Goal: Task Accomplishment & Management: Use online tool/utility

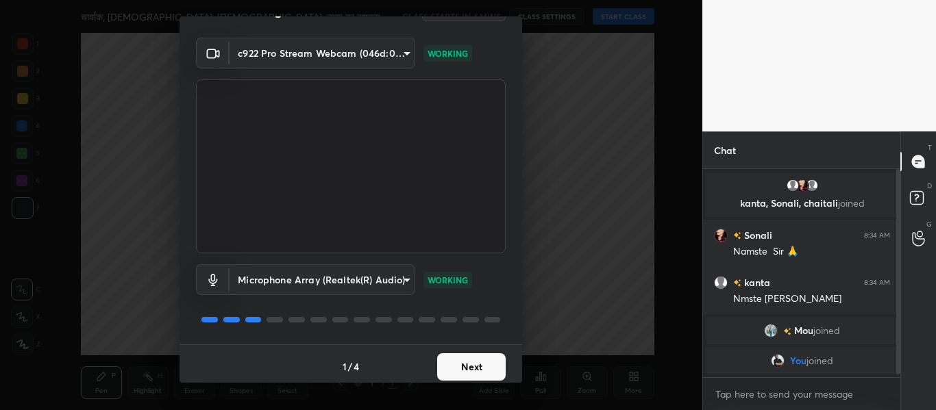
scroll to position [39, 0]
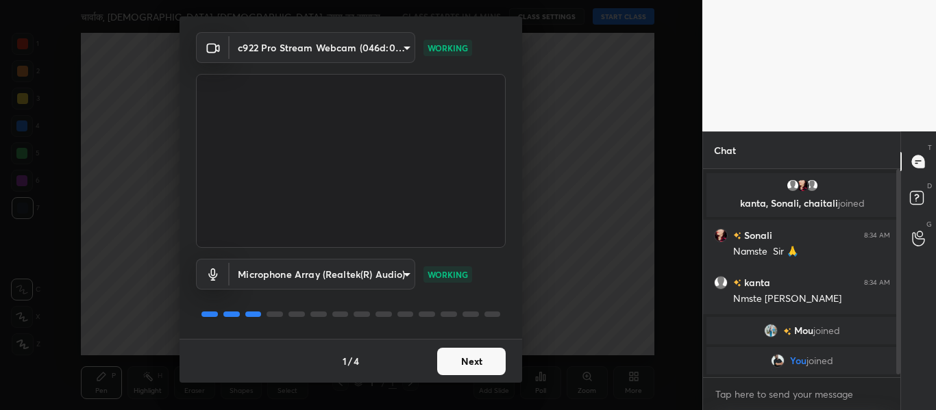
click at [467, 362] on button "Next" at bounding box center [471, 361] width 69 height 27
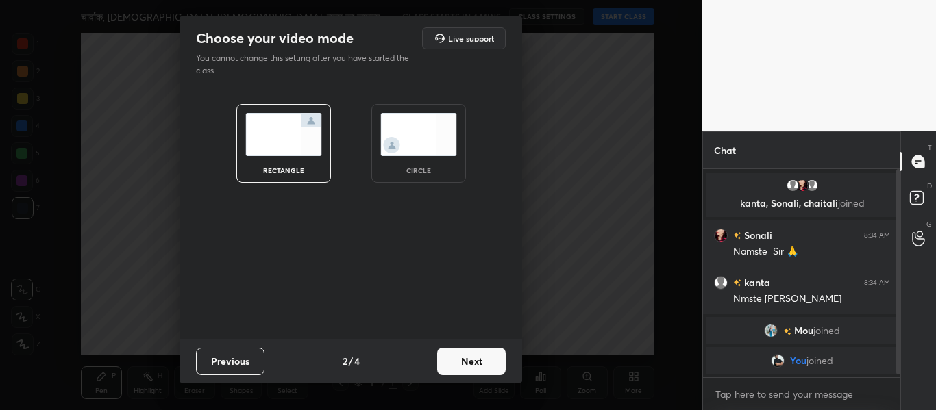
click at [412, 151] on img at bounding box center [418, 134] width 77 height 43
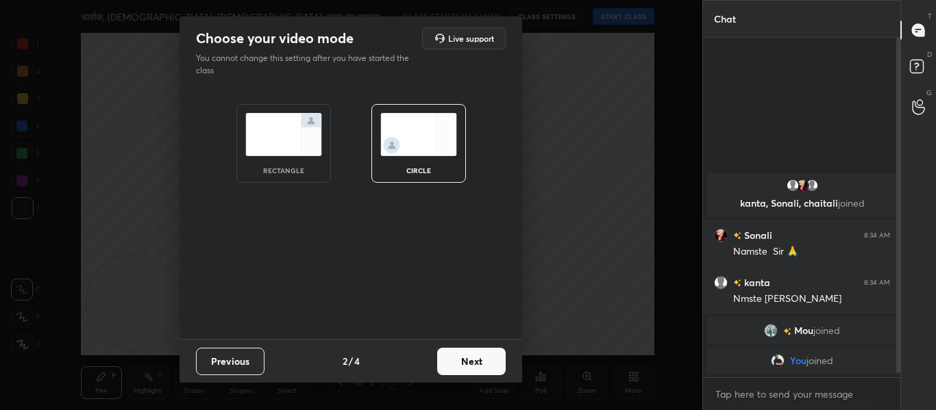
click at [472, 362] on button "Next" at bounding box center [471, 361] width 69 height 27
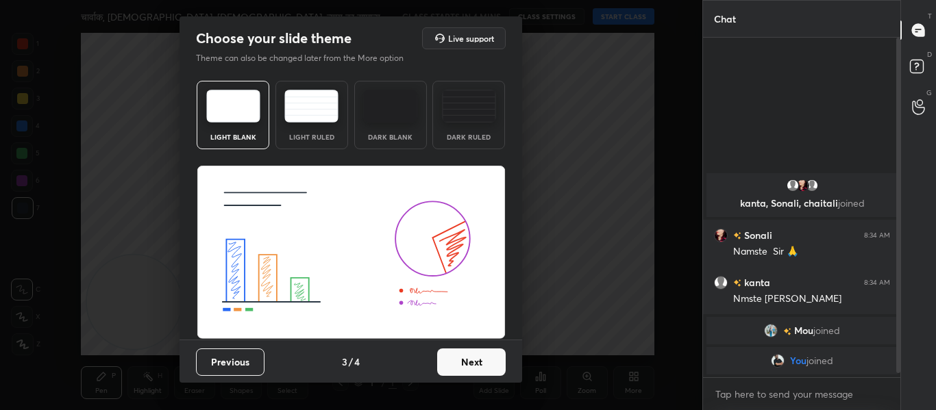
click at [453, 369] on button "Next" at bounding box center [471, 362] width 69 height 27
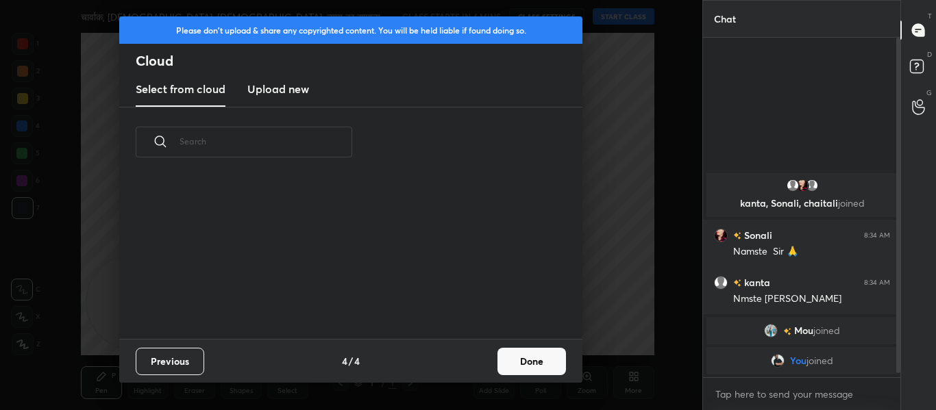
click at [270, 90] on h3 "Upload new" at bounding box center [278, 89] width 62 height 16
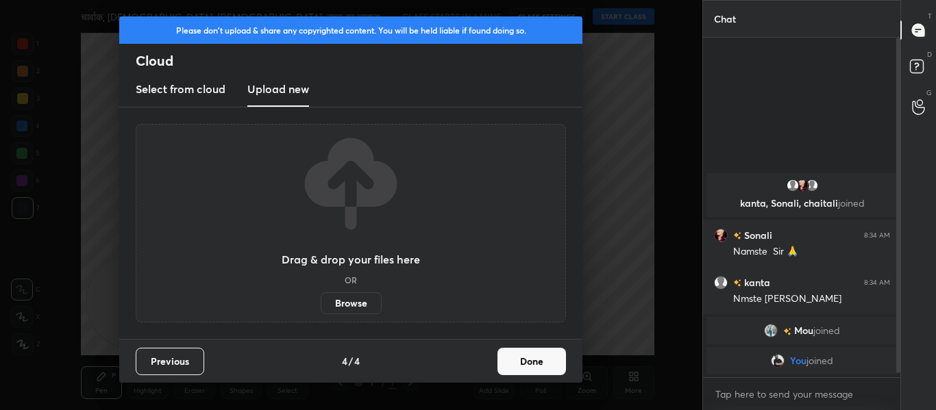
click at [364, 304] on label "Browse" at bounding box center [351, 304] width 61 height 22
click at [321, 304] on input "Browse" at bounding box center [321, 304] width 0 height 22
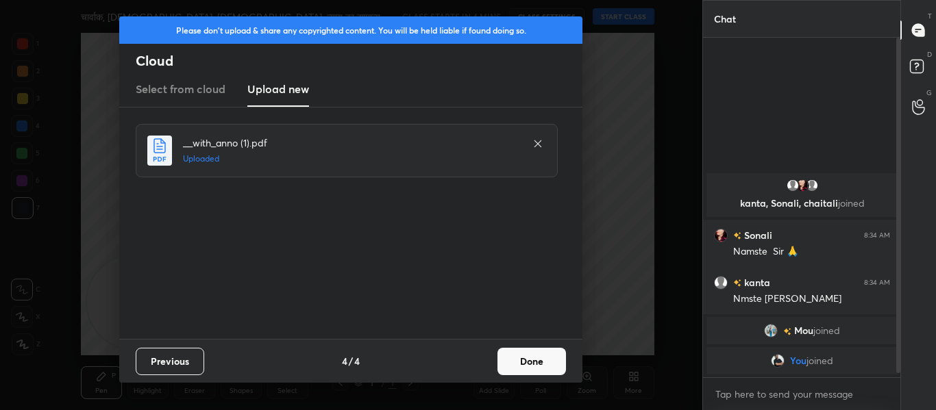
click at [517, 351] on button "Done" at bounding box center [531, 361] width 69 height 27
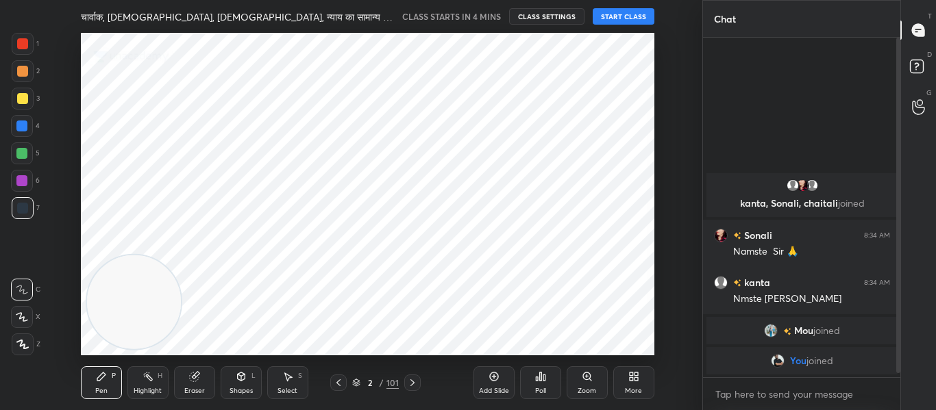
click at [411, 379] on icon at bounding box center [412, 382] width 11 height 11
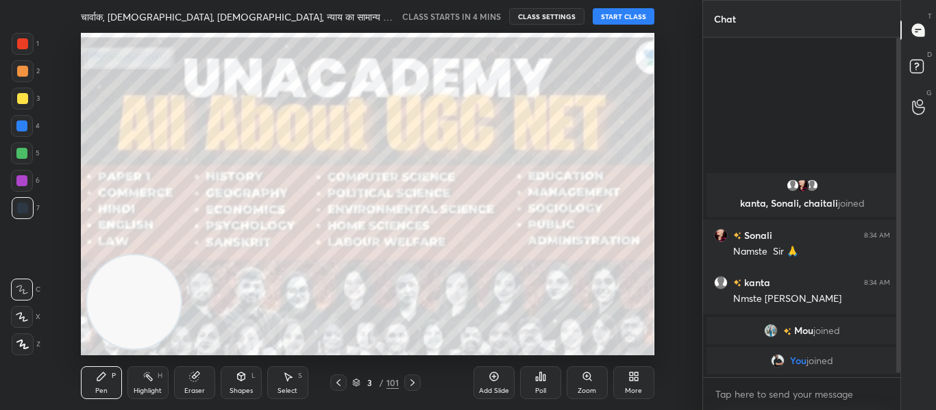
click at [411, 379] on icon at bounding box center [412, 382] width 11 height 11
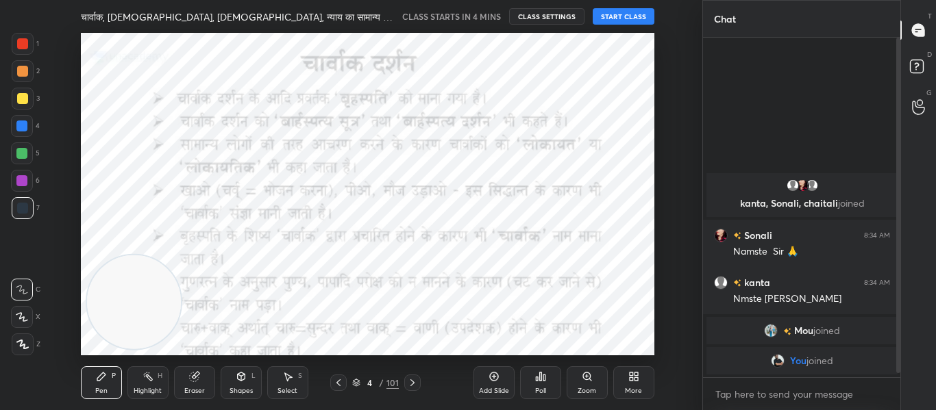
click at [336, 381] on icon at bounding box center [338, 382] width 11 height 11
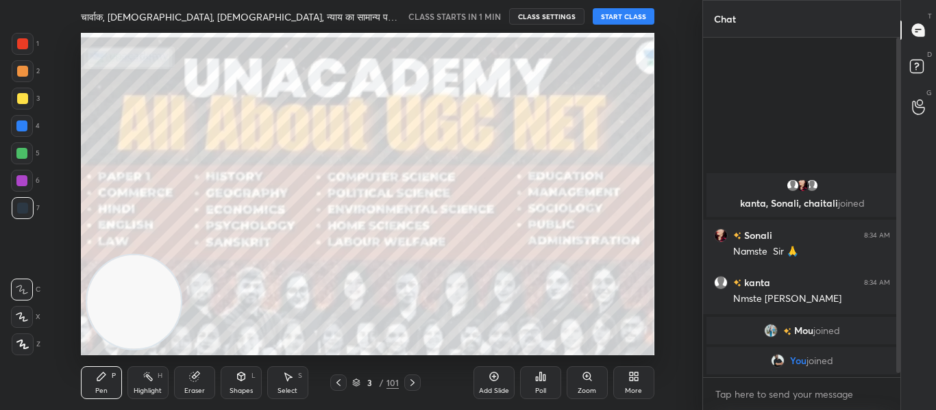
click at [606, 18] on button "START CLASS" at bounding box center [624, 16] width 62 height 16
click at [486, 13] on span "mute" at bounding box center [488, 17] width 19 height 10
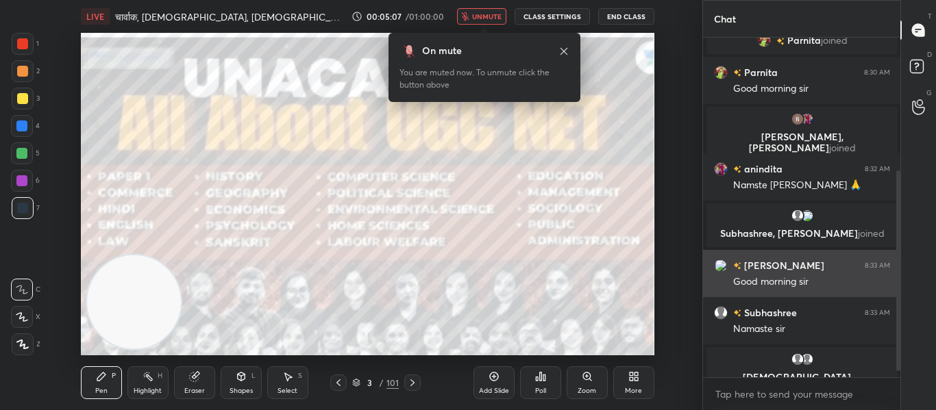
scroll to position [234, 0]
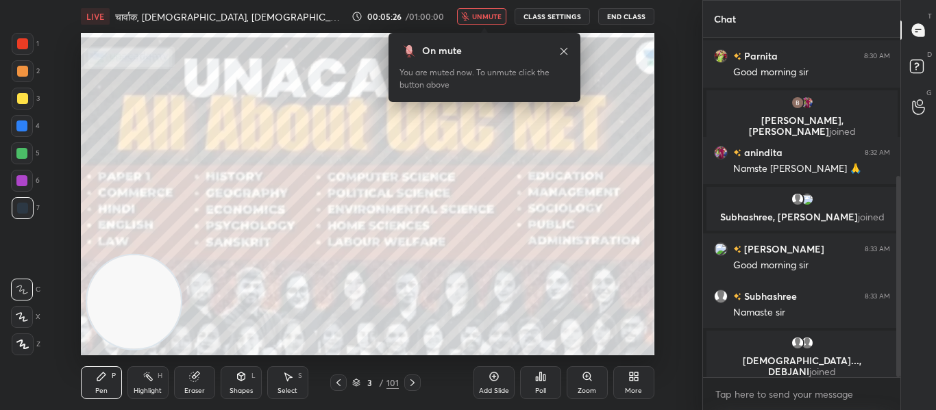
click at [491, 17] on span "unmute" at bounding box center [486, 17] width 29 height 10
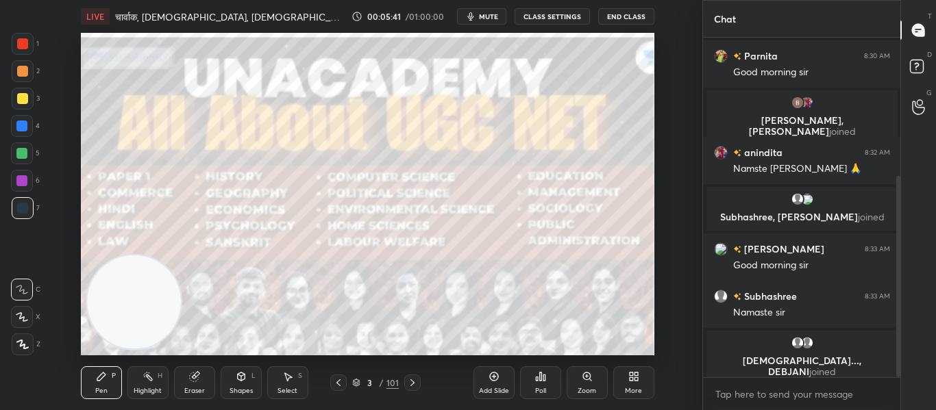
click at [544, 369] on div "Poll" at bounding box center [540, 383] width 41 height 33
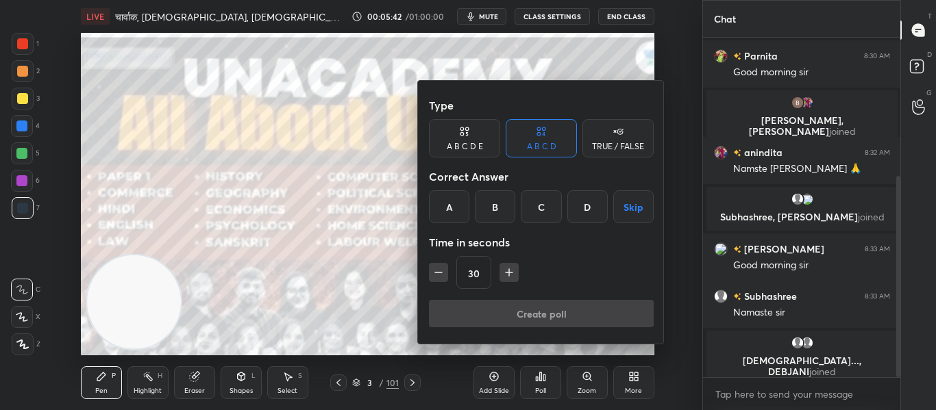
scroll to position [282, 0]
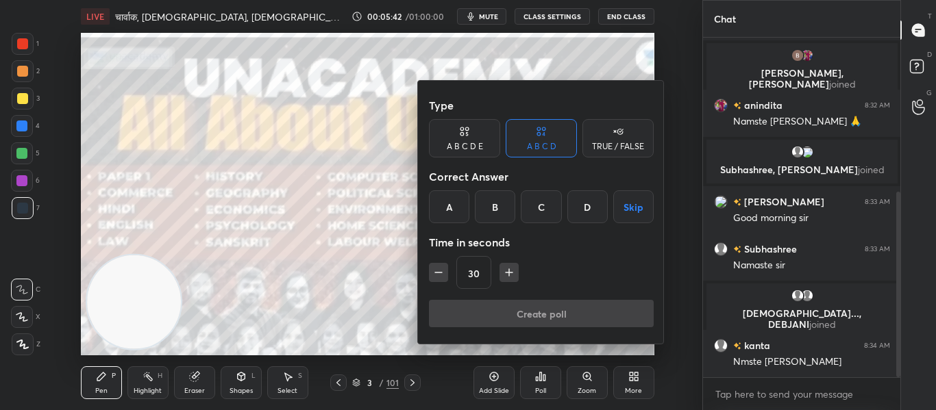
click at [623, 143] on div "TRUE / FALSE" at bounding box center [618, 147] width 52 height 8
click at [473, 203] on div "True" at bounding box center [464, 206] width 71 height 33
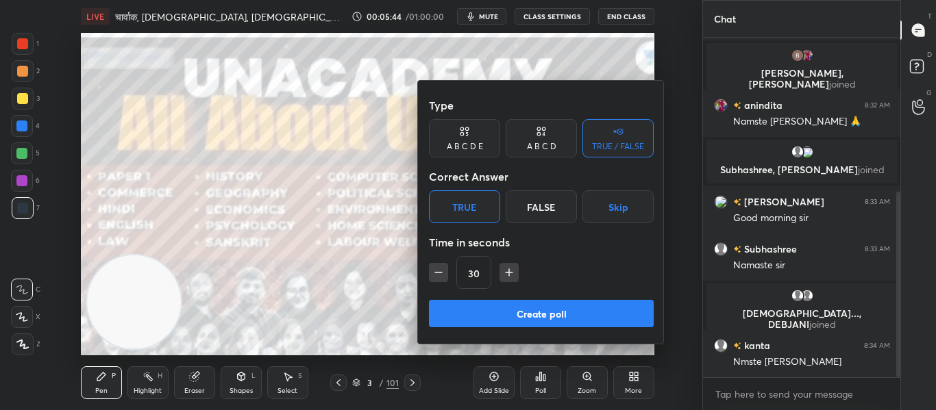
click at [501, 308] on button "Create poll" at bounding box center [541, 313] width 225 height 27
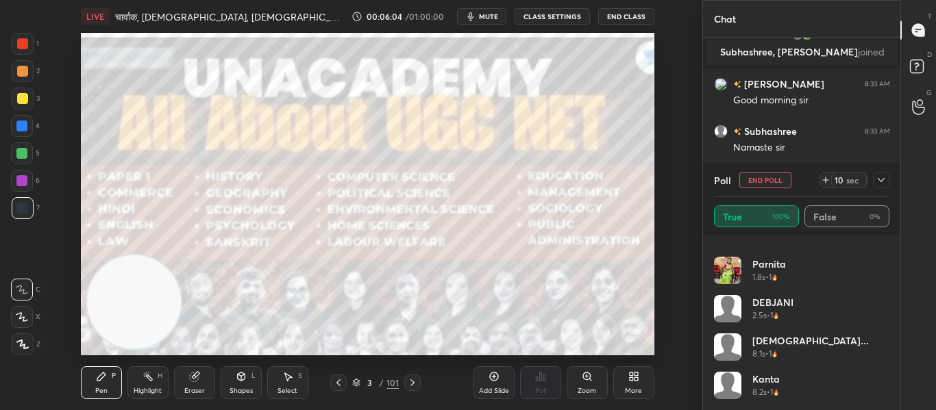
scroll to position [0, 0]
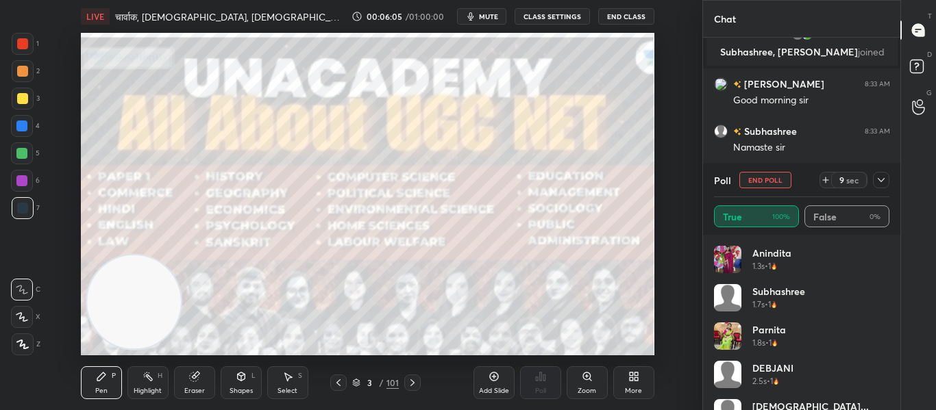
click at [878, 182] on icon at bounding box center [881, 180] width 11 height 11
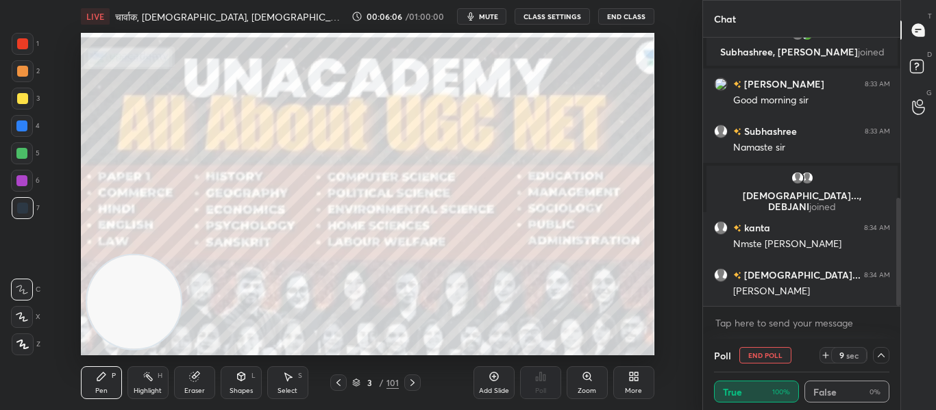
scroll to position [1, 5]
click at [887, 357] on div at bounding box center [881, 355] width 16 height 16
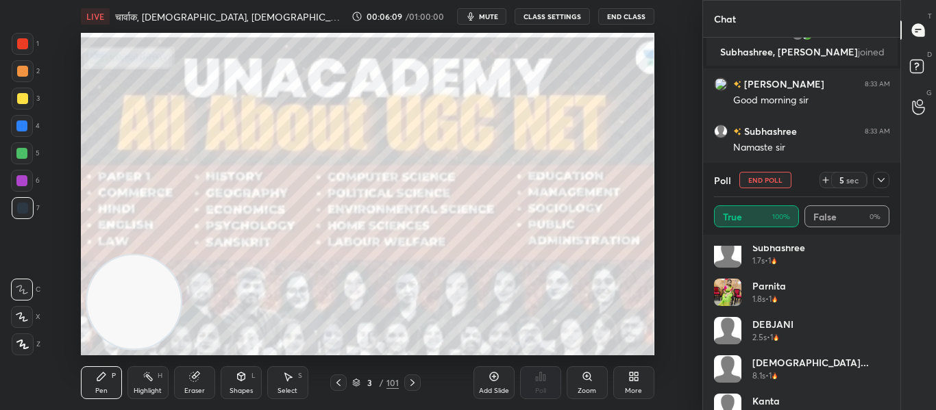
scroll to position [0, 0]
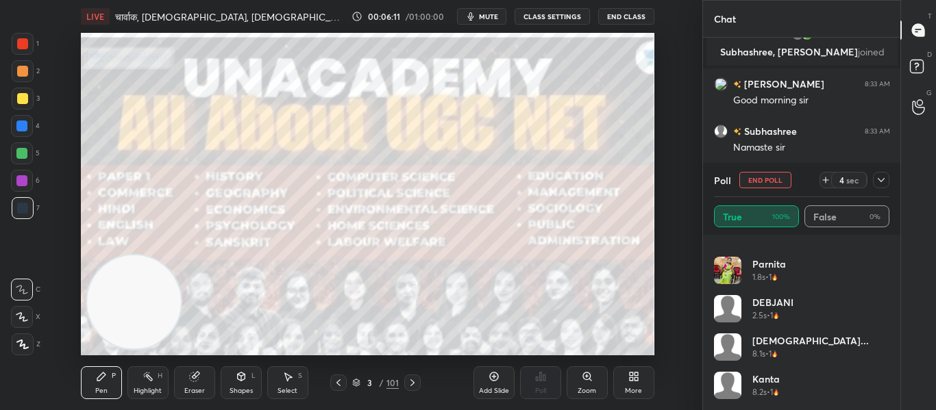
click at [24, 52] on div at bounding box center [23, 44] width 22 height 22
click at [21, 343] on icon at bounding box center [22, 345] width 12 height 10
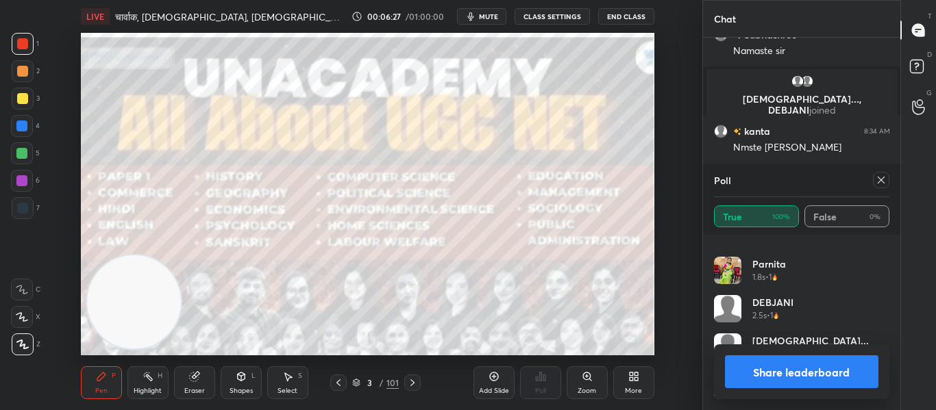
click at [884, 187] on div at bounding box center [881, 180] width 16 height 16
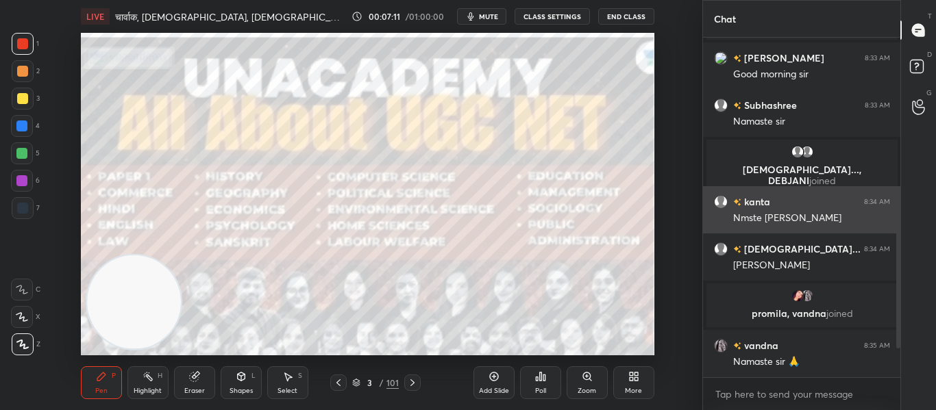
scroll to position [473, 0]
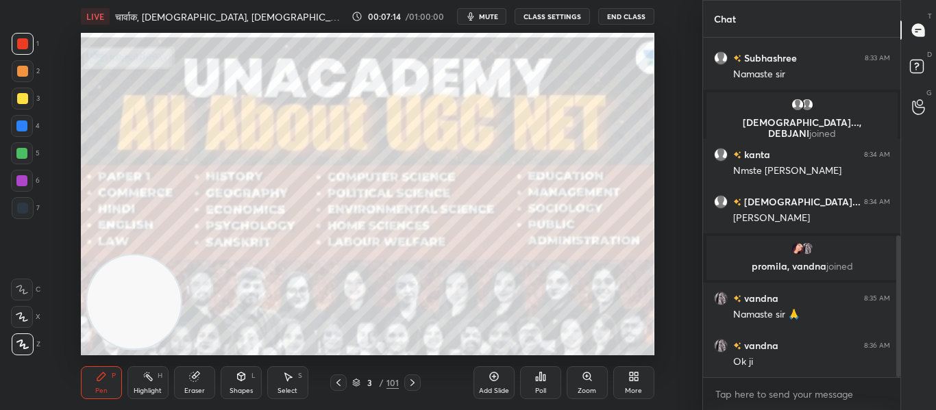
drag, startPoint x: 419, startPoint y: 382, endPoint x: 414, endPoint y: 365, distance: 17.1
click at [419, 381] on div at bounding box center [412, 383] width 16 height 16
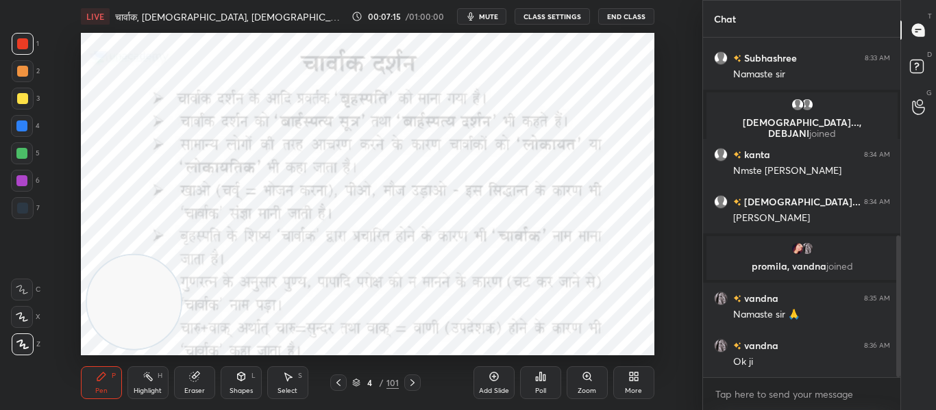
click at [23, 36] on div at bounding box center [23, 44] width 22 height 22
click at [256, 379] on div "Shapes L" at bounding box center [241, 383] width 41 height 33
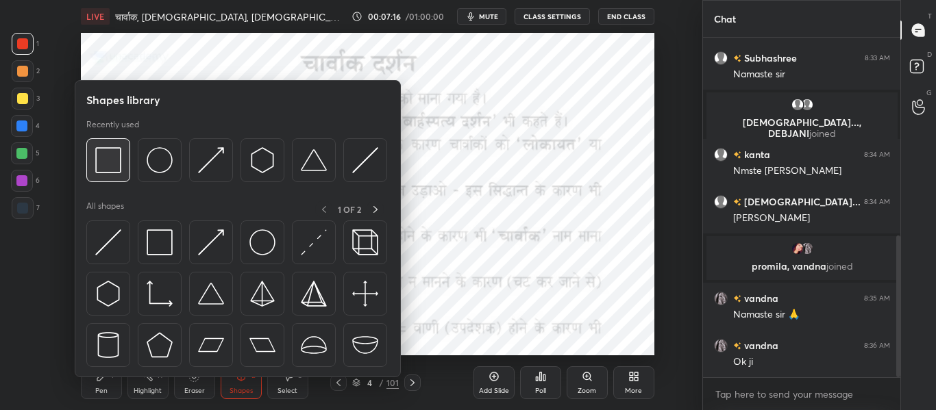
click at [108, 158] on img at bounding box center [108, 160] width 26 height 26
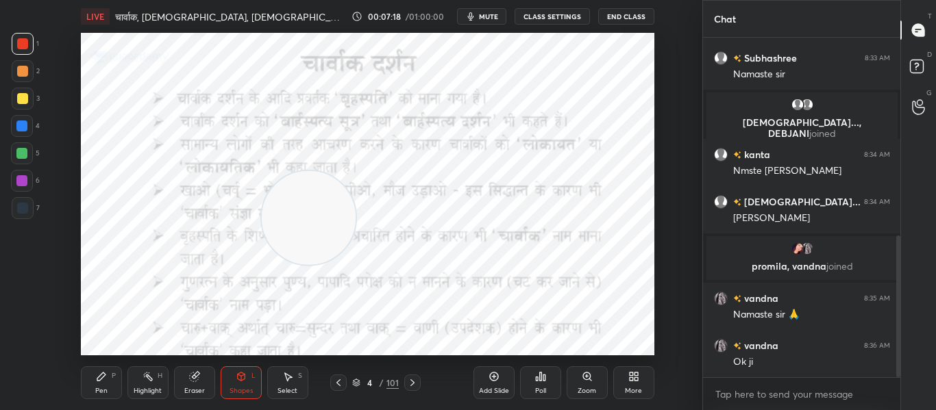
drag, startPoint x: 119, startPoint y: 317, endPoint x: 293, endPoint y: 233, distance: 194.0
click at [293, 233] on video at bounding box center [309, 218] width 94 height 94
drag, startPoint x: 293, startPoint y: 226, endPoint x: 612, endPoint y: 370, distance: 350.2
click at [612, 370] on div "LIVE चार्वाक, [DEMOGRAPHIC_DATA], [DEMOGRAPHIC_DATA], न्याय का सामान्य परिचय 00…" at bounding box center [367, 205] width 647 height 410
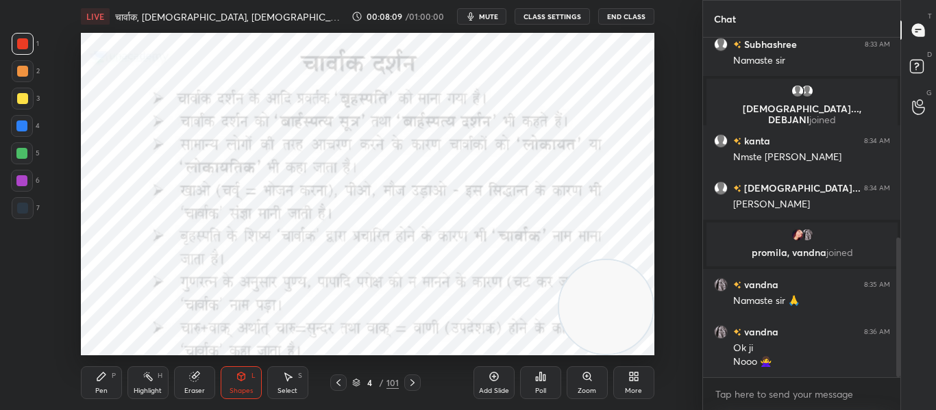
click at [16, 42] on div at bounding box center [23, 44] width 22 height 22
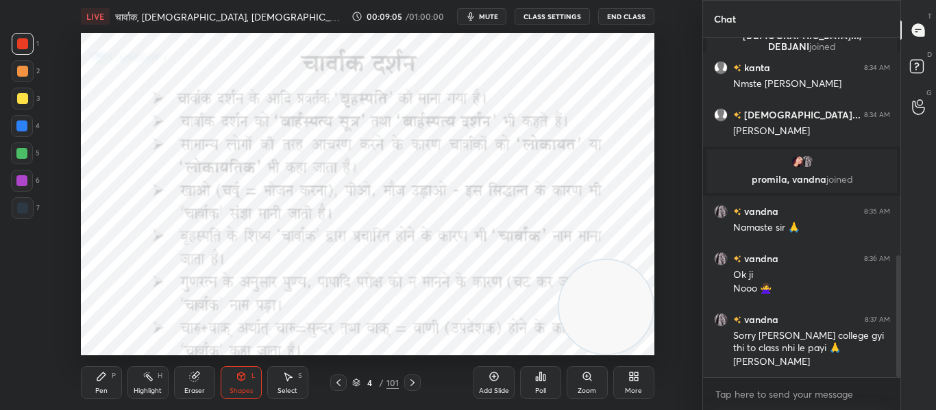
scroll to position [607, 0]
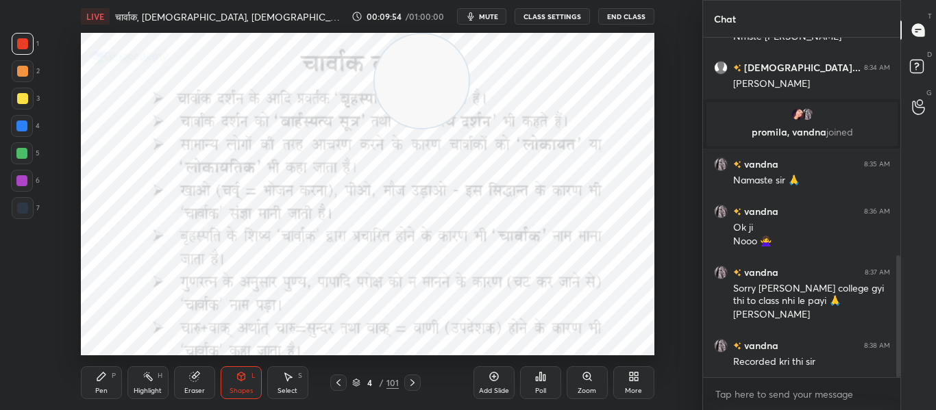
drag, startPoint x: 592, startPoint y: 314, endPoint x: 408, endPoint y: 78, distance: 299.7
click at [408, 78] on video at bounding box center [422, 81] width 94 height 94
click at [413, 380] on icon at bounding box center [412, 382] width 11 height 11
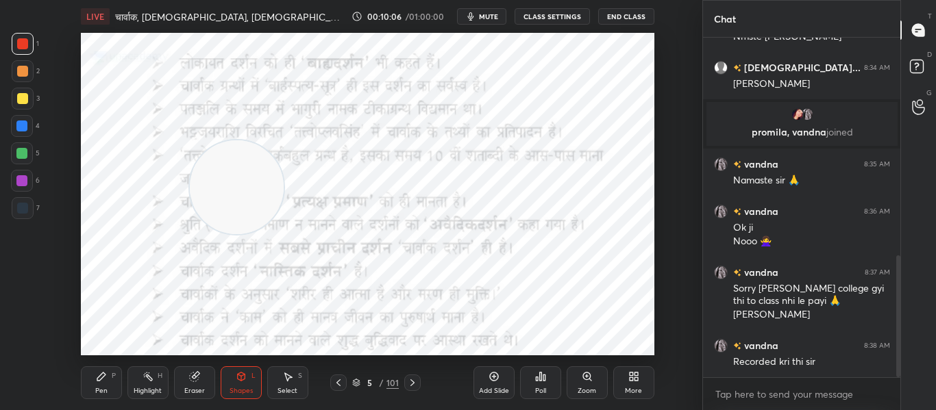
drag, startPoint x: 406, startPoint y: 99, endPoint x: 221, endPoint y: 204, distance: 213.0
click at [221, 204] on video at bounding box center [237, 187] width 94 height 94
drag, startPoint x: 224, startPoint y: 194, endPoint x: 502, endPoint y: 288, distance: 293.8
click at [502, 288] on video at bounding box center [515, 281] width 94 height 94
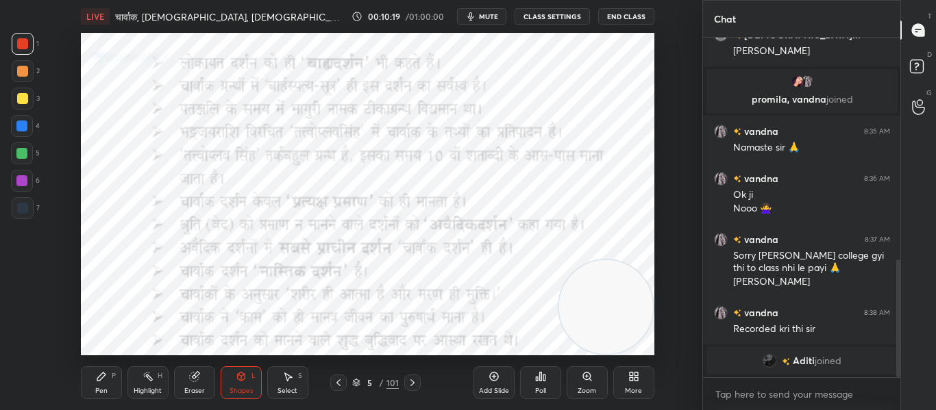
drag, startPoint x: 524, startPoint y: 296, endPoint x: 589, endPoint y: 280, distance: 67.0
click at [631, 332] on video at bounding box center [606, 307] width 94 height 94
drag, startPoint x: 615, startPoint y: 325, endPoint x: 547, endPoint y: 296, distance: 73.7
click at [547, 296] on video at bounding box center [538, 279] width 94 height 94
drag, startPoint x: 414, startPoint y: 383, endPoint x: 414, endPoint y: 358, distance: 25.4
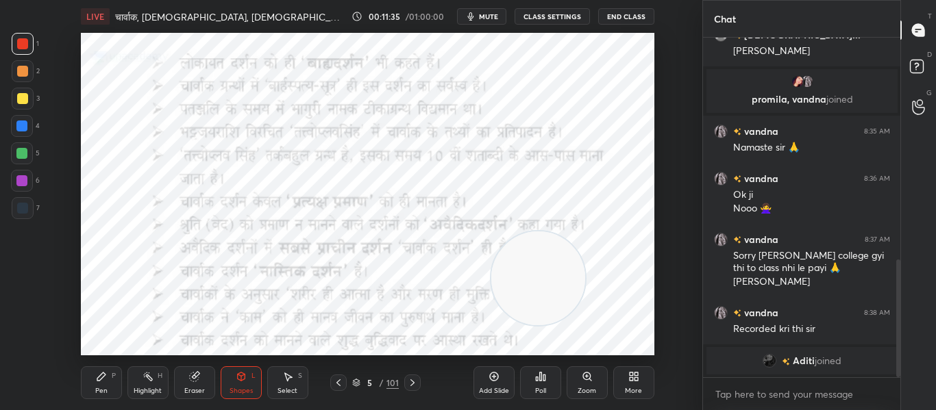
click at [417, 382] on icon at bounding box center [412, 382] width 11 height 11
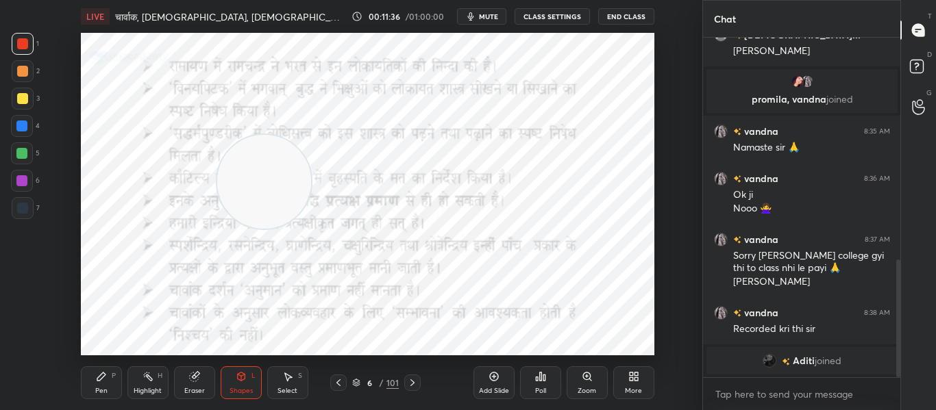
drag, startPoint x: 540, startPoint y: 271, endPoint x: 268, endPoint y: 173, distance: 289.1
click at [267, 173] on video at bounding box center [264, 182] width 94 height 94
drag, startPoint x: 292, startPoint y: 190, endPoint x: 639, endPoint y: 319, distance: 370.5
click at [639, 319] on video at bounding box center [606, 307] width 94 height 94
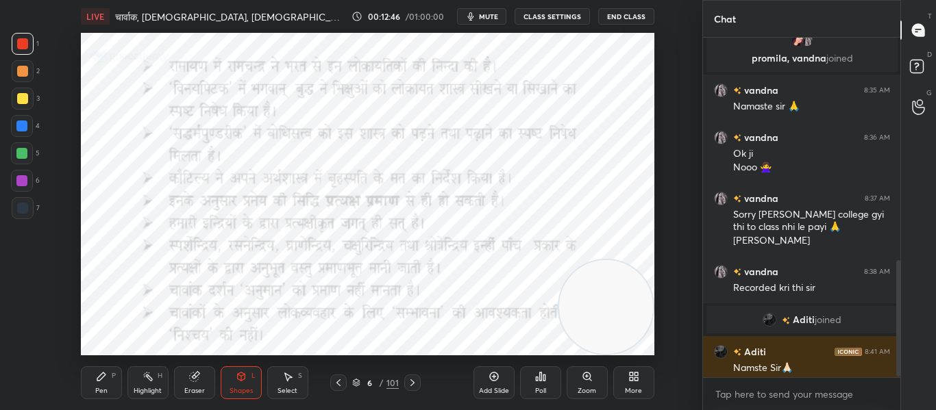
scroll to position [646, 0]
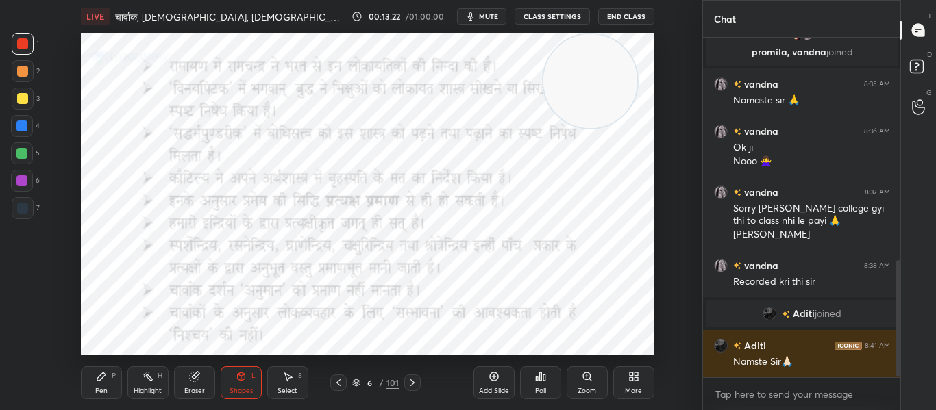
drag, startPoint x: 623, startPoint y: 325, endPoint x: 607, endPoint y: 90, distance: 235.5
click at [607, 90] on video at bounding box center [590, 81] width 94 height 94
click at [410, 377] on div at bounding box center [412, 383] width 16 height 16
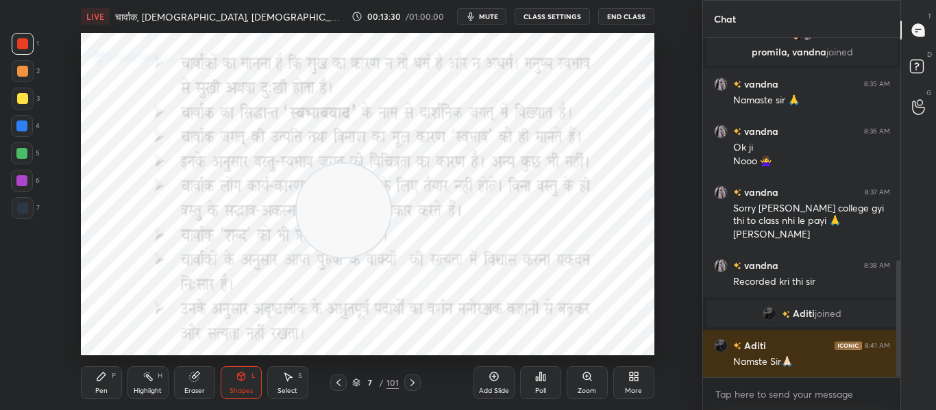
drag, startPoint x: 579, startPoint y: 80, endPoint x: 332, endPoint y: 210, distance: 278.6
click at [332, 210] on video at bounding box center [344, 211] width 94 height 94
drag, startPoint x: 341, startPoint y: 383, endPoint x: 343, endPoint y: 367, distance: 15.9
click at [342, 382] on icon at bounding box center [338, 382] width 11 height 11
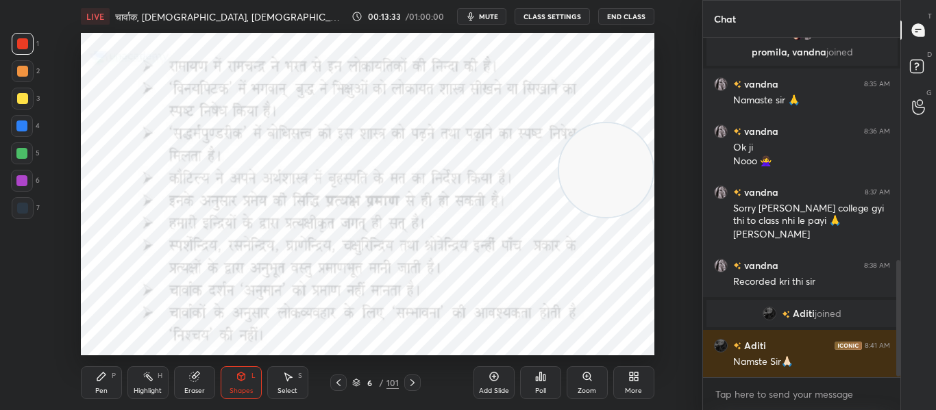
drag, startPoint x: 353, startPoint y: 226, endPoint x: 642, endPoint y: 186, distance: 291.9
click at [642, 186] on video at bounding box center [606, 170] width 94 height 94
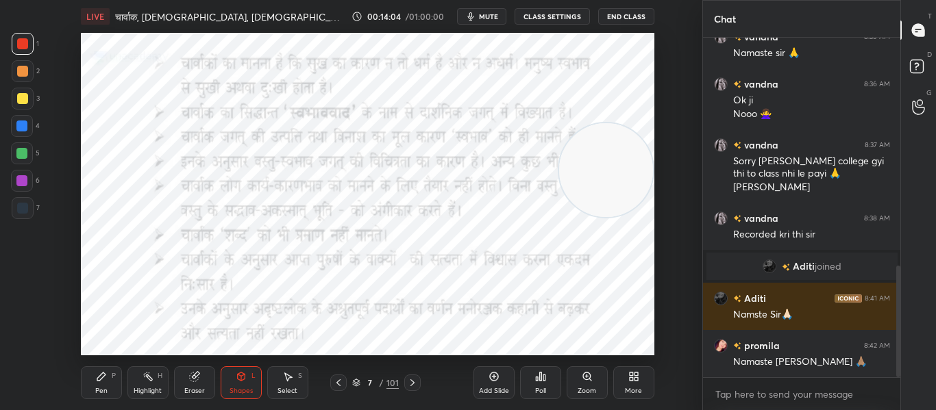
scroll to position [741, 0]
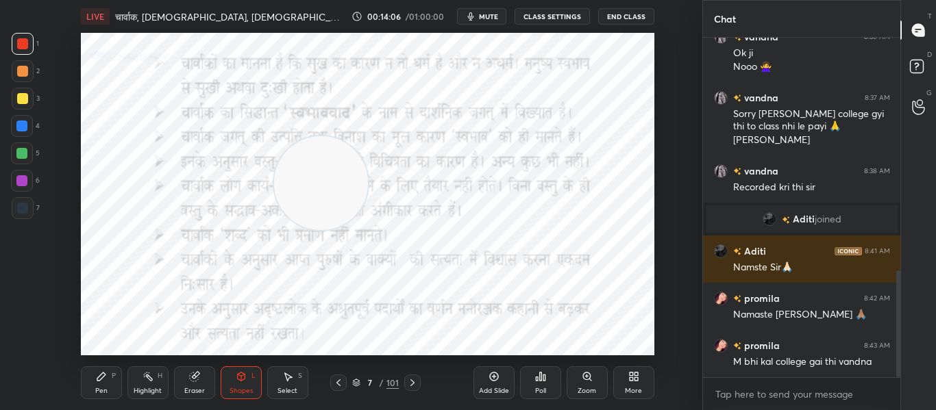
drag, startPoint x: 623, startPoint y: 164, endPoint x: 338, endPoint y: 177, distance: 285.3
click at [338, 177] on video at bounding box center [321, 183] width 94 height 94
click at [654, 252] on div "Setting up your live class Poll for secs No correct answer Start poll" at bounding box center [367, 194] width 573 height 323
drag, startPoint x: 29, startPoint y: 51, endPoint x: 60, endPoint y: 62, distance: 32.7
click at [28, 51] on div at bounding box center [23, 44] width 22 height 22
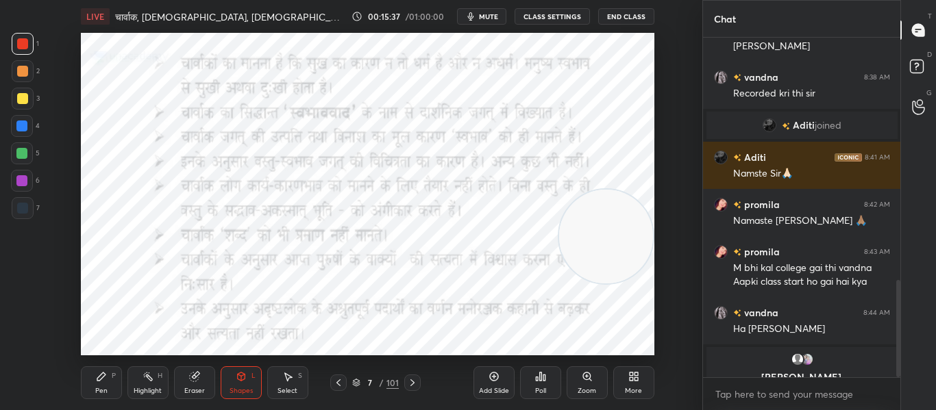
scroll to position [851, 0]
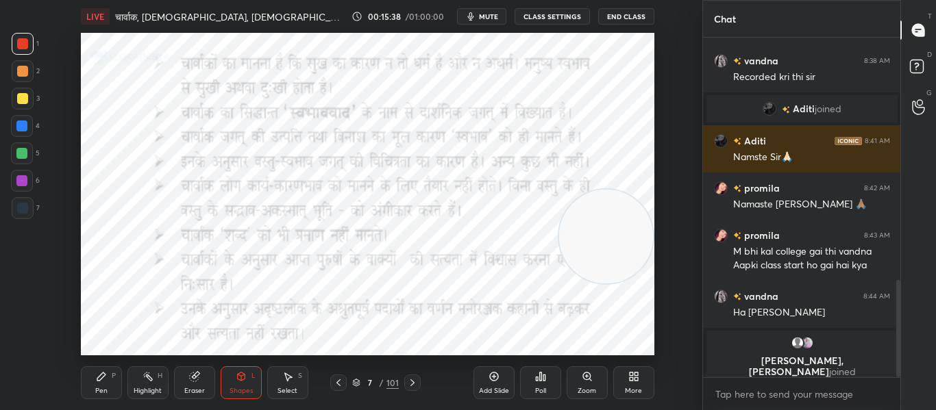
click at [817, 362] on p "[PERSON_NAME], [PERSON_NAME] joined" at bounding box center [802, 367] width 175 height 22
drag, startPoint x: 615, startPoint y: 235, endPoint x: 595, endPoint y: 69, distance: 167.7
click at [596, 68] on video at bounding box center [588, 81] width 94 height 94
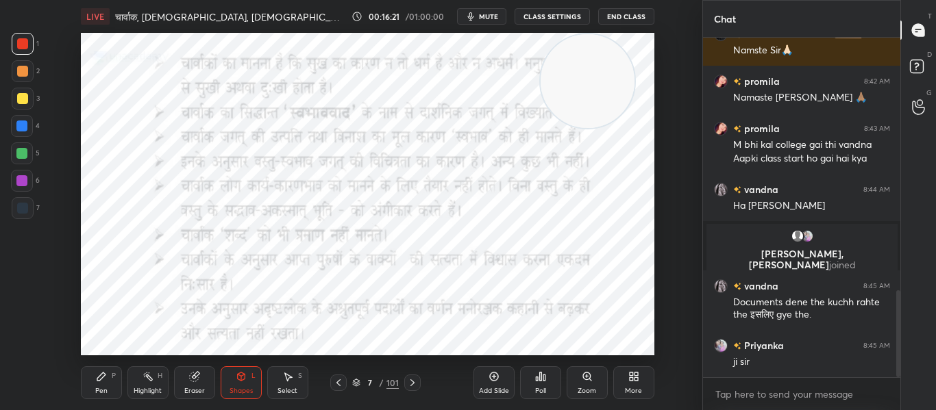
scroll to position [987, 0]
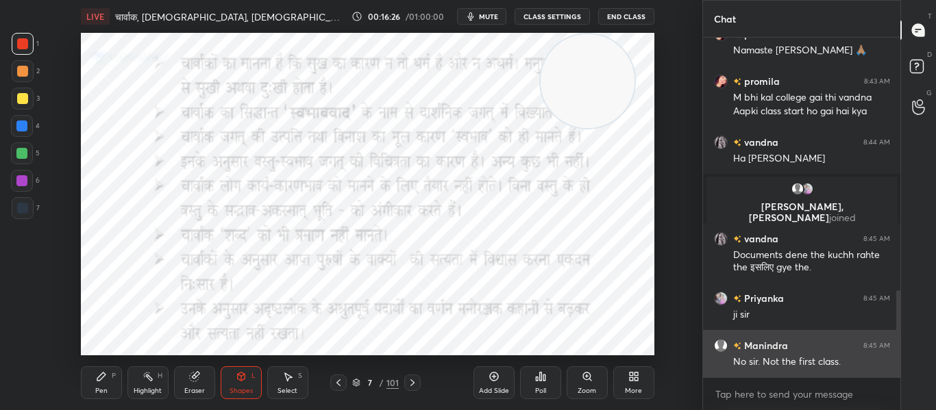
click at [743, 347] on h6 "Manindra" at bounding box center [764, 345] width 47 height 14
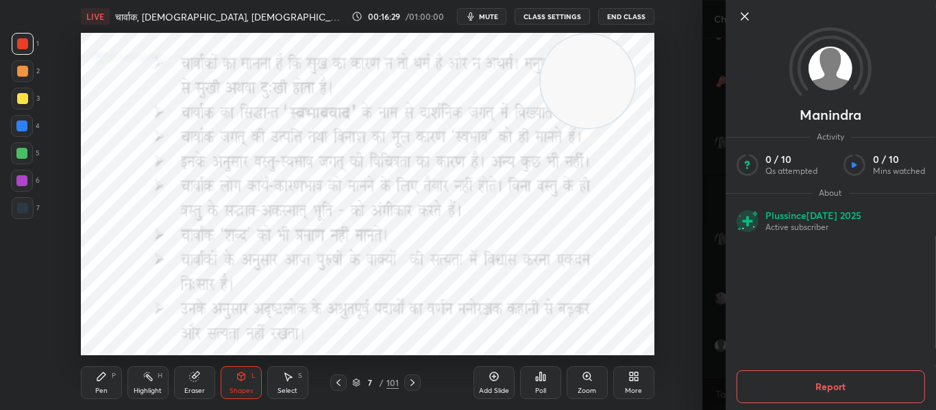
click at [708, 262] on div "Manindra Activity 0 / 10 Qs attempted 0 / 10 Mins watched About Plus since [DAT…" at bounding box center [819, 205] width 234 height 410
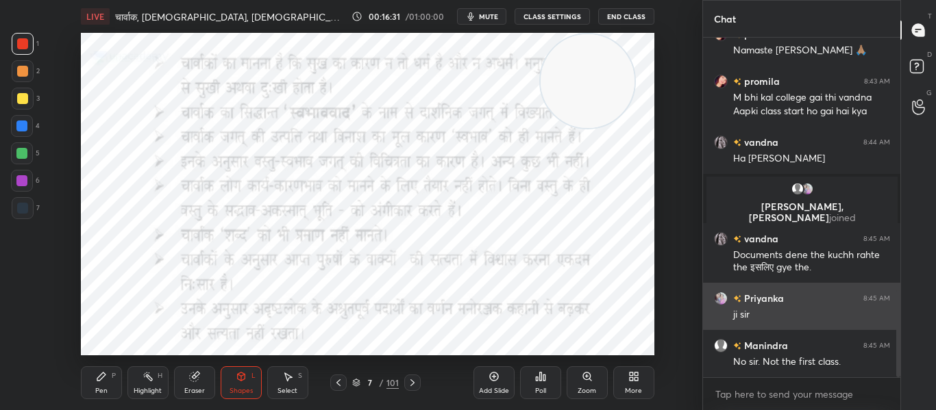
click at [774, 289] on div "Priyanka 8:45 AM ji sir" at bounding box center [802, 306] width 198 height 47
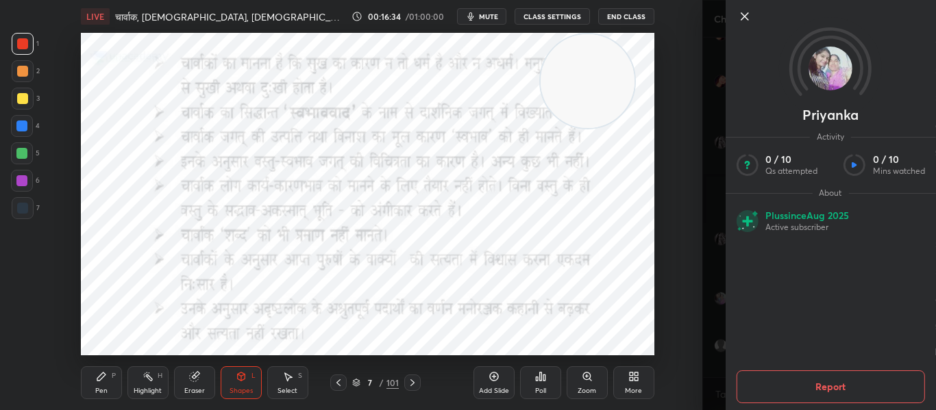
click at [702, 180] on div "Priyanka Activity 0 / 10 Qs attempted 0 / 10 Mins watched About Plus since [DAT…" at bounding box center [819, 205] width 234 height 410
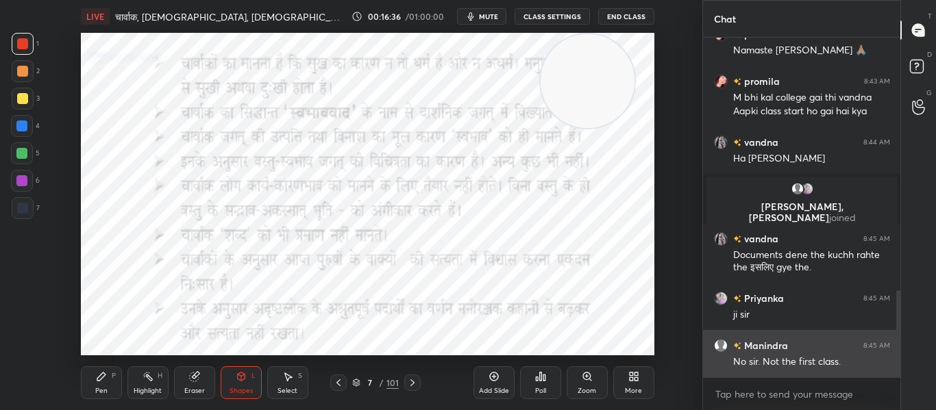
click at [789, 342] on div "Manindra 8:45 AM" at bounding box center [802, 345] width 176 height 14
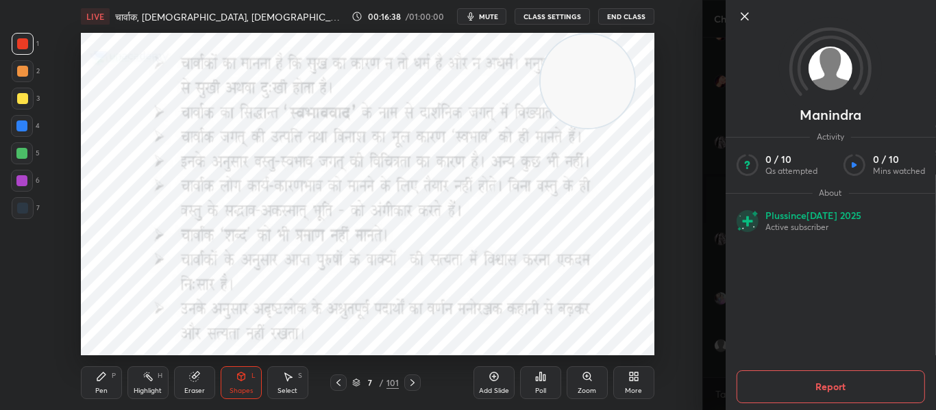
click at [708, 227] on div "Manindra Activity 0 / 10 Qs attempted 0 / 10 Mins watched About Plus since [DAT…" at bounding box center [819, 205] width 234 height 410
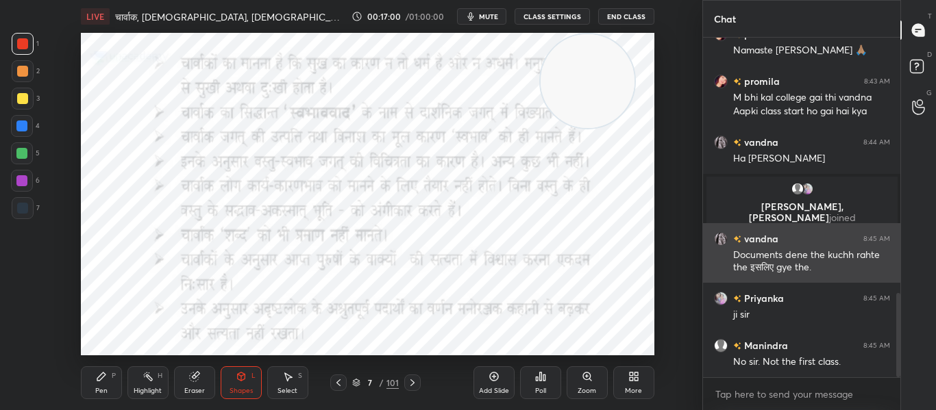
scroll to position [1034, 0]
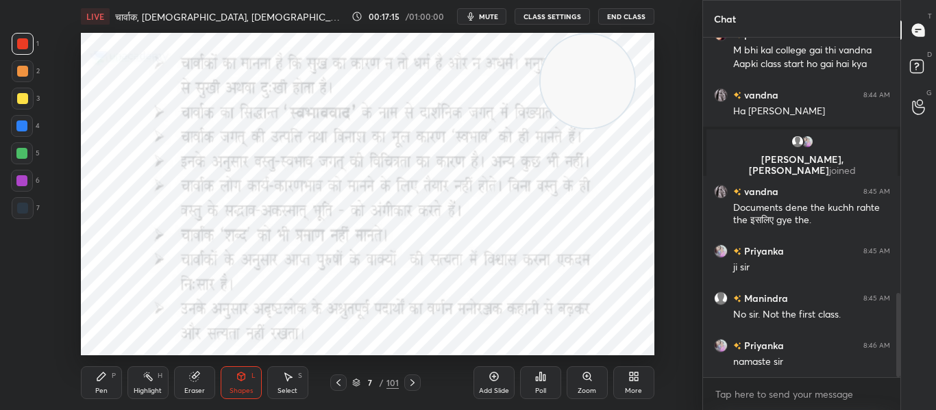
click at [409, 387] on icon at bounding box center [412, 382] width 11 height 11
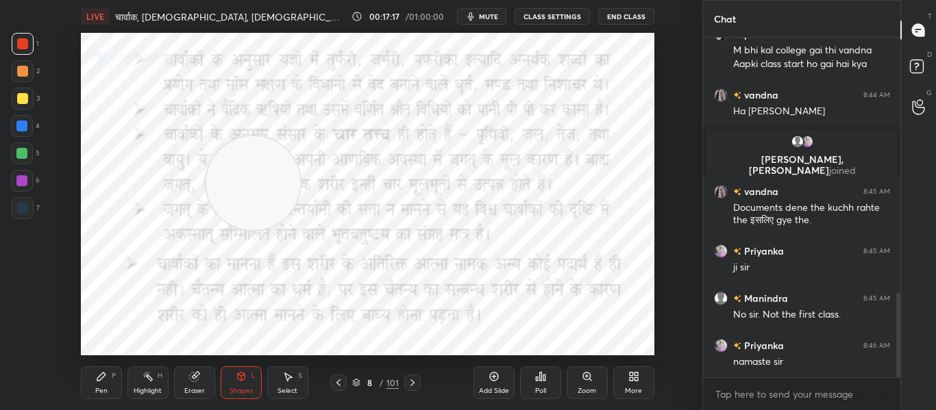
drag, startPoint x: 571, startPoint y: 83, endPoint x: 236, endPoint y: 185, distance: 350.2
click at [236, 185] on video at bounding box center [253, 183] width 94 height 94
drag, startPoint x: 262, startPoint y: 179, endPoint x: 695, endPoint y: 338, distance: 461.9
click at [720, 377] on div "1 2 3 4 5 6 7 C X Z C X Z E E Erase all H H LIVE चार्वाक, [DEMOGRAPHIC_DATA], […" at bounding box center [468, 205] width 936 height 410
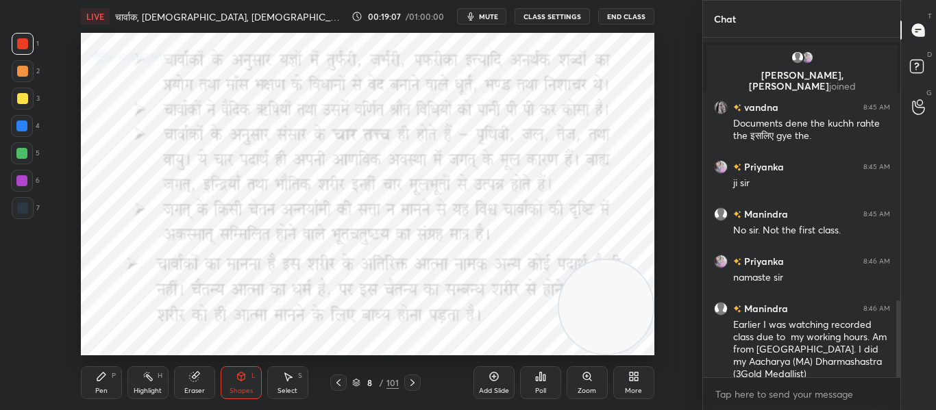
scroll to position [1165, 0]
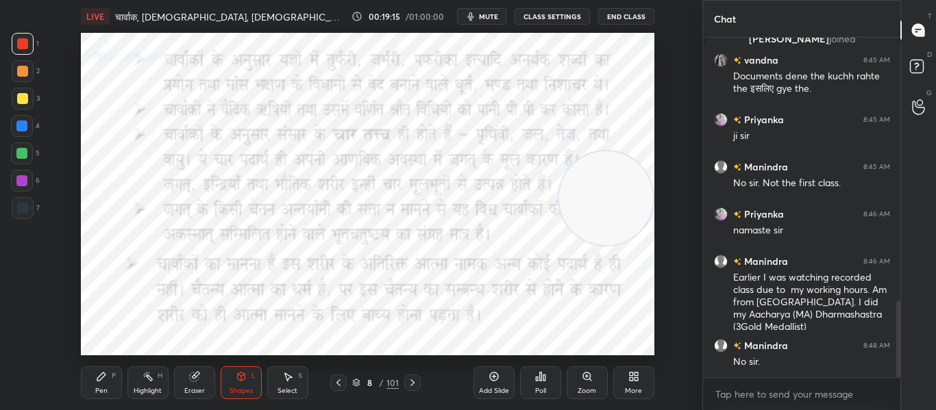
drag, startPoint x: 602, startPoint y: 323, endPoint x: 609, endPoint y: 216, distance: 107.1
click at [609, 216] on video at bounding box center [606, 198] width 94 height 94
drag, startPoint x: 600, startPoint y: 210, endPoint x: 397, endPoint y: 201, distance: 203.7
click at [397, 201] on video at bounding box center [403, 190] width 94 height 94
click at [542, 375] on icon at bounding box center [540, 376] width 11 height 11
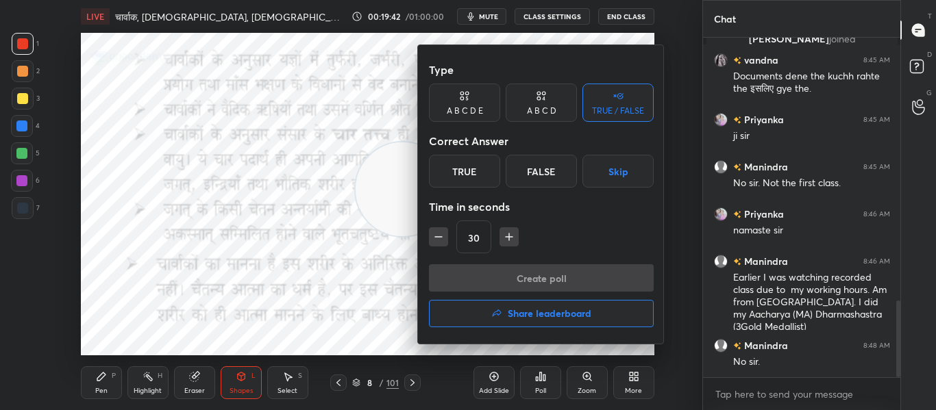
click at [473, 182] on div "True" at bounding box center [464, 171] width 71 height 33
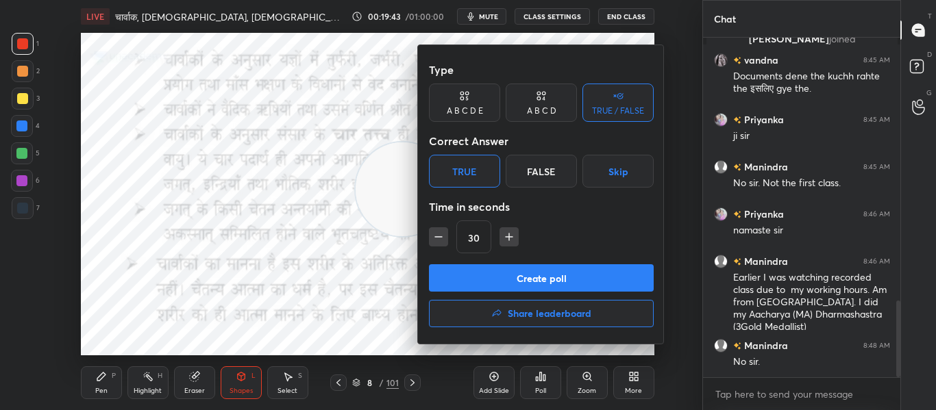
click at [478, 279] on button "Create poll" at bounding box center [541, 277] width 225 height 27
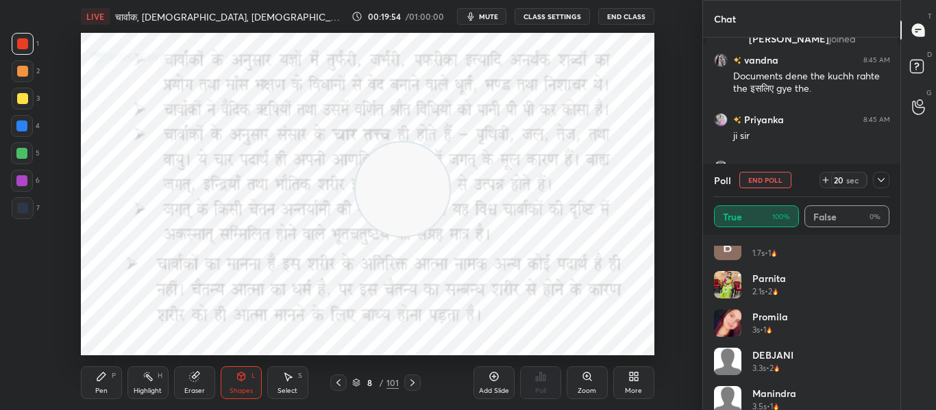
scroll to position [219, 0]
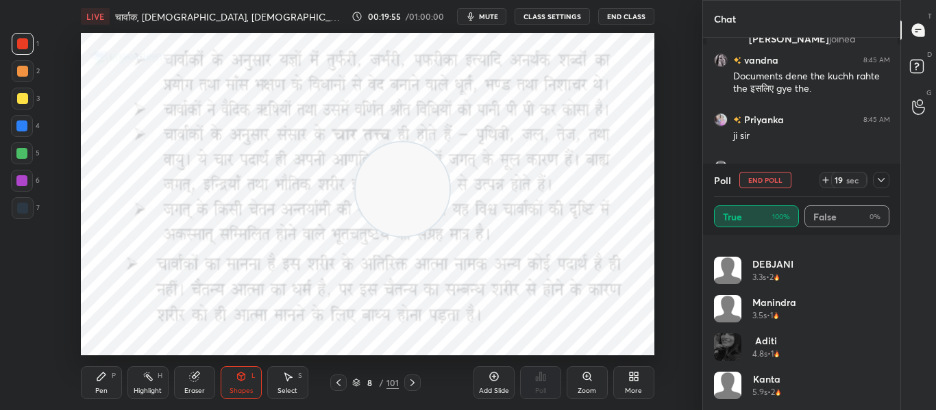
click at [888, 179] on div at bounding box center [881, 180] width 16 height 16
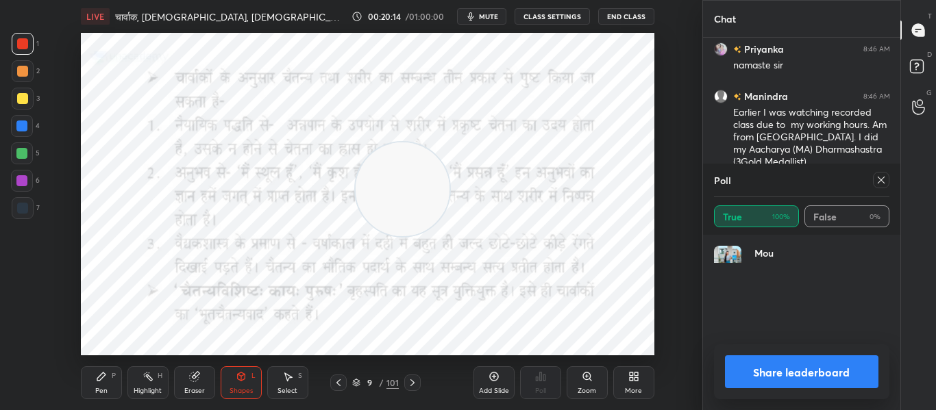
scroll to position [160, 171]
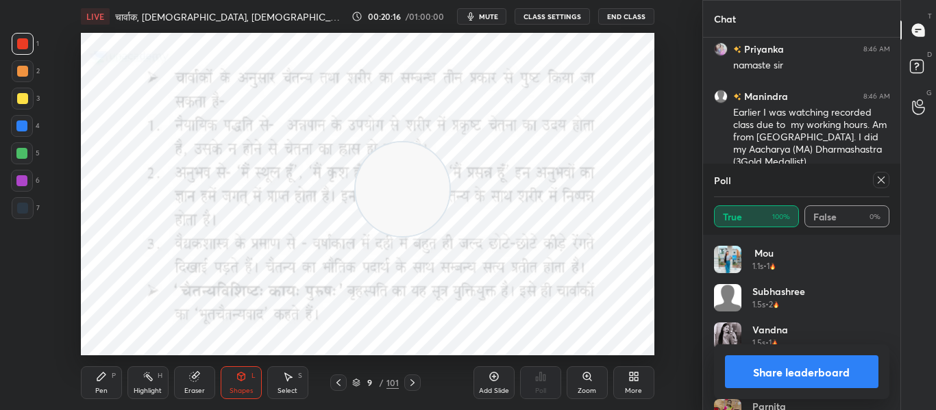
click at [885, 186] on div at bounding box center [881, 180] width 16 height 16
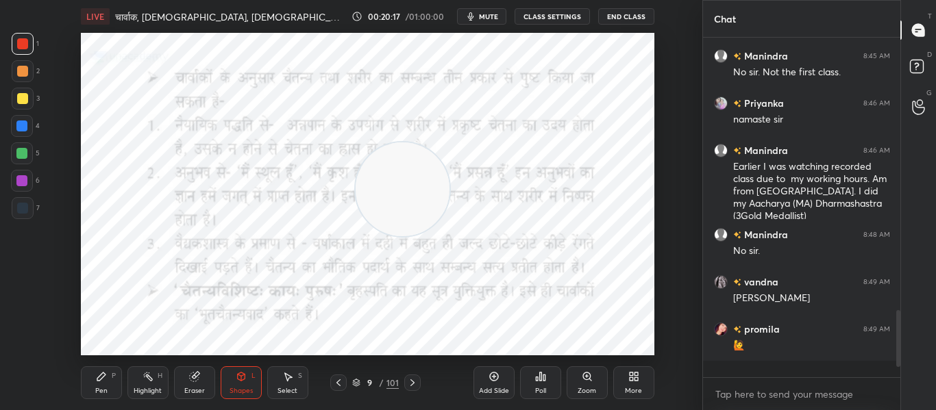
scroll to position [222, 193]
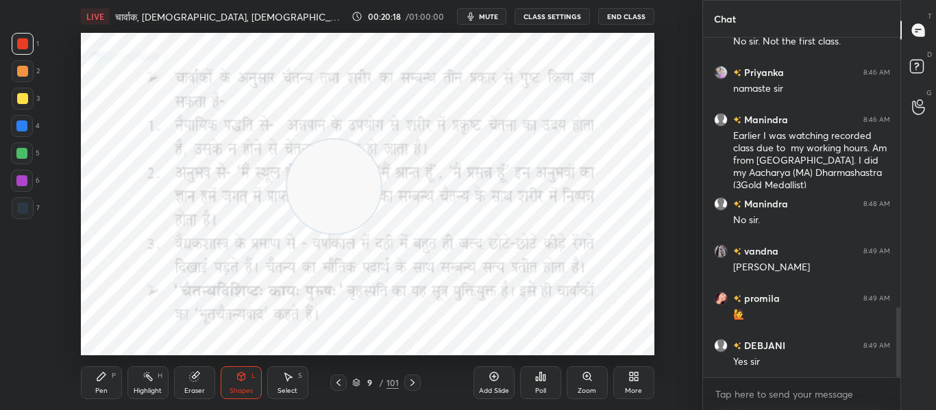
drag, startPoint x: 393, startPoint y: 203, endPoint x: 324, endPoint y: 201, distance: 68.6
click at [324, 201] on video at bounding box center [334, 187] width 94 height 94
drag, startPoint x: 355, startPoint y: 192, endPoint x: 609, endPoint y: 326, distance: 287.5
click at [609, 326] on video at bounding box center [588, 307] width 94 height 94
drag, startPoint x: 586, startPoint y: 318, endPoint x: 617, endPoint y: 320, distance: 31.6
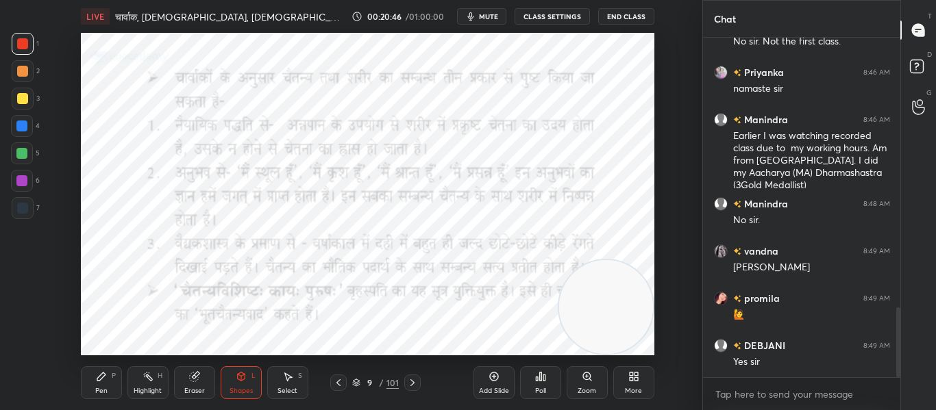
click at [617, 320] on video at bounding box center [606, 307] width 94 height 94
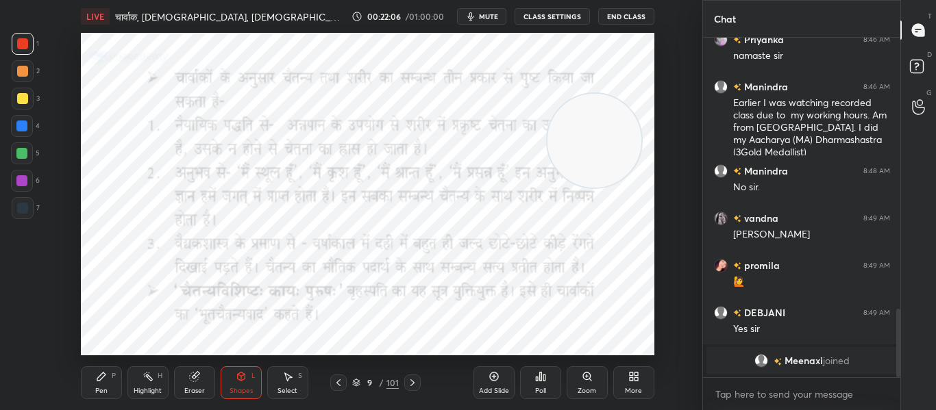
drag, startPoint x: 594, startPoint y: 293, endPoint x: 582, endPoint y: 126, distance: 166.9
click at [582, 126] on video at bounding box center [594, 141] width 94 height 94
click at [411, 377] on div at bounding box center [412, 383] width 16 height 16
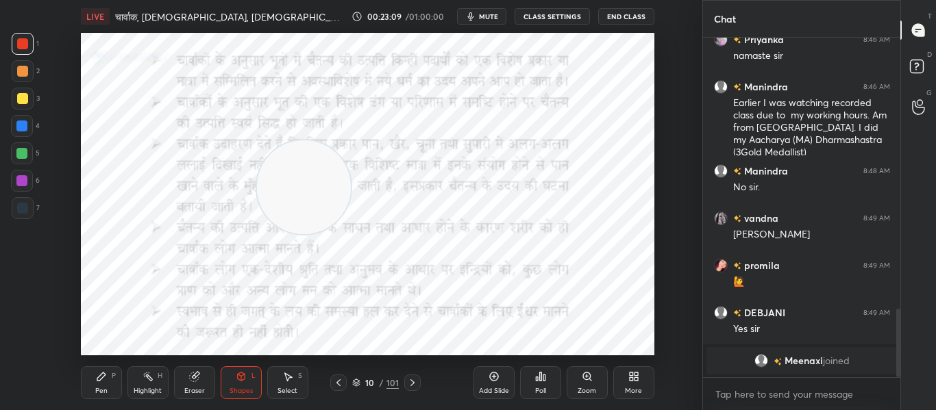
drag, startPoint x: 595, startPoint y: 138, endPoint x: 305, endPoint y: 184, distance: 294.2
click at [305, 184] on video at bounding box center [304, 187] width 94 height 94
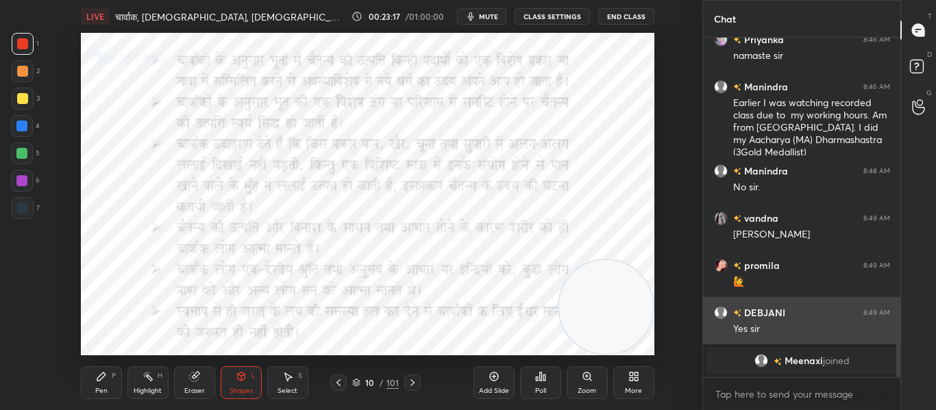
drag, startPoint x: 305, startPoint y: 199, endPoint x: 730, endPoint y: 328, distance: 444.5
click at [730, 328] on div "1 2 3 4 5 6 7 C X Z C X Z E E Erase all H H LIVE चार्वाक, [DEMOGRAPHIC_DATA], […" at bounding box center [468, 205] width 936 height 410
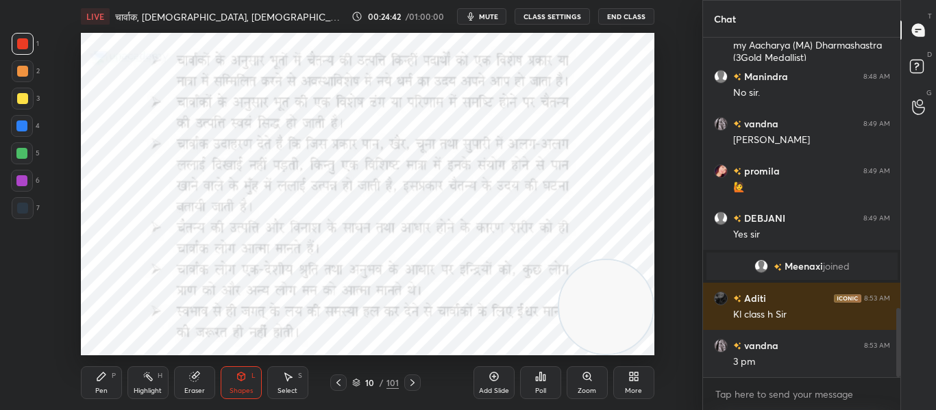
scroll to position [1372, 0]
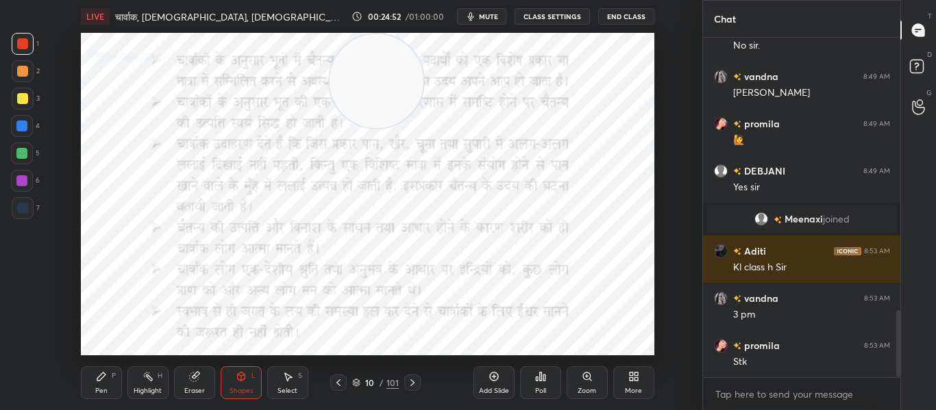
drag, startPoint x: 600, startPoint y: 317, endPoint x: 371, endPoint y: 57, distance: 346.5
click at [371, 57] on video at bounding box center [377, 81] width 94 height 94
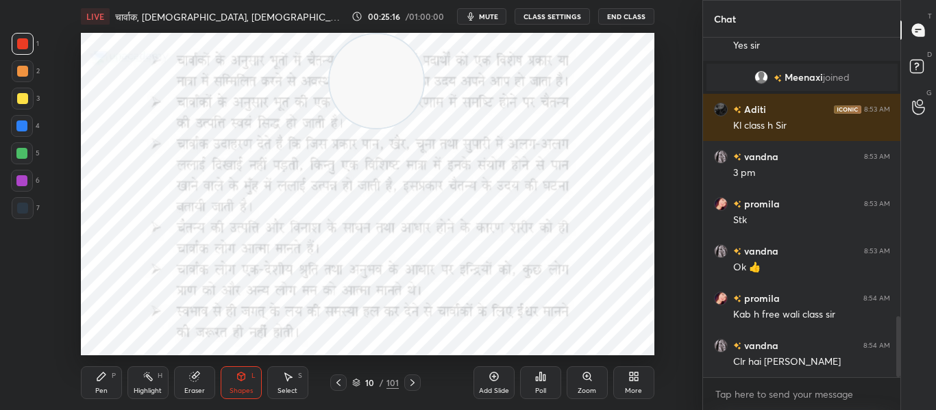
scroll to position [1561, 0]
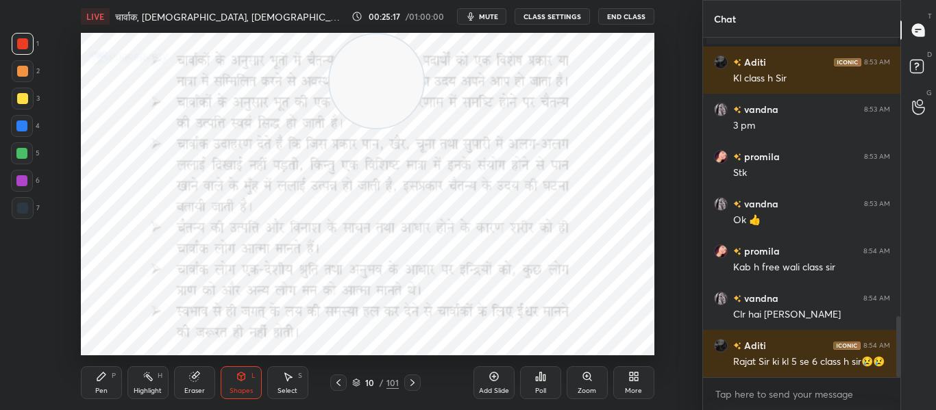
click at [413, 385] on icon at bounding box center [412, 382] width 11 height 11
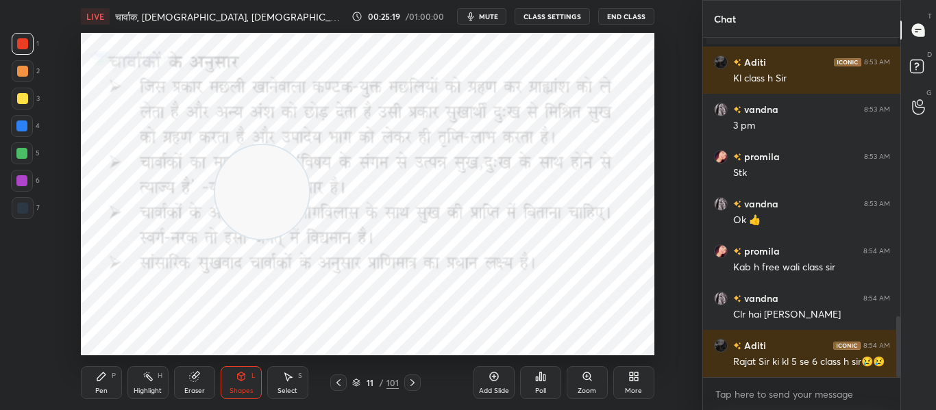
drag, startPoint x: 367, startPoint y: 82, endPoint x: 252, endPoint y: 193, distance: 159.4
click at [252, 193] on video at bounding box center [262, 192] width 94 height 94
drag, startPoint x: 15, startPoint y: 206, endPoint x: 39, endPoint y: 153, distance: 57.9
click at [18, 202] on div at bounding box center [23, 208] width 22 height 22
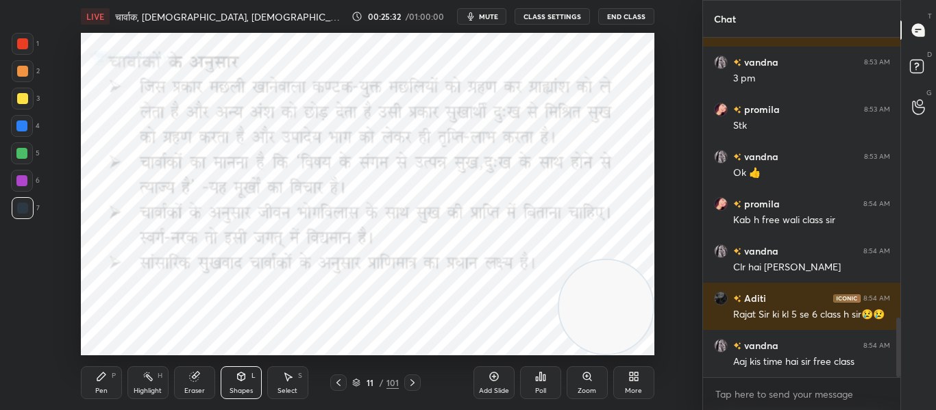
drag, startPoint x: 253, startPoint y: 201, endPoint x: 641, endPoint y: 328, distance: 408.0
click at [641, 328] on video at bounding box center [606, 307] width 94 height 94
drag, startPoint x: 27, startPoint y: 45, endPoint x: 45, endPoint y: 44, distance: 17.2
click at [29, 44] on div at bounding box center [23, 44] width 22 height 22
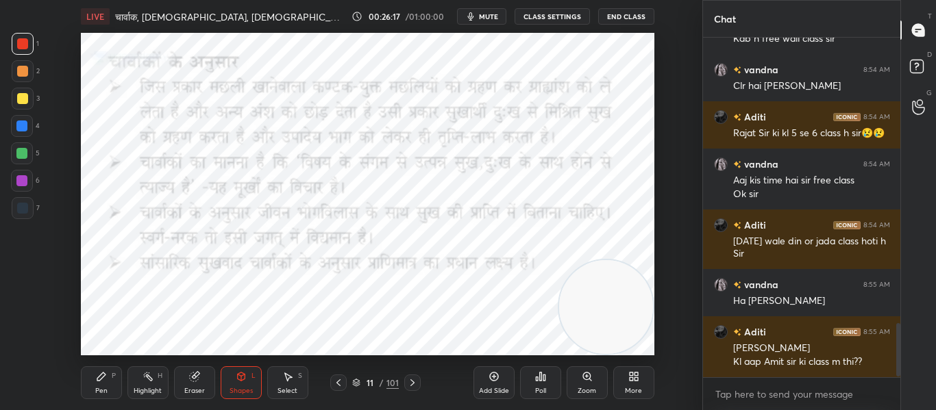
scroll to position [1822, 0]
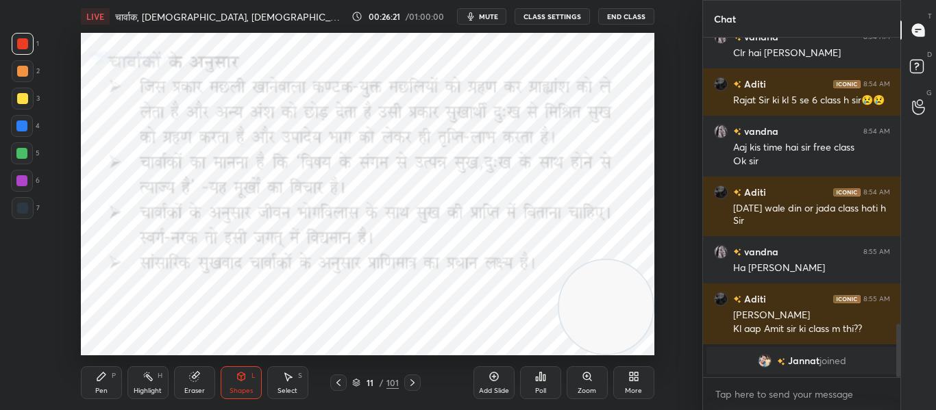
click at [803, 362] on span "Jannat" at bounding box center [804, 361] width 32 height 11
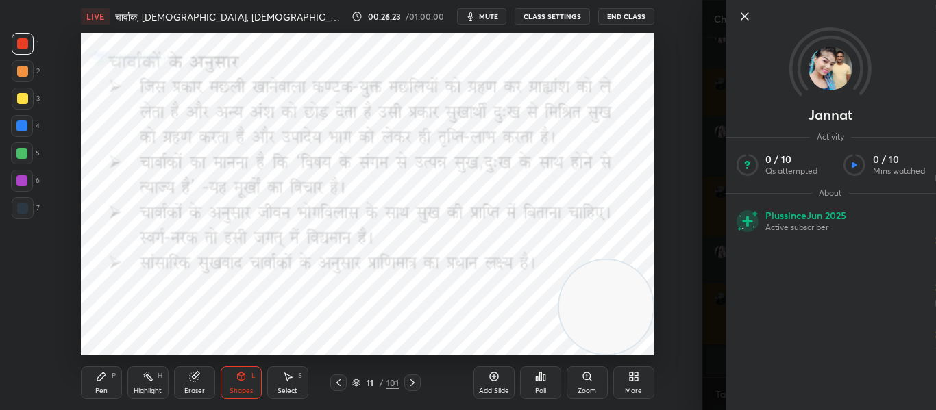
click at [687, 168] on div "Setting up your live class Poll for secs No correct answer Start poll" at bounding box center [367, 194] width 647 height 323
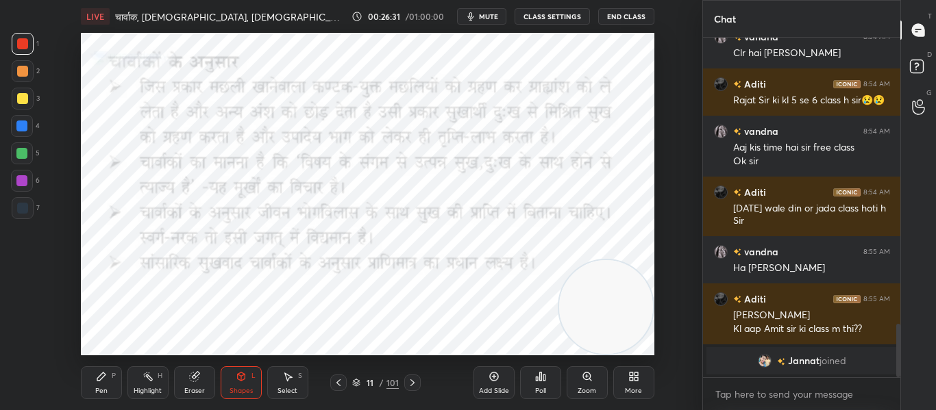
click at [489, 23] on button "mute" at bounding box center [481, 16] width 49 height 16
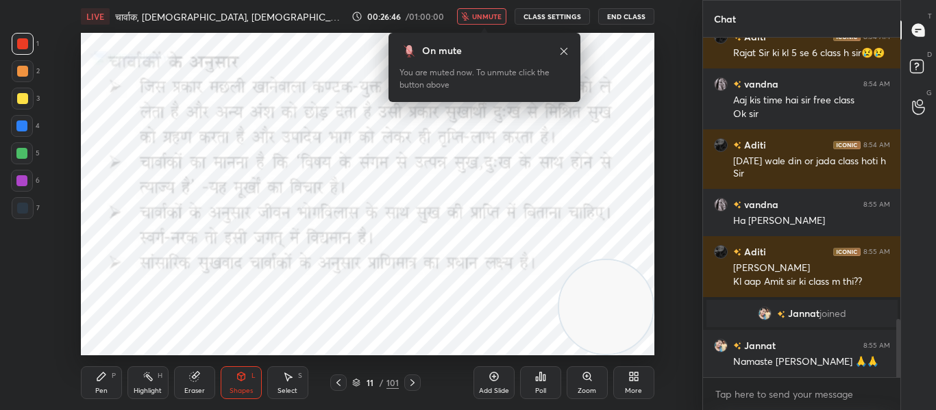
scroll to position [1694, 0]
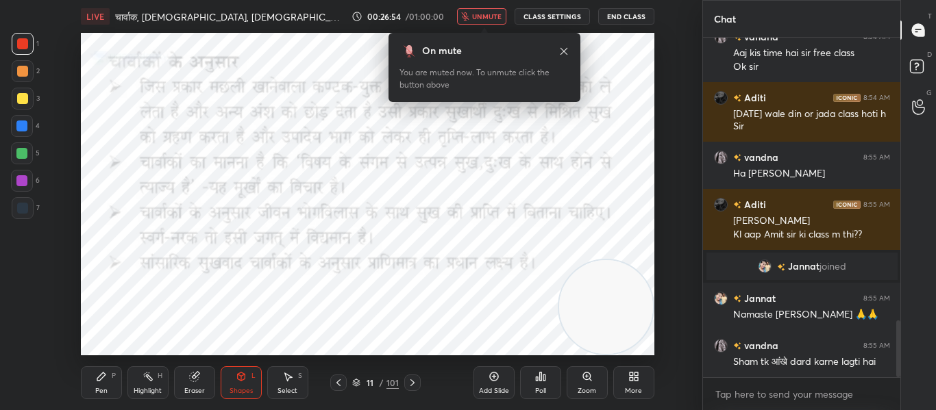
click at [23, 203] on div at bounding box center [22, 208] width 11 height 11
click at [23, 44] on div at bounding box center [22, 43] width 11 height 11
click at [565, 55] on icon at bounding box center [563, 51] width 11 height 11
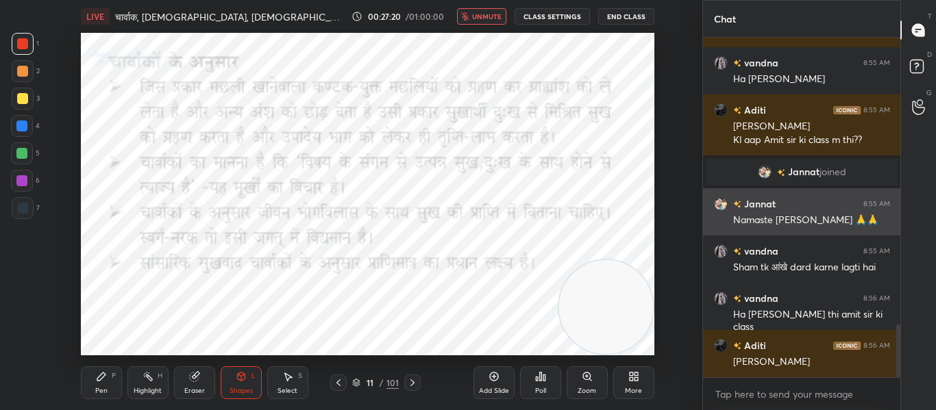
scroll to position [1836, 0]
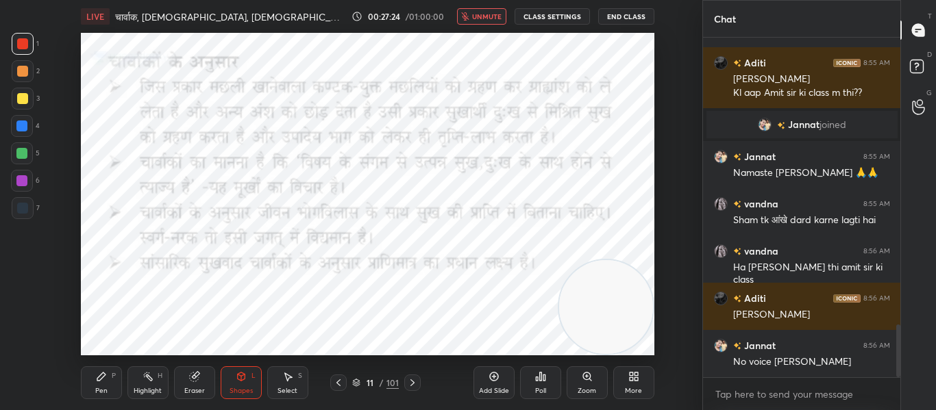
click at [501, 18] on span "unmute" at bounding box center [486, 17] width 29 height 10
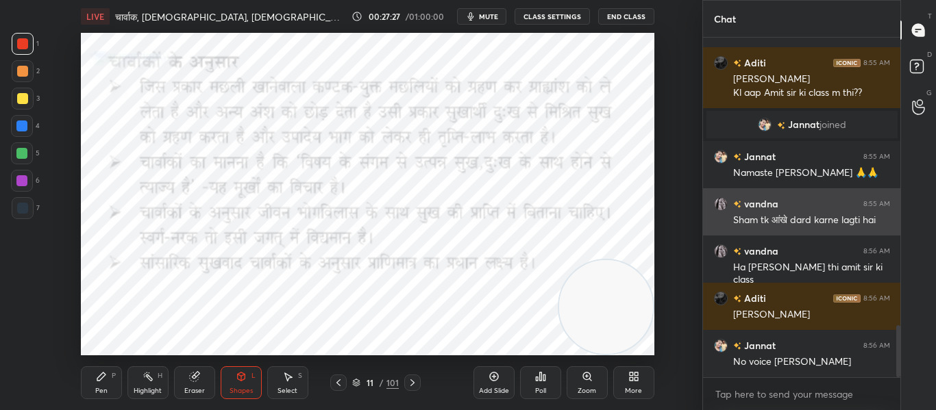
scroll to position [1883, 0]
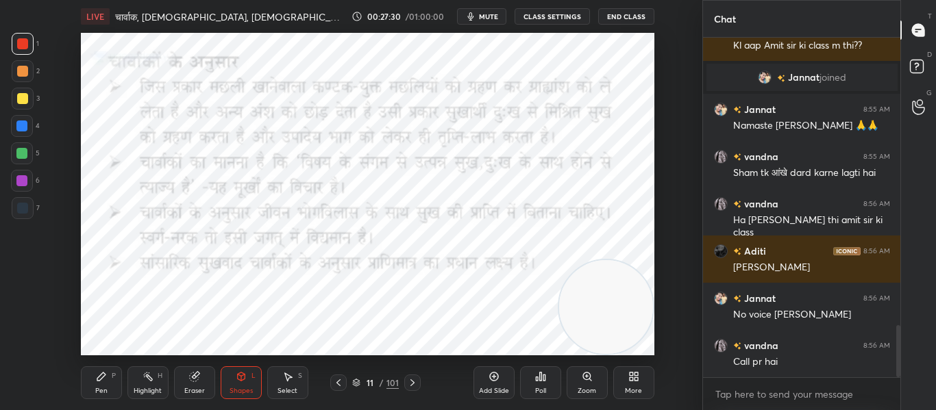
drag, startPoint x: 597, startPoint y: 318, endPoint x: 611, endPoint y: 318, distance: 14.4
click at [611, 318] on video at bounding box center [606, 307] width 94 height 94
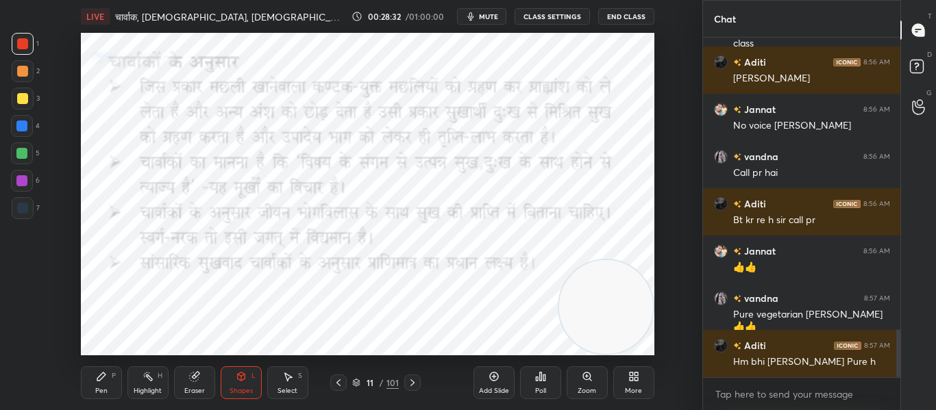
scroll to position [2086, 0]
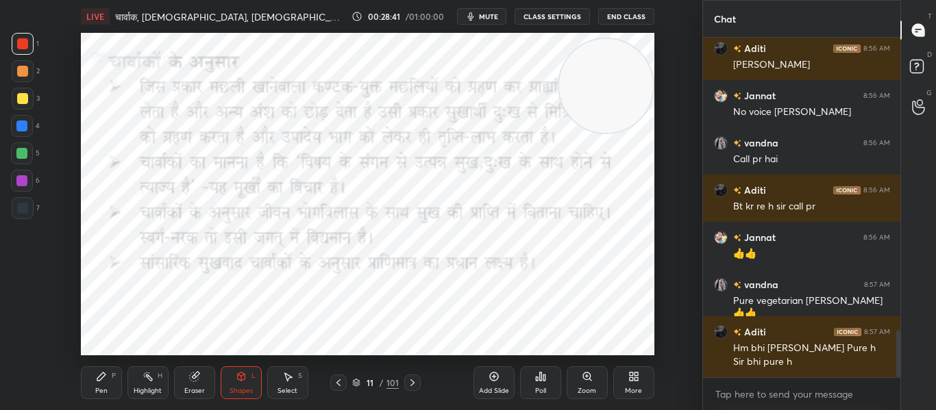
drag, startPoint x: 606, startPoint y: 329, endPoint x: 600, endPoint y: 116, distance: 213.2
click at [611, 108] on video at bounding box center [606, 86] width 94 height 94
click at [654, 323] on div "Setting up your live class Poll for secs No correct answer Start poll" at bounding box center [367, 194] width 573 height 323
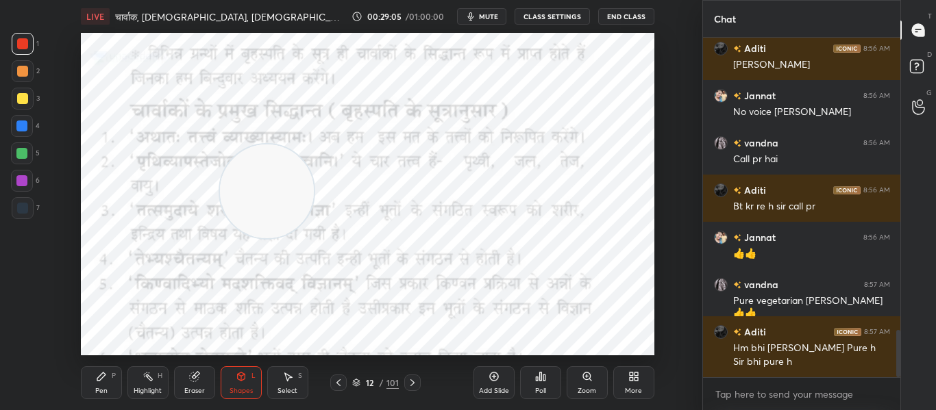
drag, startPoint x: 593, startPoint y: 304, endPoint x: 255, endPoint y: 197, distance: 355.1
click at [255, 197] on video at bounding box center [267, 192] width 94 height 94
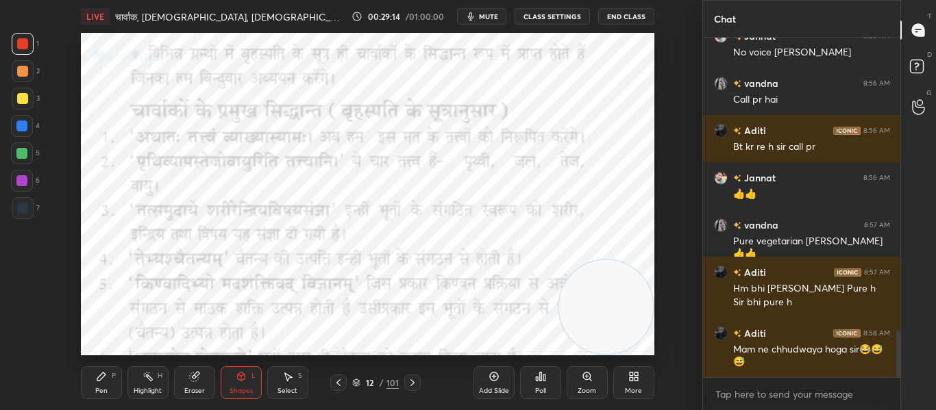
drag, startPoint x: 264, startPoint y: 184, endPoint x: 625, endPoint y: 331, distance: 389.3
click at [625, 331] on video at bounding box center [606, 307] width 94 height 94
click at [21, 208] on div at bounding box center [22, 208] width 11 height 11
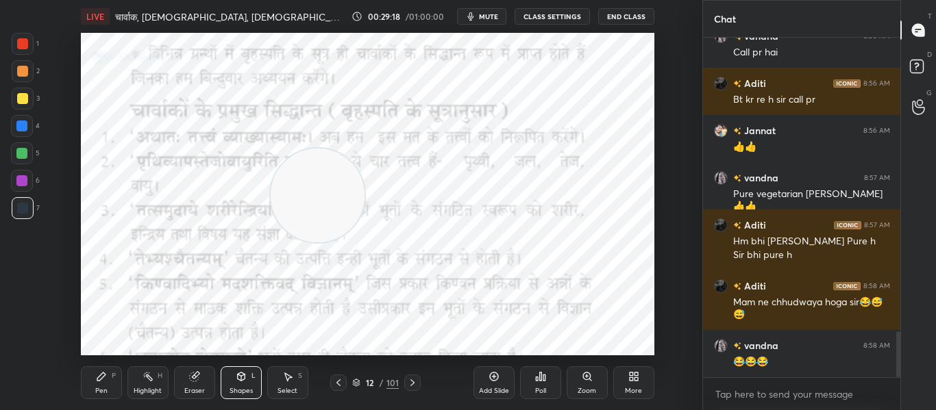
drag, startPoint x: 621, startPoint y: 306, endPoint x: 333, endPoint y: 194, distance: 309.3
click at [333, 194] on video at bounding box center [318, 196] width 94 height 94
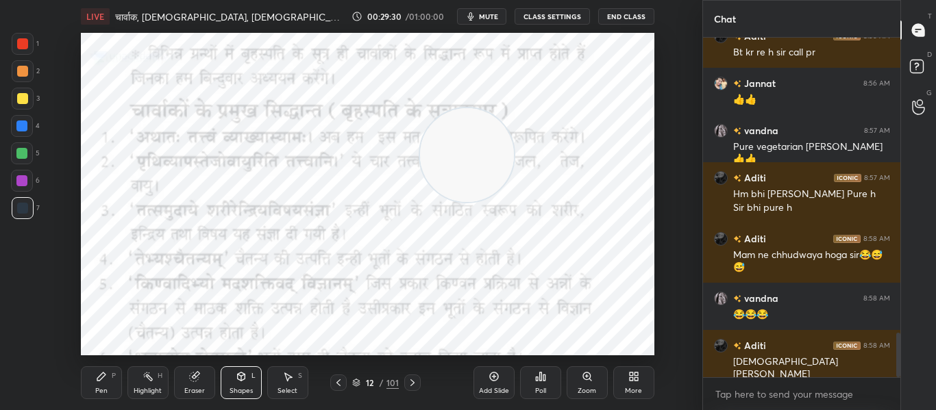
drag, startPoint x: 316, startPoint y: 195, endPoint x: 420, endPoint y: 129, distance: 122.8
click at [464, 153] on video at bounding box center [467, 155] width 94 height 94
click at [20, 42] on div at bounding box center [22, 43] width 11 height 11
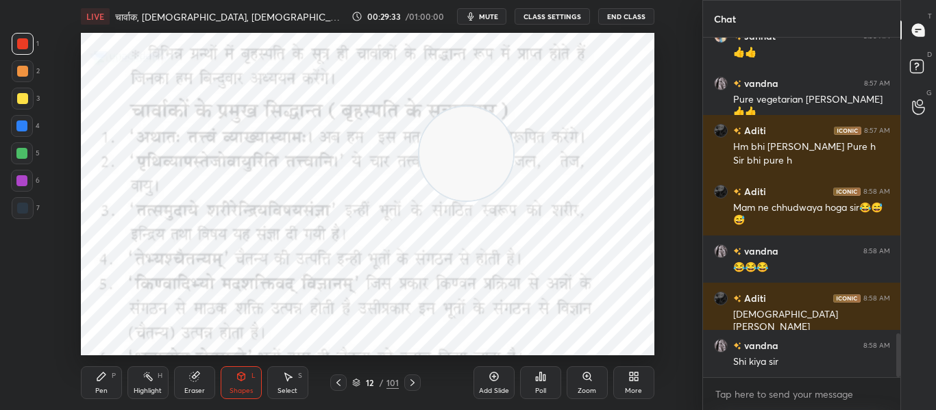
scroll to position [2335, 0]
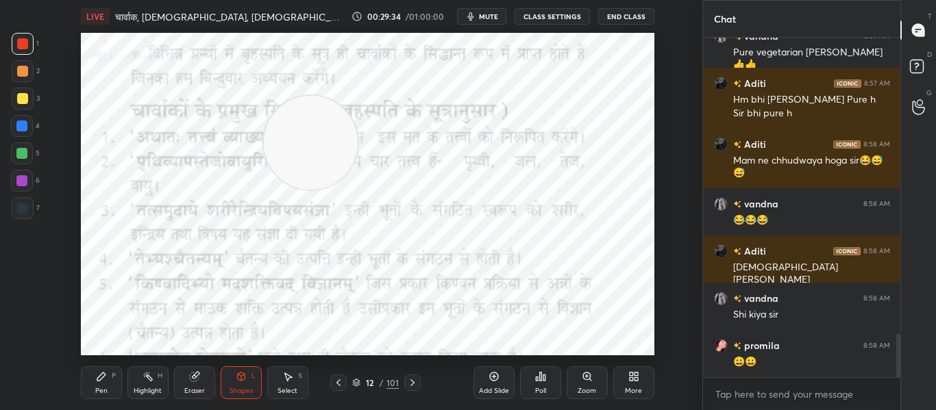
drag, startPoint x: 476, startPoint y: 143, endPoint x: 271, endPoint y: 111, distance: 207.4
click at [319, 132] on video at bounding box center [311, 143] width 94 height 94
drag, startPoint x: 288, startPoint y: 132, endPoint x: 589, endPoint y: 217, distance: 312.1
click at [589, 217] on video at bounding box center [606, 229] width 94 height 94
drag, startPoint x: 589, startPoint y: 224, endPoint x: 528, endPoint y: 293, distance: 91.8
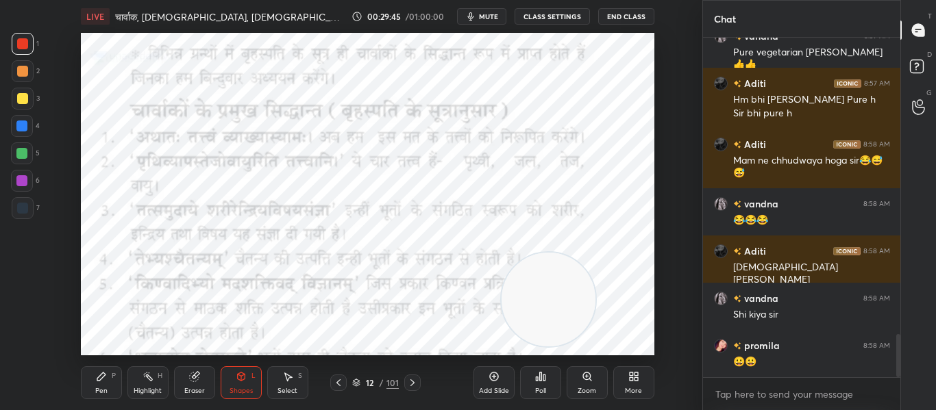
click at [529, 295] on video at bounding box center [548, 300] width 94 height 94
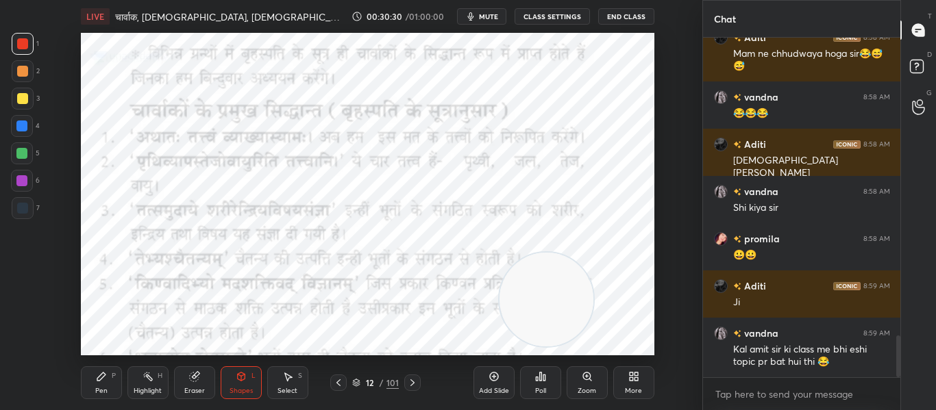
scroll to position [2489, 0]
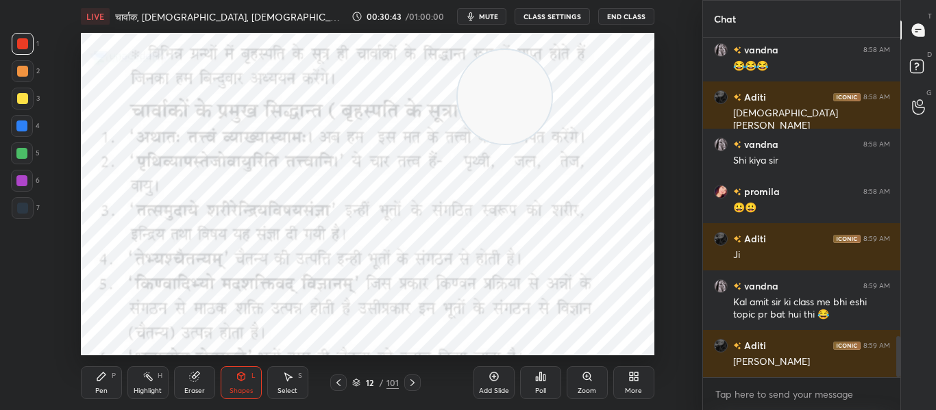
drag, startPoint x: 560, startPoint y: 314, endPoint x: 517, endPoint y: 108, distance: 210.7
click at [517, 108] on video at bounding box center [505, 97] width 94 height 94
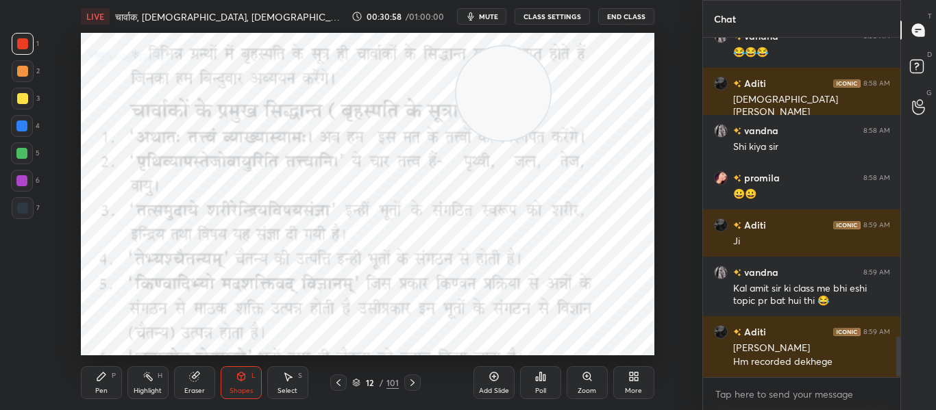
scroll to position [2550, 0]
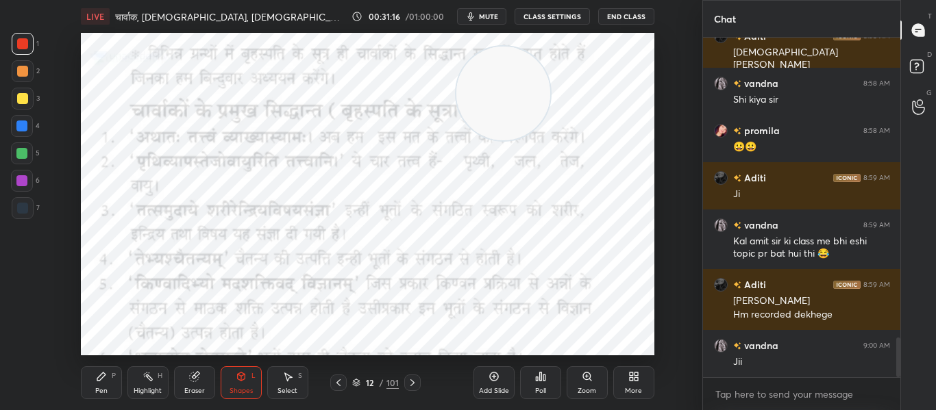
click at [495, 12] on span "mute" at bounding box center [488, 17] width 19 height 10
drag, startPoint x: 497, startPoint y: 92, endPoint x: 532, endPoint y: 87, distance: 35.4
click at [532, 87] on video at bounding box center [539, 88] width 94 height 94
click at [480, 21] on span "unmute" at bounding box center [486, 17] width 29 height 10
click at [408, 382] on icon at bounding box center [412, 382] width 11 height 11
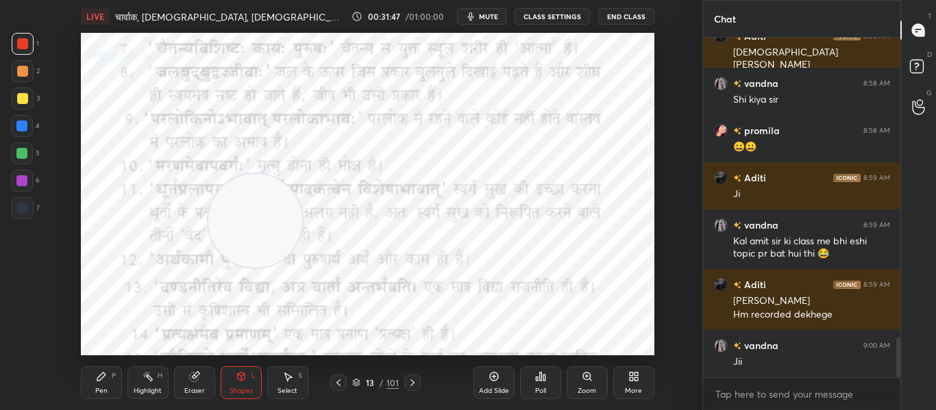
drag, startPoint x: 525, startPoint y: 103, endPoint x: 233, endPoint y: 201, distance: 308.3
click at [244, 236] on video at bounding box center [255, 221] width 94 height 94
drag, startPoint x: 342, startPoint y: 385, endPoint x: 290, endPoint y: 253, distance: 141.9
click at [342, 383] on icon at bounding box center [338, 382] width 11 height 11
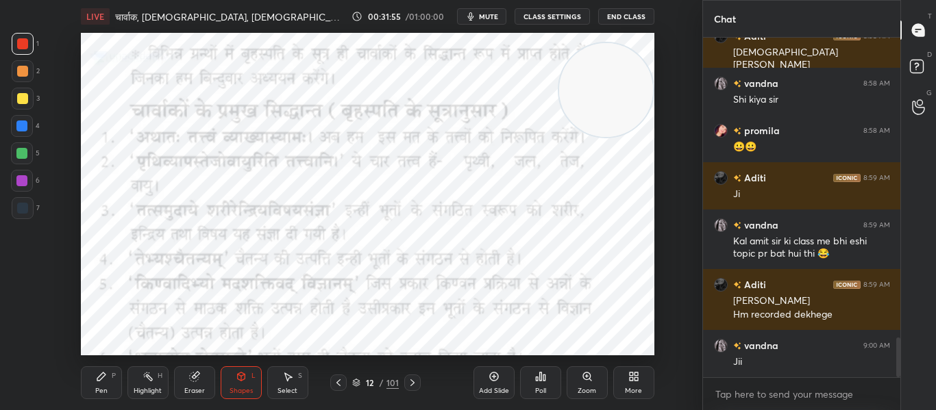
drag, startPoint x: 273, startPoint y: 226, endPoint x: 643, endPoint y: 96, distance: 392.2
click at [643, 96] on video at bounding box center [606, 90] width 94 height 94
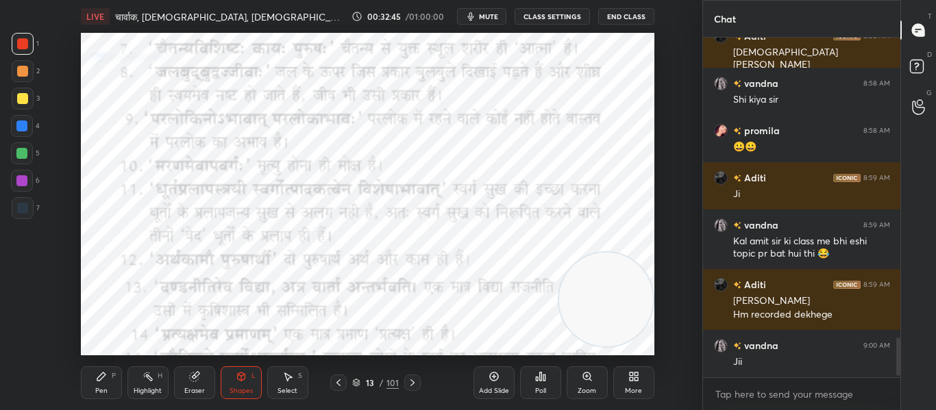
drag, startPoint x: 584, startPoint y: 85, endPoint x: 604, endPoint y: 295, distance: 210.5
click at [604, 295] on video at bounding box center [606, 300] width 94 height 94
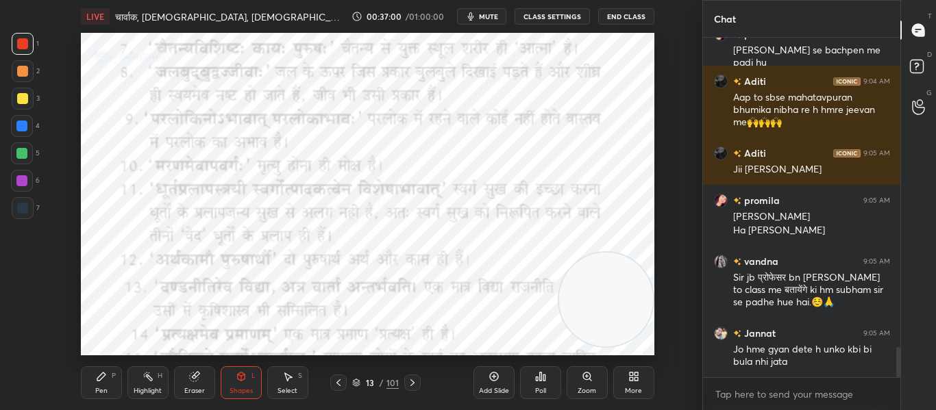
scroll to position [3573, 0]
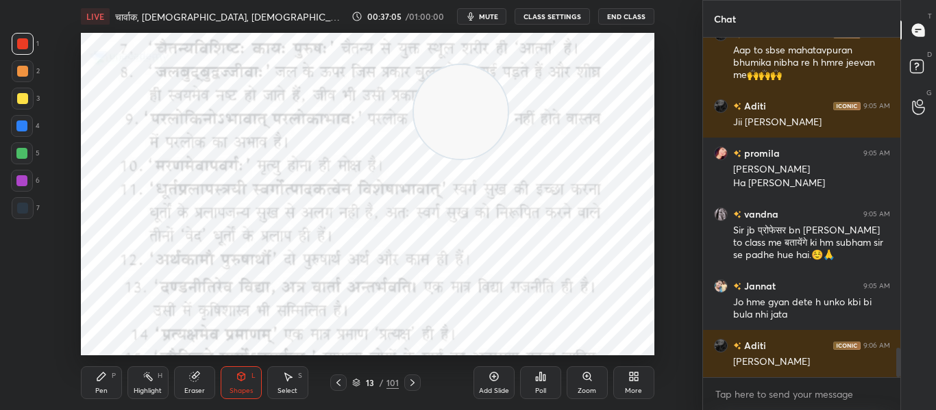
drag, startPoint x: 625, startPoint y: 304, endPoint x: 480, endPoint y: 109, distance: 242.8
click at [480, 109] on video at bounding box center [461, 112] width 94 height 94
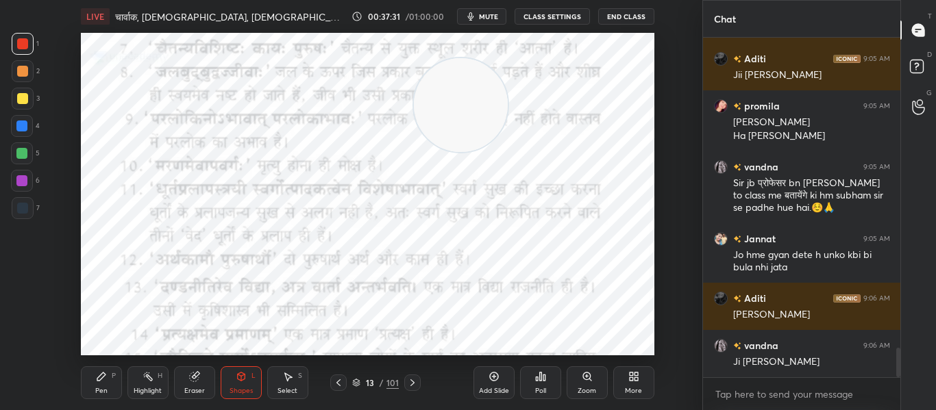
click at [491, 19] on span "mute" at bounding box center [488, 17] width 19 height 10
click at [465, 16] on icon "button" at bounding box center [466, 16] width 8 height 8
click at [406, 382] on div at bounding box center [412, 383] width 16 height 16
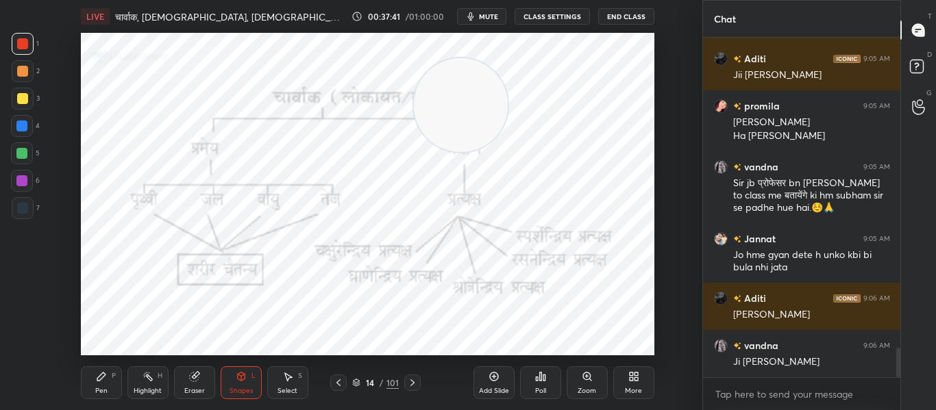
click at [341, 381] on icon at bounding box center [338, 382] width 11 height 11
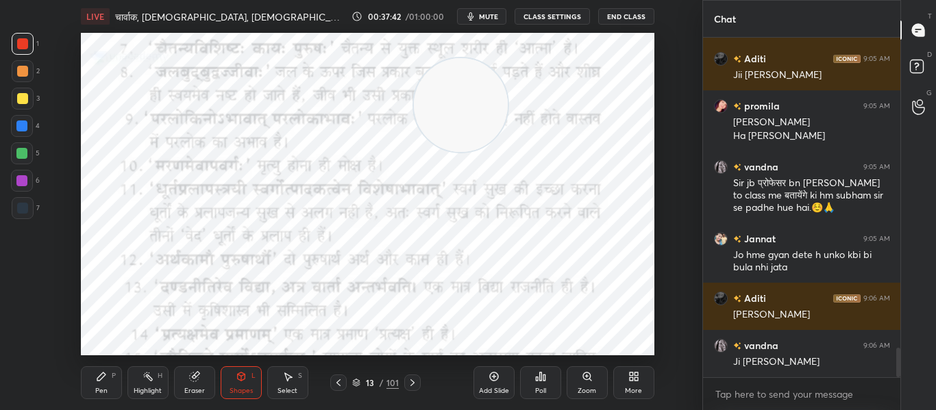
click at [341, 381] on icon at bounding box center [338, 382] width 11 height 11
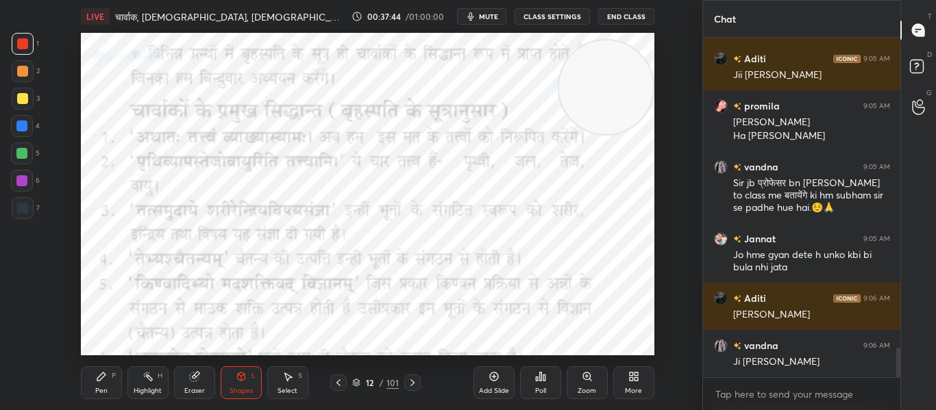
drag, startPoint x: 475, startPoint y: 114, endPoint x: 605, endPoint y: 95, distance: 131.6
click at [605, 95] on video at bounding box center [606, 87] width 94 height 94
click at [493, 13] on span "mute" at bounding box center [488, 17] width 19 height 10
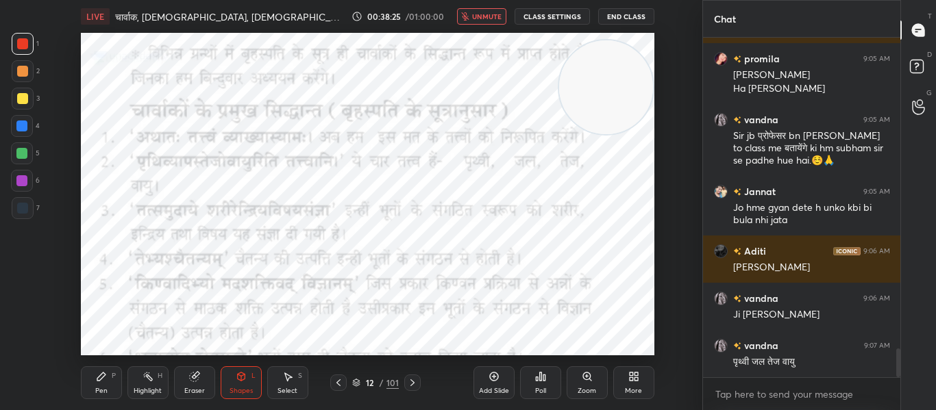
click at [485, 9] on button "unmute" at bounding box center [481, 16] width 49 height 16
click at [417, 379] on icon at bounding box center [412, 382] width 11 height 11
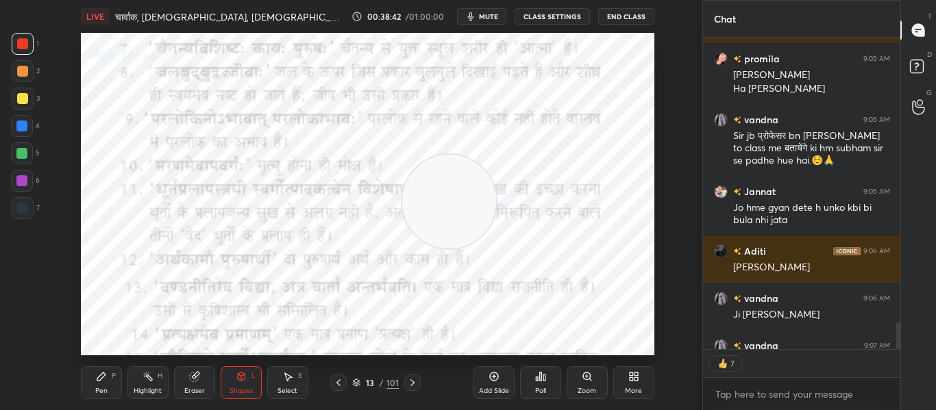
drag, startPoint x: 604, startPoint y: 121, endPoint x: 447, endPoint y: 235, distance: 194.2
click at [447, 235] on video at bounding box center [449, 202] width 94 height 94
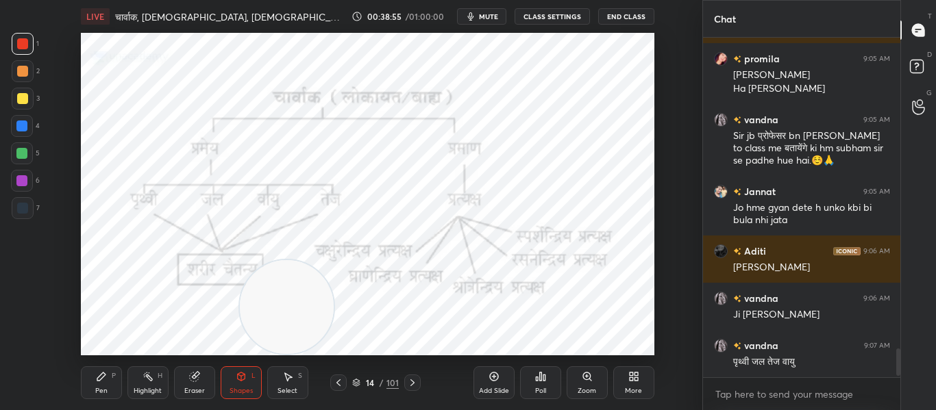
drag, startPoint x: 386, startPoint y: 213, endPoint x: 256, endPoint y: 305, distance: 158.7
click at [256, 305] on video at bounding box center [287, 307] width 94 height 94
drag, startPoint x: 294, startPoint y: 305, endPoint x: 613, endPoint y: 88, distance: 386.1
click at [609, 85] on video at bounding box center [596, 88] width 94 height 94
drag, startPoint x: 597, startPoint y: 76, endPoint x: 293, endPoint y: 201, distance: 329.4
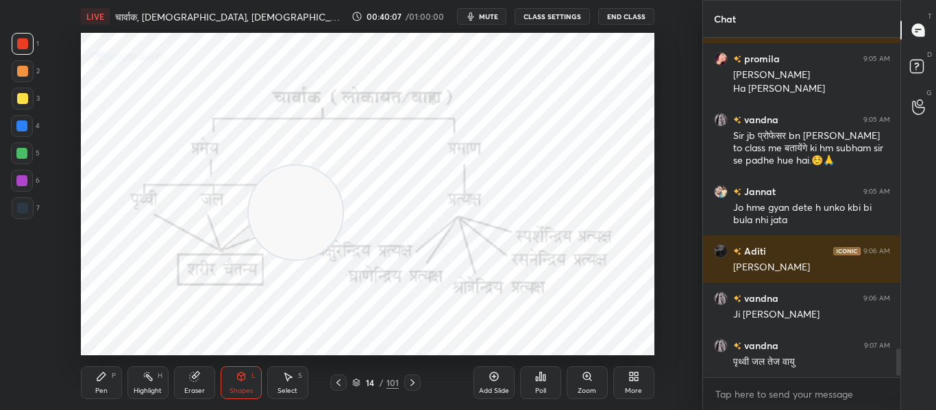
click at [293, 201] on video at bounding box center [296, 213] width 94 height 94
click at [359, 382] on icon at bounding box center [356, 383] width 8 height 8
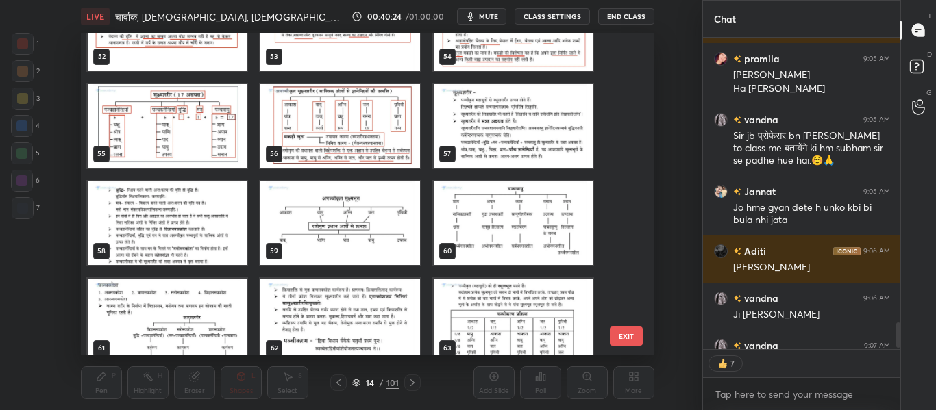
scroll to position [1739, 0]
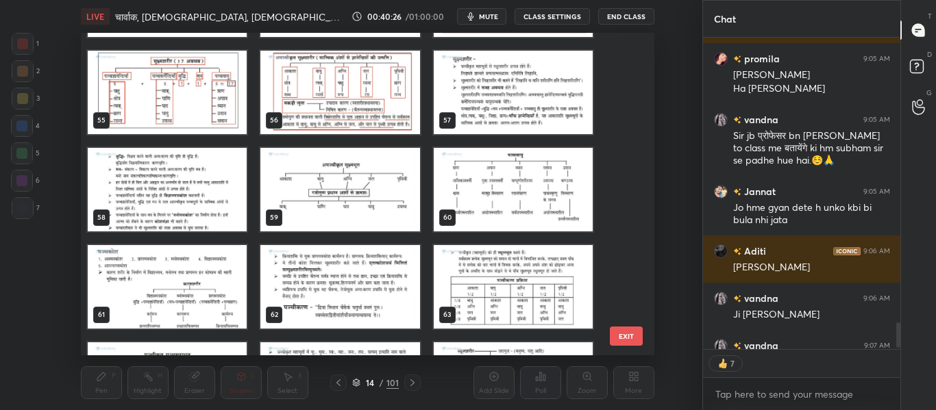
click at [623, 337] on button "EXIT" at bounding box center [626, 336] width 33 height 19
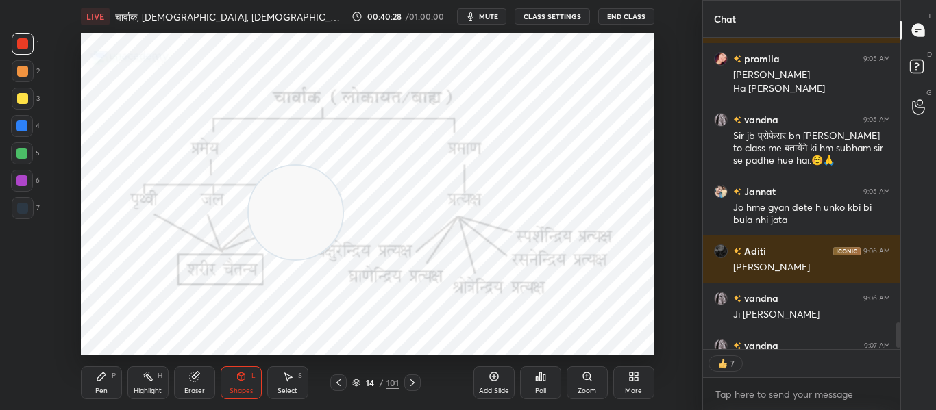
click at [621, 381] on div "More" at bounding box center [633, 383] width 41 height 33
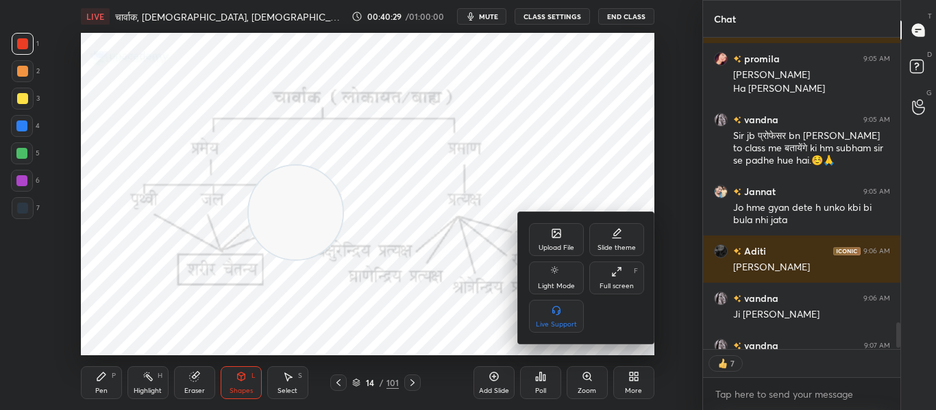
click at [559, 245] on div "Upload File" at bounding box center [556, 248] width 36 height 7
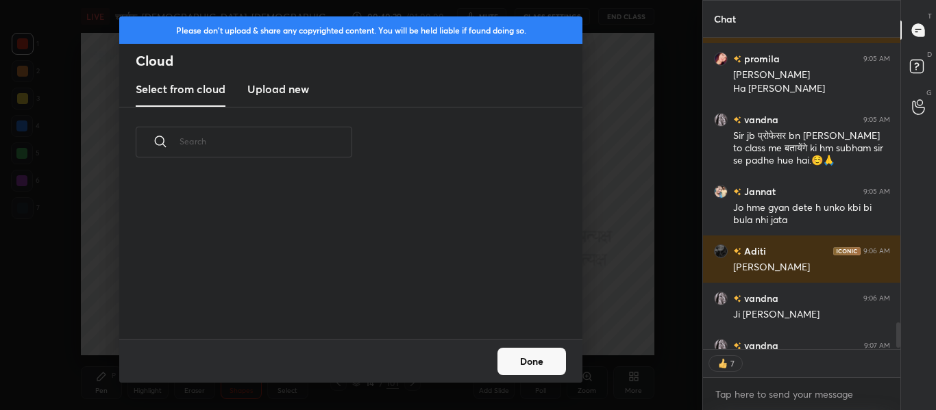
scroll to position [162, 440]
click at [277, 87] on h3 "Upload new" at bounding box center [278, 89] width 62 height 16
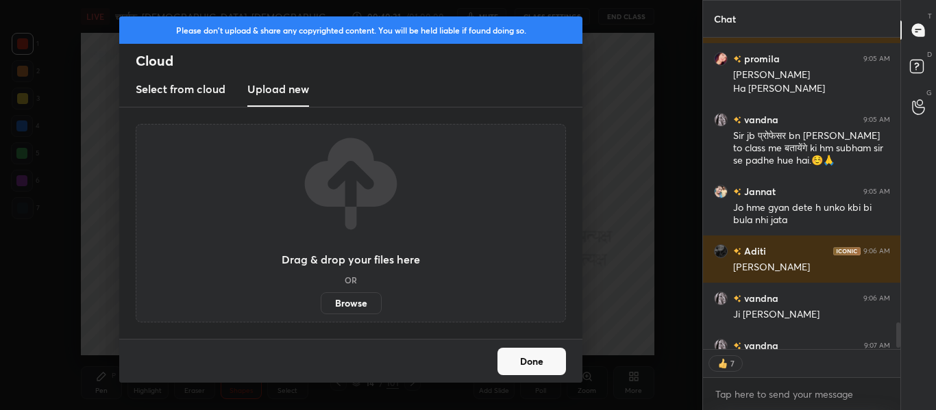
click at [334, 304] on label "Browse" at bounding box center [351, 304] width 61 height 22
click at [321, 304] on input "Browse" at bounding box center [321, 304] width 0 height 22
type textarea "x"
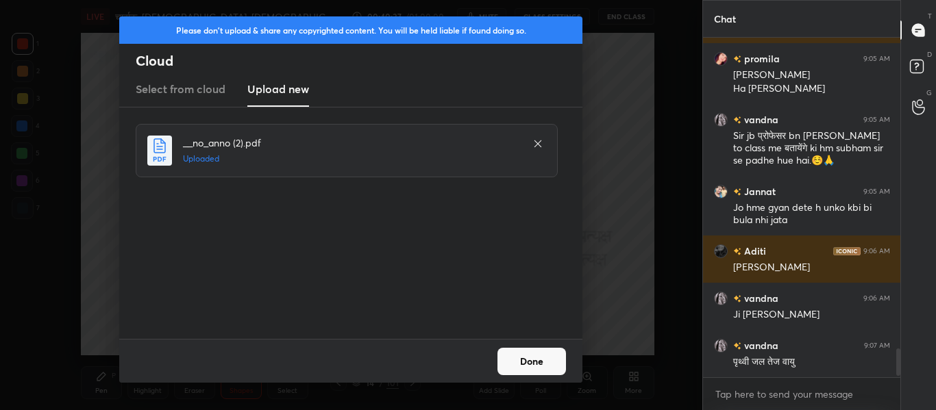
click at [521, 360] on button "Done" at bounding box center [531, 361] width 69 height 27
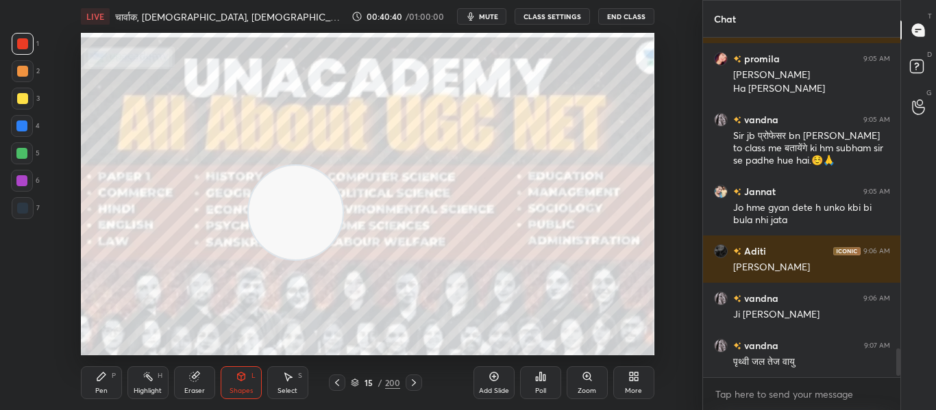
click at [354, 387] on div "15 / 200" at bounding box center [375, 383] width 49 height 12
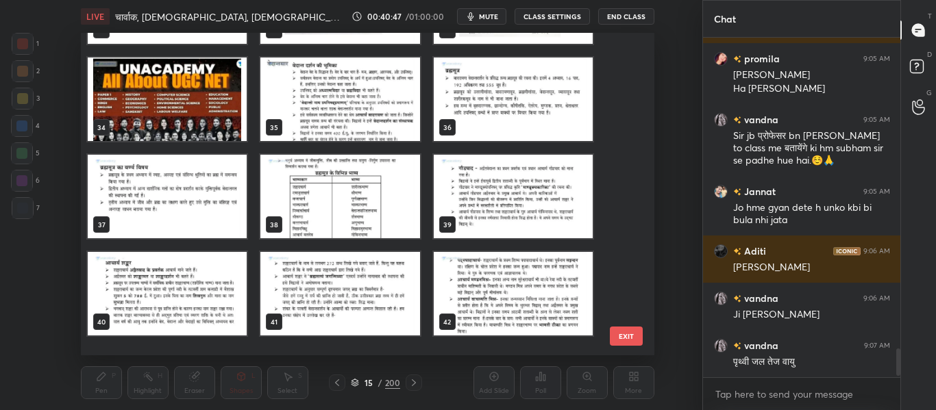
scroll to position [1028, 0]
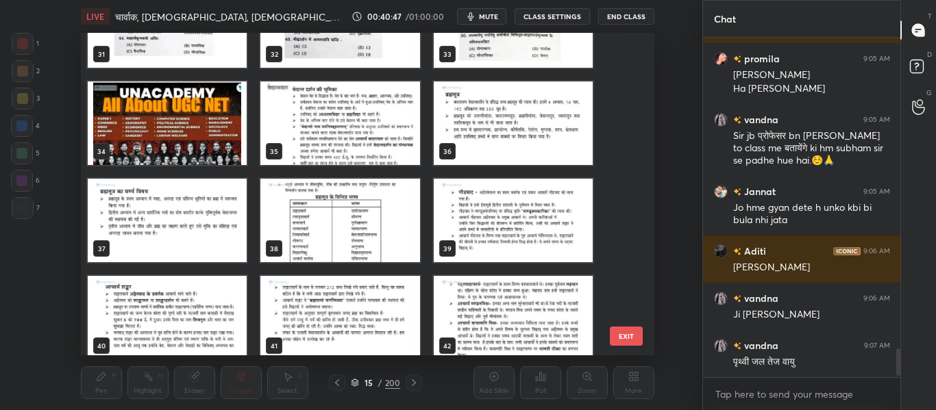
click at [179, 136] on img "grid" at bounding box center [167, 124] width 159 height 84
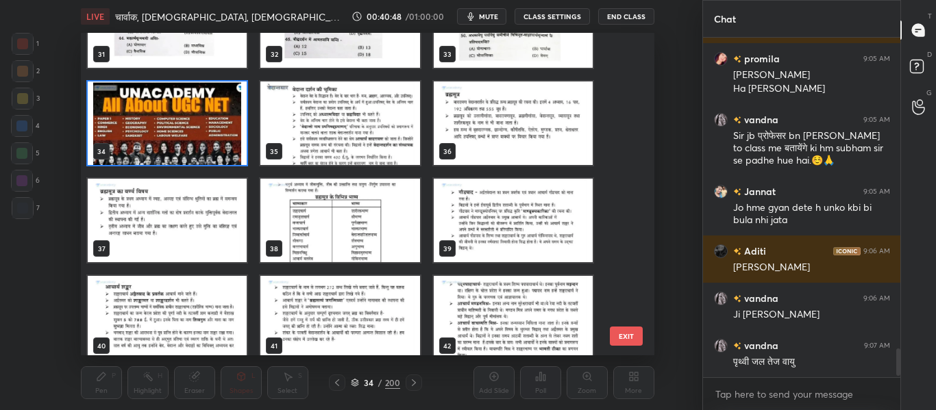
click at [178, 136] on img "grid" at bounding box center [167, 124] width 159 height 84
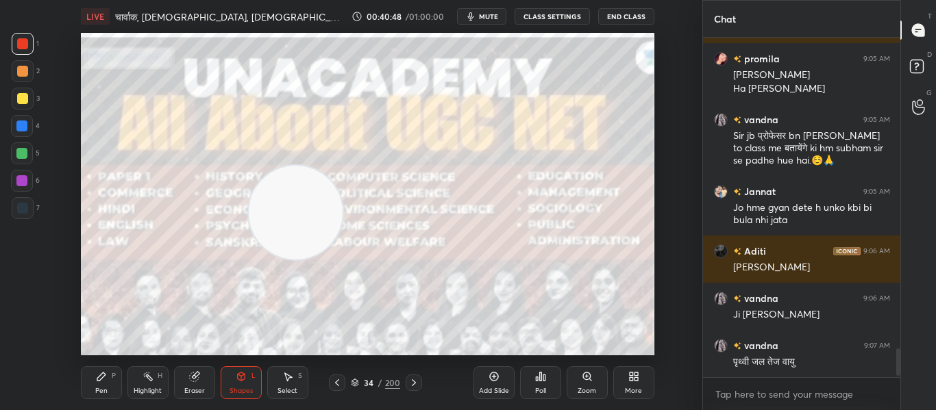
click at [178, 136] on img "grid" at bounding box center [167, 124] width 159 height 84
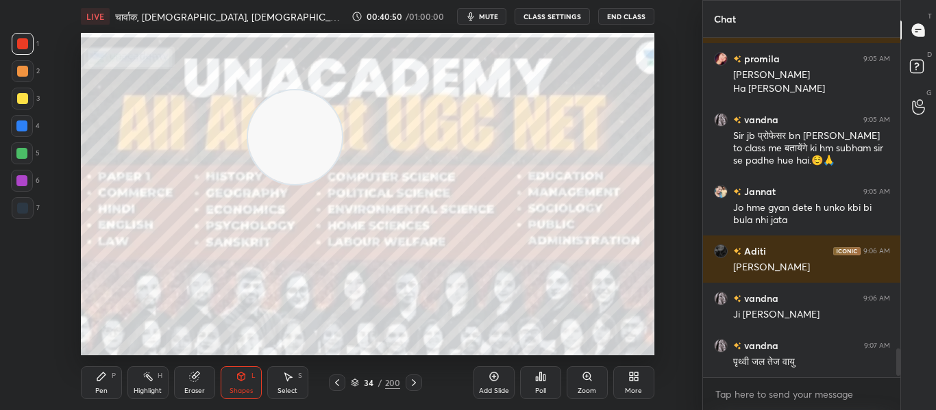
drag, startPoint x: 314, startPoint y: 219, endPoint x: 314, endPoint y: 143, distance: 75.4
click at [314, 143] on video at bounding box center [295, 137] width 94 height 94
click at [414, 377] on div at bounding box center [414, 383] width 16 height 16
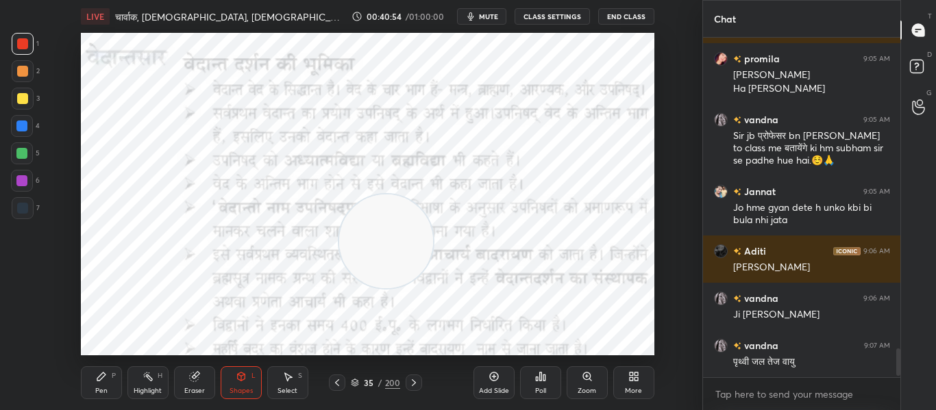
drag, startPoint x: 312, startPoint y: 137, endPoint x: 403, endPoint y: 241, distance: 138.4
click at [403, 241] on video at bounding box center [386, 242] width 94 height 94
drag, startPoint x: 406, startPoint y: 226, endPoint x: 135, endPoint y: 229, distance: 270.6
click at [136, 260] on video at bounding box center [129, 277] width 94 height 94
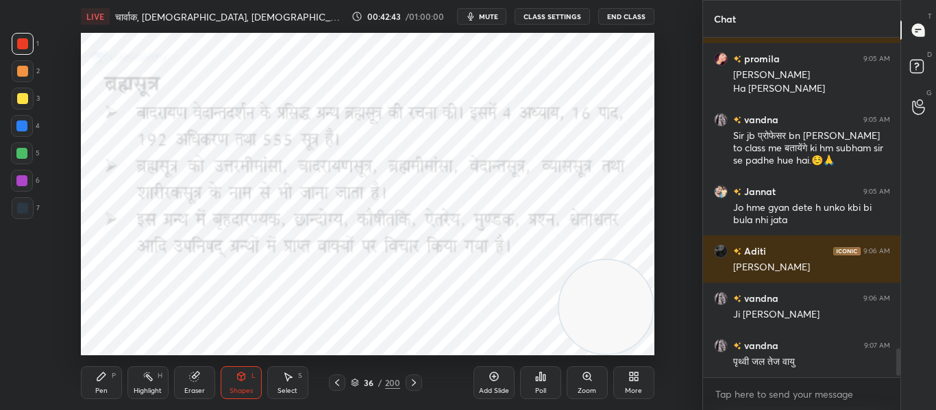
drag, startPoint x: 123, startPoint y: 277, endPoint x: 658, endPoint y: 314, distance: 537.0
click at [658, 314] on div "Setting up your live class Poll for secs No correct answer Start poll" at bounding box center [367, 194] width 647 height 323
drag, startPoint x: 587, startPoint y: 321, endPoint x: 597, endPoint y: 310, distance: 14.6
click at [597, 310] on video at bounding box center [606, 296] width 94 height 94
drag, startPoint x: 588, startPoint y: 282, endPoint x: 510, endPoint y: 73, distance: 222.4
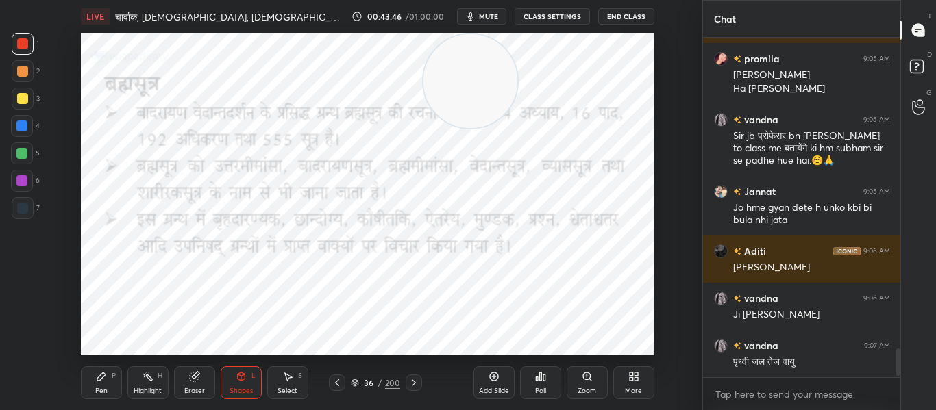
click at [456, 0] on html "1 2 3 4 5 6 7 C X Z C X Z E E Erase all H H LIVE चार्वाक, [DEMOGRAPHIC_DATA], […" at bounding box center [468, 0] width 936 height 0
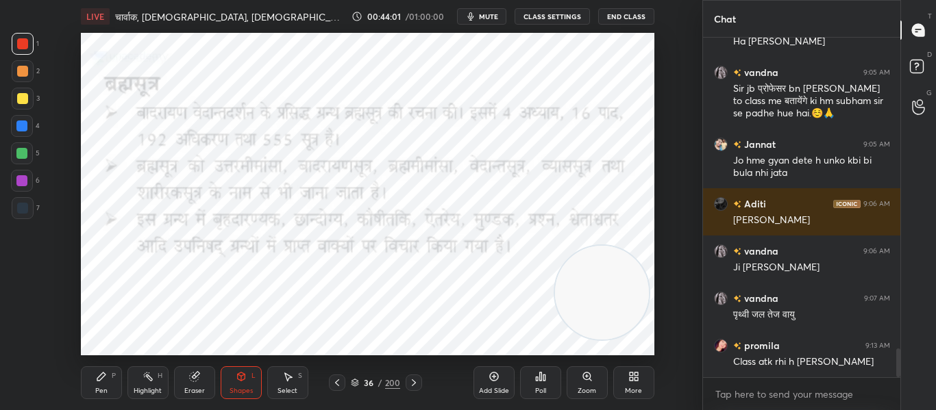
drag, startPoint x: 537, startPoint y: 190, endPoint x: 602, endPoint y: 293, distance: 120.7
click at [604, 297] on video at bounding box center [602, 293] width 94 height 94
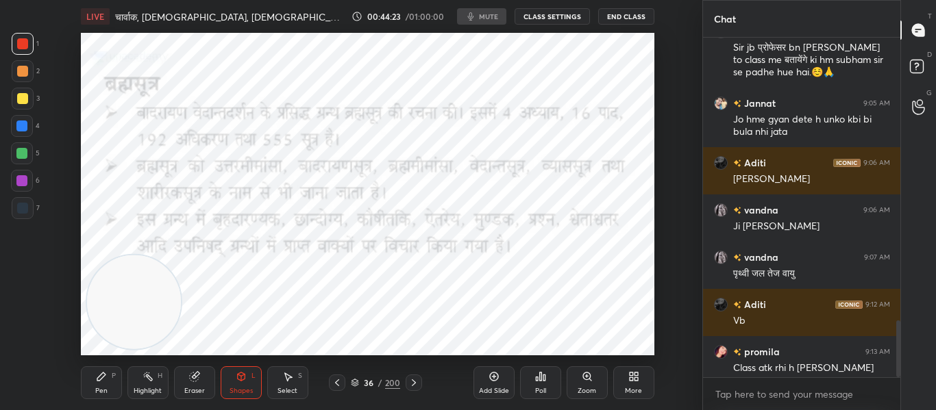
scroll to position [1702, 0]
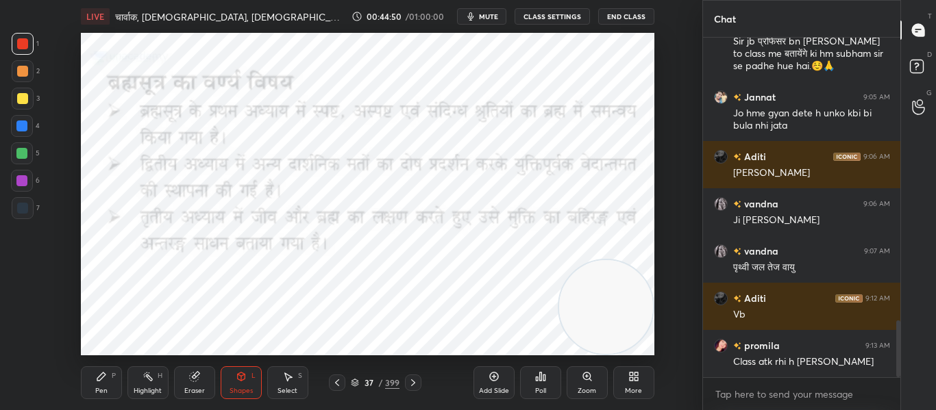
drag, startPoint x: 174, startPoint y: 326, endPoint x: 652, endPoint y: 348, distance: 478.7
click at [652, 348] on div "LIVE चार्वाक, जैन, बौद्ध, न्याय का सामान्य परिचय 00:44:50 / 01:00:00 mute CLASS…" at bounding box center [367, 205] width 647 height 410
drag, startPoint x: 597, startPoint y: 310, endPoint x: 462, endPoint y: 125, distance: 229.4
click at [496, 117] on video at bounding box center [506, 114] width 94 height 94
click at [413, 377] on icon at bounding box center [413, 382] width 11 height 11
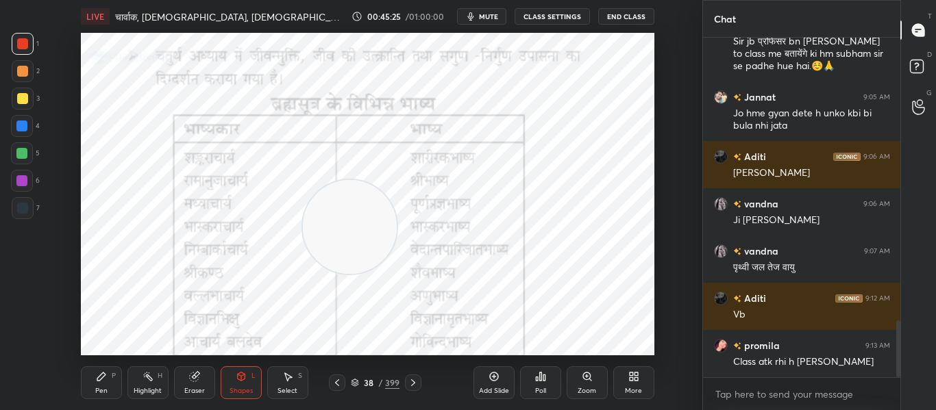
drag, startPoint x: 486, startPoint y: 104, endPoint x: 327, endPoint y: 186, distance: 178.3
click at [334, 217] on video at bounding box center [350, 227] width 94 height 94
drag, startPoint x: 366, startPoint y: 225, endPoint x: 583, endPoint y: 46, distance: 281.8
click at [645, 47] on video at bounding box center [606, 81] width 94 height 94
click at [19, 212] on div at bounding box center [22, 208] width 11 height 11
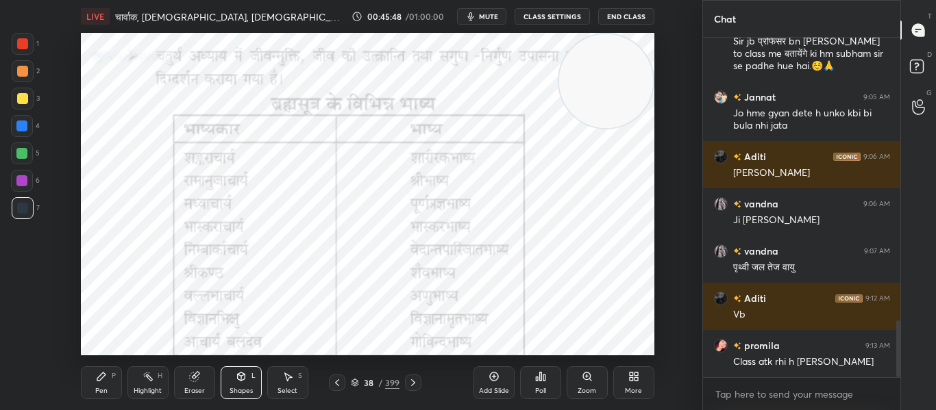
click at [18, 47] on div at bounding box center [22, 43] width 11 height 11
click at [252, 392] on div "Shapes" at bounding box center [241, 391] width 23 height 7
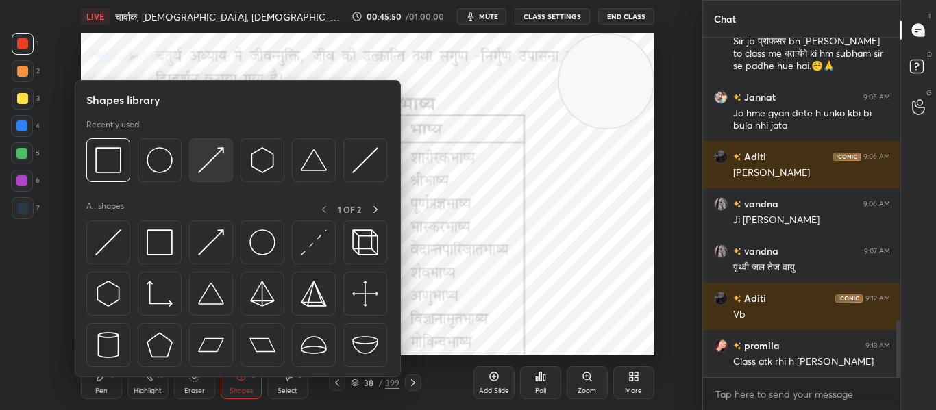
click at [212, 179] on div at bounding box center [211, 160] width 44 height 44
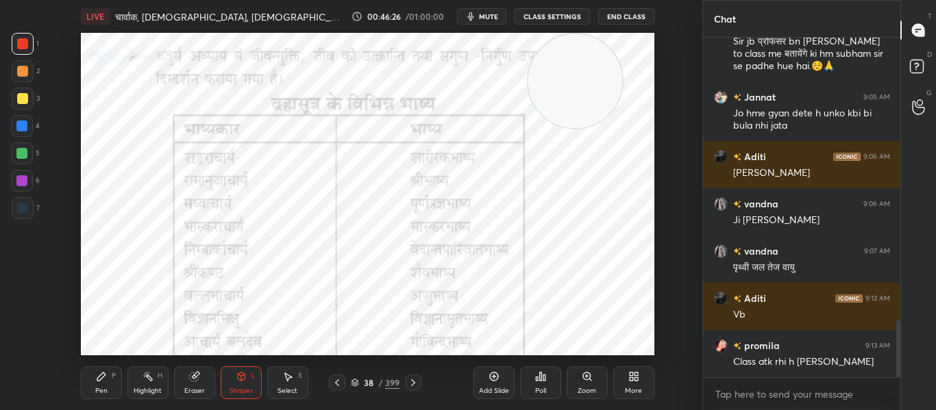
drag, startPoint x: 617, startPoint y: 88, endPoint x: 586, endPoint y: 81, distance: 31.6
click at [586, 81] on video at bounding box center [575, 81] width 94 height 94
drag, startPoint x: 595, startPoint y: 99, endPoint x: 18, endPoint y: 109, distance: 576.9
click at [18, 109] on div "1 2 3 4 5 6 7 C X Z C X Z E E Erase all H H LIVE चार्वाक, जैन, बौद्ध, न्याय का …" at bounding box center [345, 205] width 691 height 410
click at [413, 381] on icon at bounding box center [413, 382] width 11 height 11
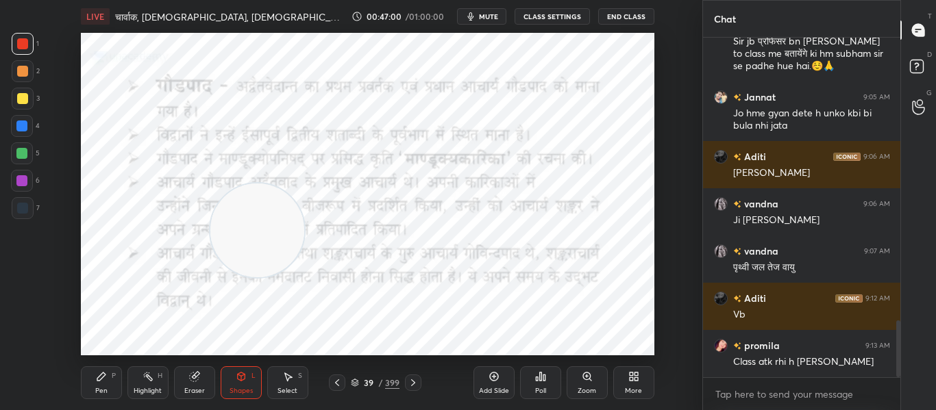
drag, startPoint x: 136, startPoint y: 90, endPoint x: 270, endPoint y: 228, distance: 192.4
click at [270, 228] on video at bounding box center [257, 231] width 94 height 94
click at [231, 388] on div "Shapes" at bounding box center [241, 391] width 23 height 7
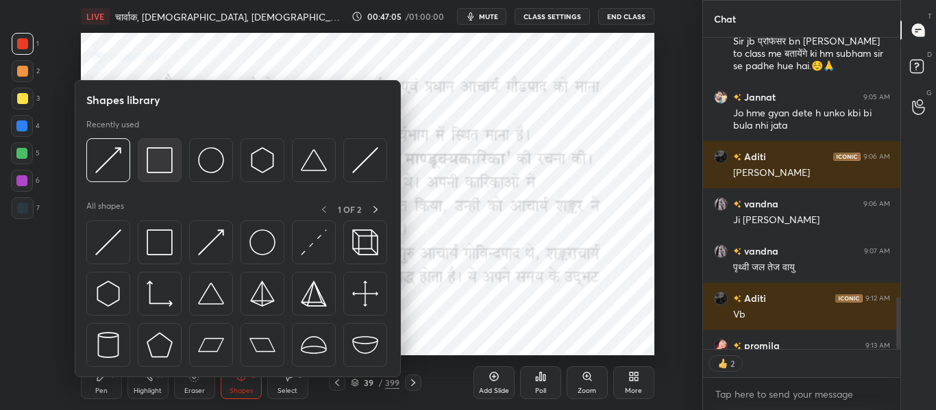
click at [166, 162] on img at bounding box center [160, 160] width 26 height 26
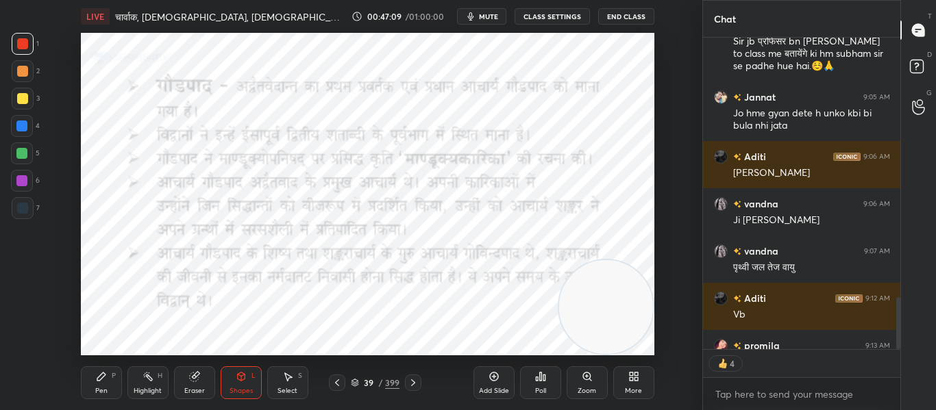
drag, startPoint x: 258, startPoint y: 227, endPoint x: 597, endPoint y: 321, distance: 352.4
click at [621, 343] on video at bounding box center [606, 307] width 94 height 94
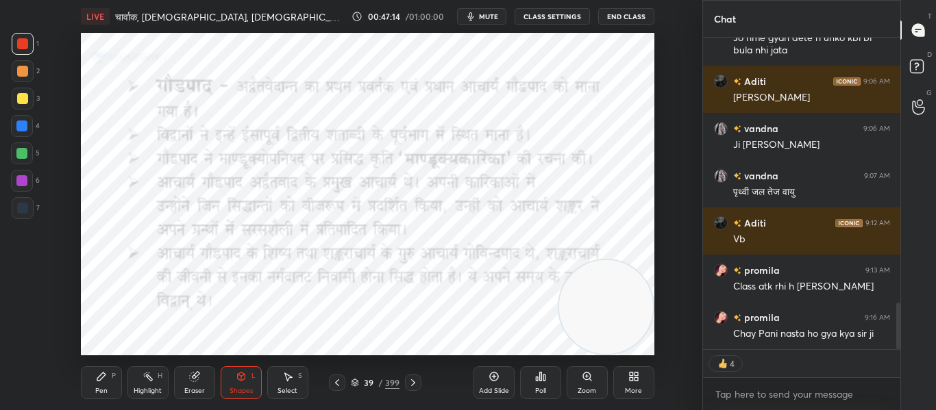
click at [18, 209] on div at bounding box center [22, 208] width 11 height 11
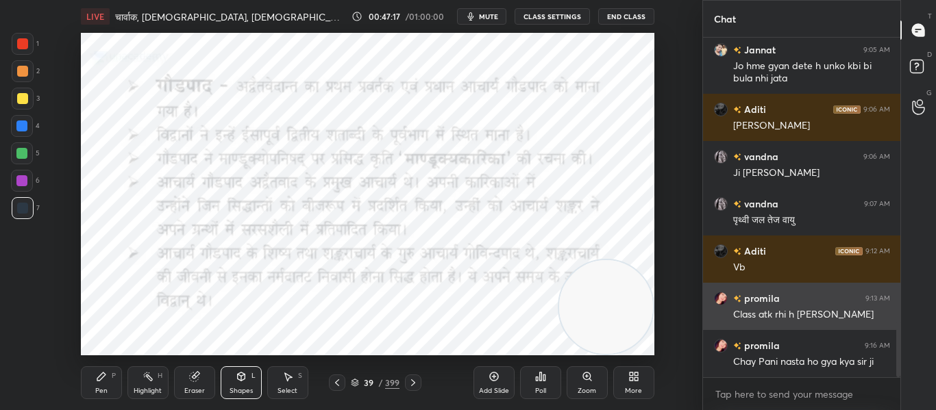
drag, startPoint x: 594, startPoint y: 322, endPoint x: 738, endPoint y: 291, distance: 147.1
click at [615, 325] on video at bounding box center [606, 307] width 94 height 94
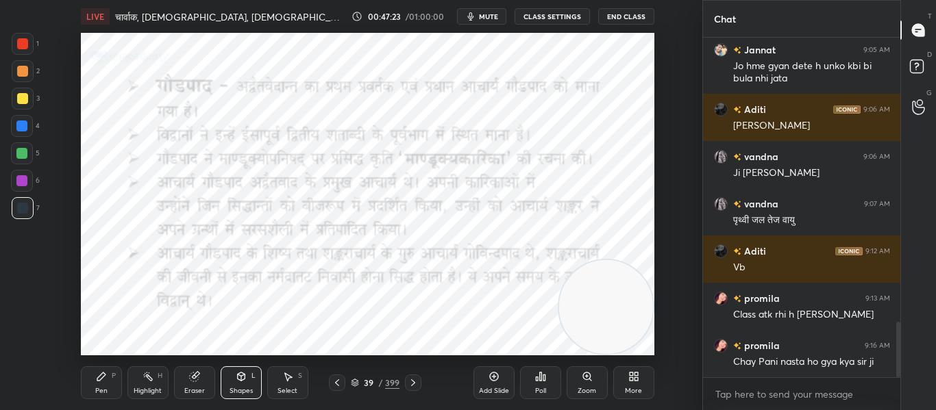
click at [19, 44] on div at bounding box center [22, 43] width 11 height 11
drag, startPoint x: 609, startPoint y: 308, endPoint x: 577, endPoint y: 124, distance: 187.1
click at [578, 125] on video at bounding box center [577, 142] width 94 height 94
drag, startPoint x: 418, startPoint y: 378, endPoint x: 419, endPoint y: 362, distance: 15.8
click at [418, 373] on div "Pen P Highlight H Eraser Shapes L Select S 39 / 399 Add Slide Poll Zoom More" at bounding box center [367, 383] width 573 height 55
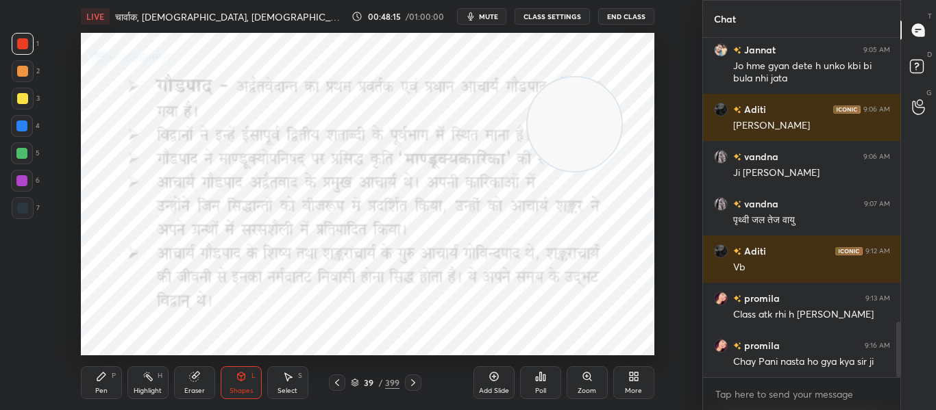
click at [412, 373] on div "Pen P Highlight H Eraser Shapes L Select S 39 / 399 Add Slide Poll Zoom More" at bounding box center [367, 383] width 573 height 55
click at [411, 380] on icon at bounding box center [413, 382] width 11 height 11
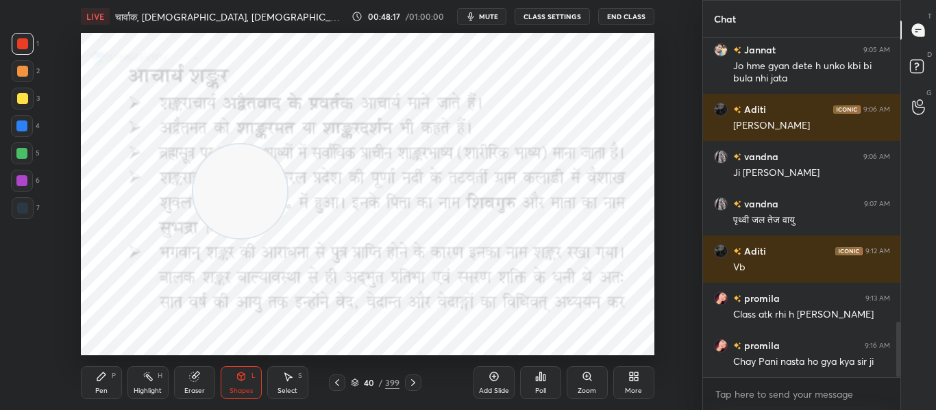
drag, startPoint x: 556, startPoint y: 159, endPoint x: 222, endPoint y: 226, distance: 341.0
click at [222, 226] on video at bounding box center [240, 192] width 94 height 94
drag, startPoint x: 243, startPoint y: 204, endPoint x: 617, endPoint y: 327, distance: 393.0
click at [617, 327] on video at bounding box center [606, 307] width 94 height 94
click at [21, 203] on div at bounding box center [22, 208] width 11 height 11
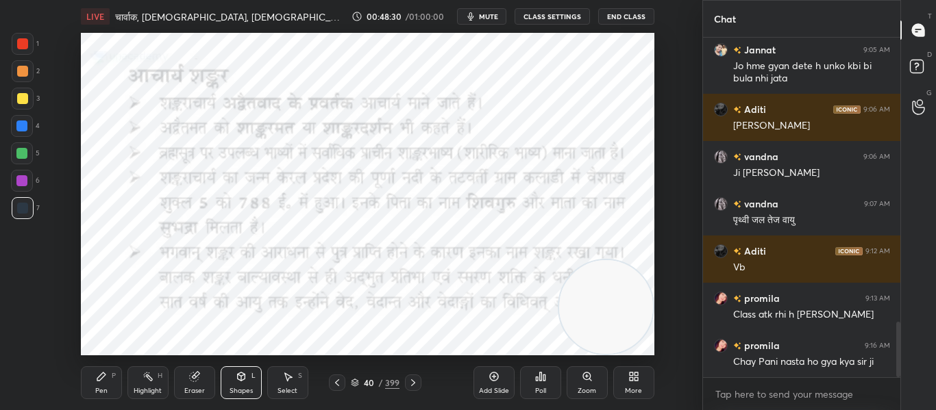
click at [32, 49] on div at bounding box center [23, 44] width 22 height 22
drag, startPoint x: 602, startPoint y: 330, endPoint x: 122, endPoint y: 53, distance: 554.6
click at [122, 53] on video at bounding box center [129, 81] width 94 height 94
click at [413, 380] on icon at bounding box center [413, 382] width 11 height 11
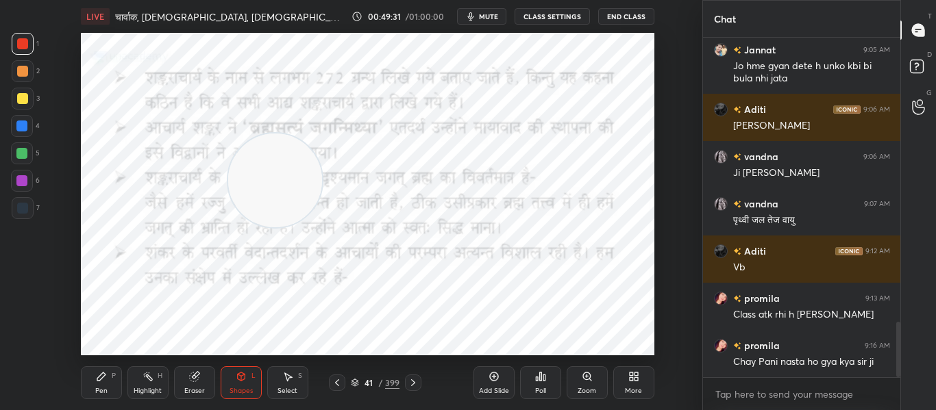
drag, startPoint x: 150, startPoint y: 82, endPoint x: 299, endPoint y: 179, distance: 177.7
click at [299, 181] on video at bounding box center [275, 181] width 94 height 94
drag, startPoint x: 261, startPoint y: 168, endPoint x: 582, endPoint y: 340, distance: 363.8
click at [582, 340] on video at bounding box center [599, 307] width 94 height 94
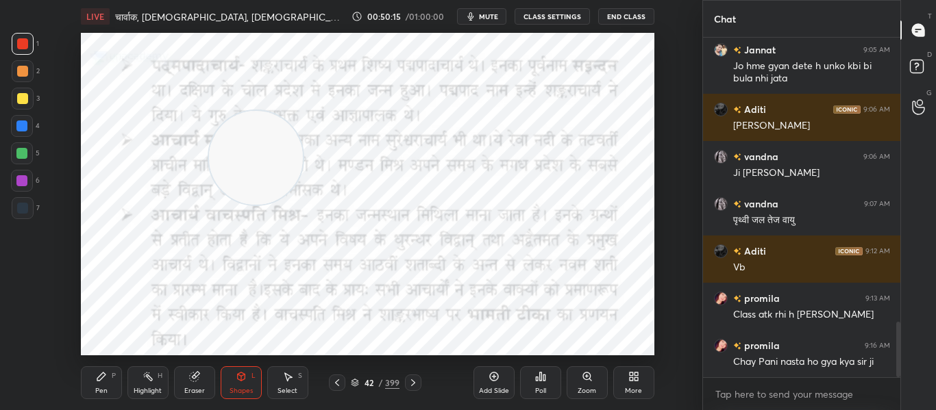
drag, startPoint x: 580, startPoint y: 317, endPoint x: 236, endPoint y: 169, distance: 374.0
click at [236, 169] on video at bounding box center [256, 158] width 94 height 94
drag, startPoint x: 278, startPoint y: 156, endPoint x: 619, endPoint y: 372, distance: 403.1
click at [626, 375] on div "LIVE चार्वाक, जैन, बौद्ध, न्याय का सामान्य परिचय 00:50:23 / 01:00:00 mute CLASS…" at bounding box center [367, 205] width 647 height 410
drag, startPoint x: 600, startPoint y: 297, endPoint x: 463, endPoint y: 55, distance: 278.0
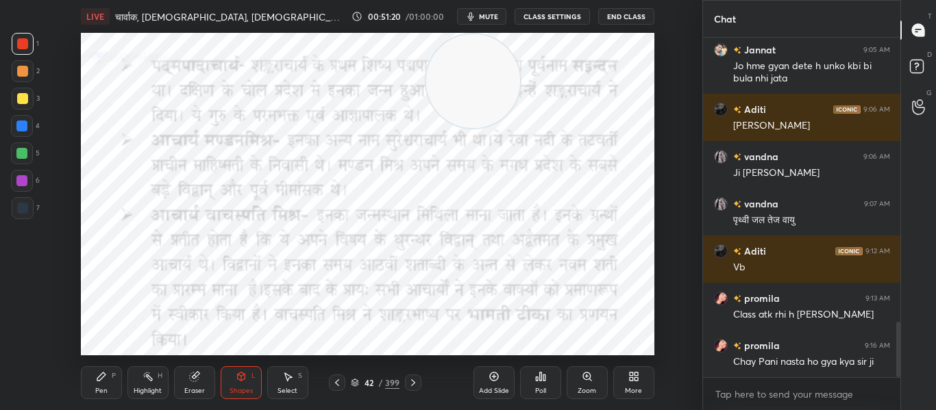
click at [463, 55] on video at bounding box center [473, 81] width 94 height 94
click at [479, 12] on button "mute" at bounding box center [481, 16] width 49 height 16
click at [494, 15] on span "unmute" at bounding box center [486, 17] width 29 height 10
click at [493, 21] on button "mute" at bounding box center [481, 16] width 49 height 16
drag, startPoint x: 491, startPoint y: 84, endPoint x: 449, endPoint y: 125, distance: 58.6
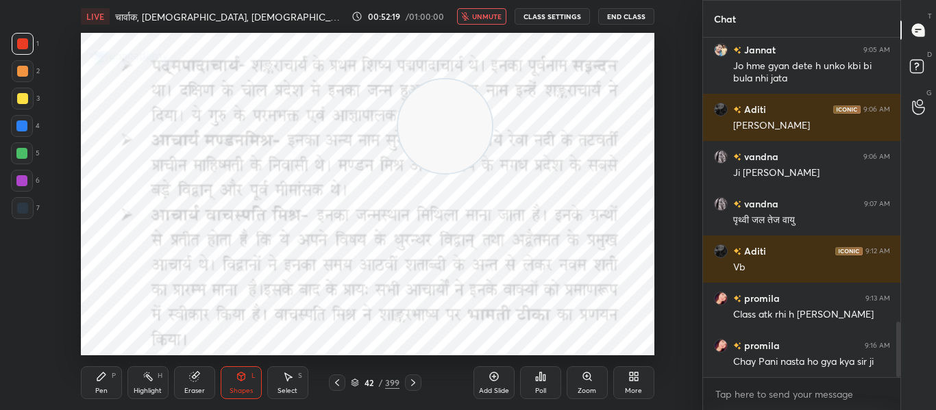
click at [461, 127] on video at bounding box center [445, 126] width 94 height 94
click at [18, 207] on div at bounding box center [22, 208] width 11 height 11
click at [229, 377] on div "Shapes L" at bounding box center [241, 383] width 41 height 33
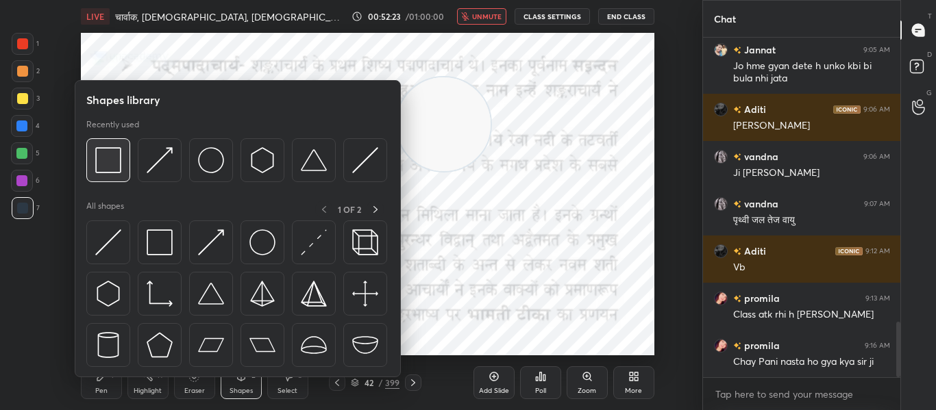
click at [101, 170] on img at bounding box center [108, 160] width 26 height 26
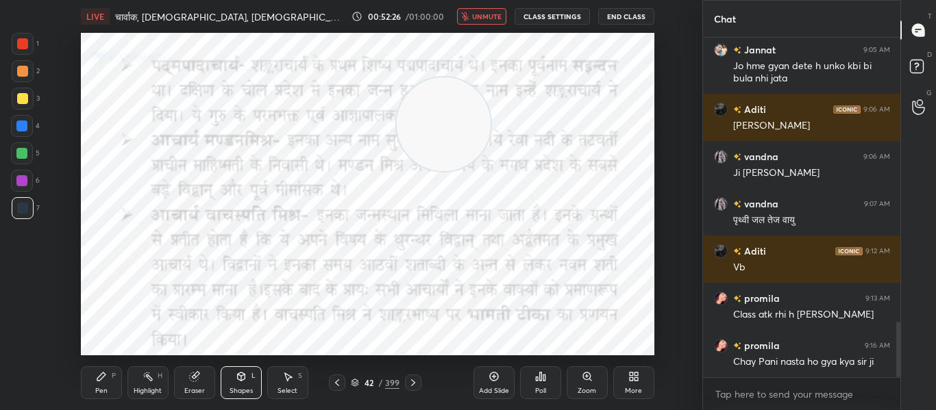
drag, startPoint x: 414, startPoint y: 380, endPoint x: 412, endPoint y: 362, distance: 18.0
click at [415, 379] on icon at bounding box center [413, 382] width 11 height 11
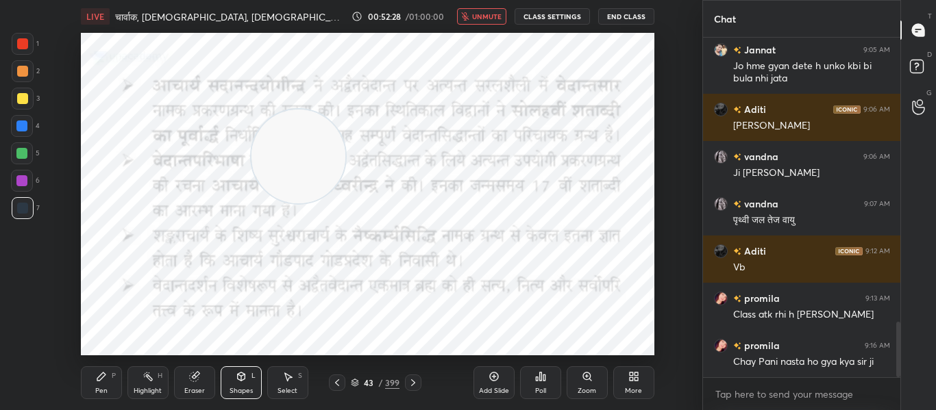
drag, startPoint x: 436, startPoint y: 140, endPoint x: 292, endPoint y: 171, distance: 148.0
click at [292, 171] on video at bounding box center [298, 157] width 94 height 94
click at [23, 40] on div at bounding box center [22, 43] width 11 height 11
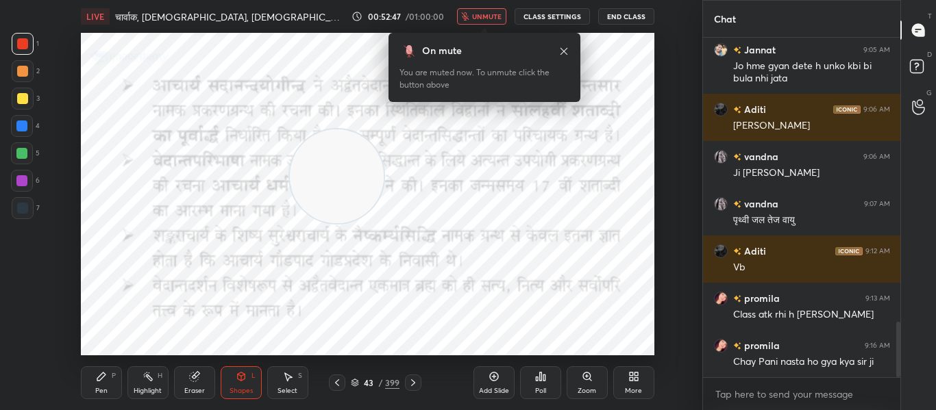
drag, startPoint x: 291, startPoint y: 153, endPoint x: 327, endPoint y: 174, distance: 41.1
click at [327, 174] on video at bounding box center [337, 176] width 94 height 94
click at [488, 17] on span "unmute" at bounding box center [486, 17] width 29 height 10
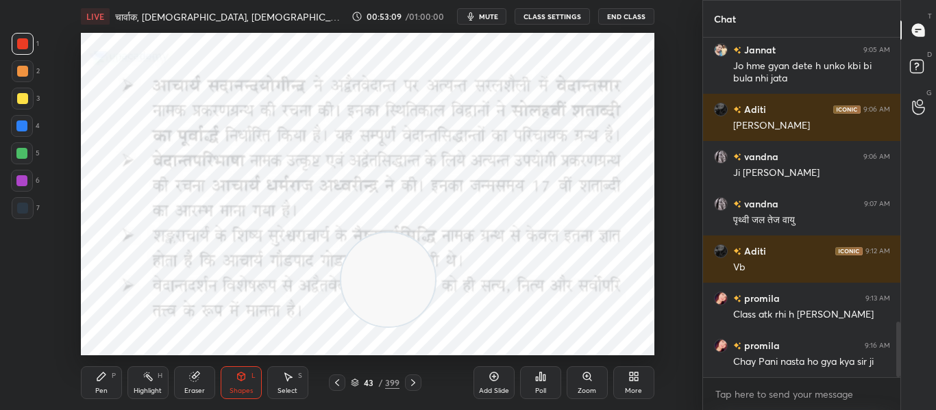
drag, startPoint x: 344, startPoint y: 196, endPoint x: 383, endPoint y: 268, distance: 81.9
click at [383, 268] on video at bounding box center [388, 280] width 94 height 94
drag, startPoint x: 399, startPoint y: 270, endPoint x: 357, endPoint y: 11, distance: 262.4
click at [357, 11] on div "LIVE चार्वाक, जैन, बौद्ध, न्याय का सामान्य परिचय 00:53:25 / 01:00:00 mute CLASS…" at bounding box center [367, 205] width 647 height 410
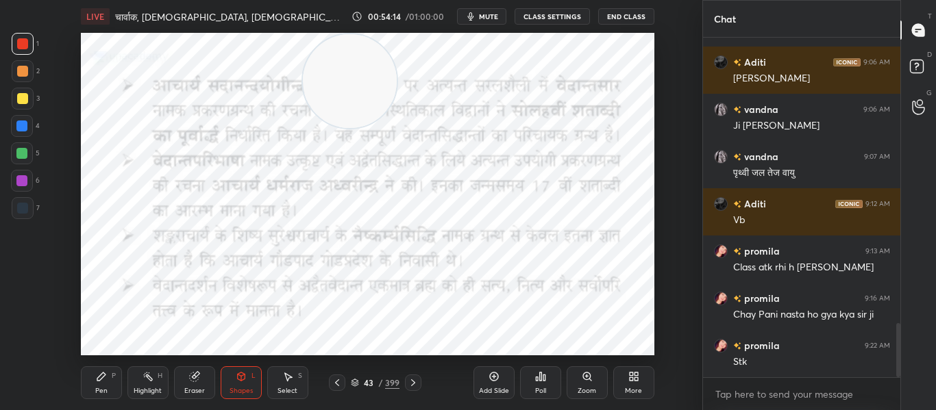
click at [406, 387] on div at bounding box center [413, 383] width 16 height 16
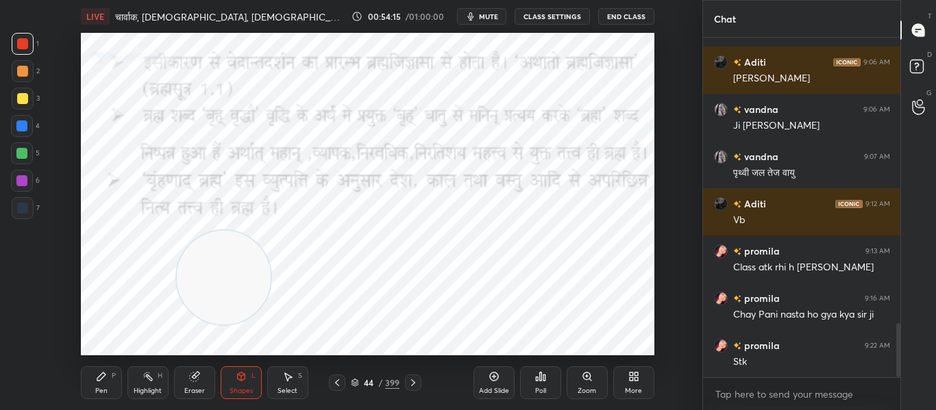
drag, startPoint x: 347, startPoint y: 96, endPoint x: 221, endPoint y: 293, distance: 233.6
click at [221, 293] on video at bounding box center [224, 278] width 94 height 94
drag, startPoint x: 417, startPoint y: 382, endPoint x: 417, endPoint y: 366, distance: 15.8
click at [417, 380] on icon at bounding box center [413, 382] width 11 height 11
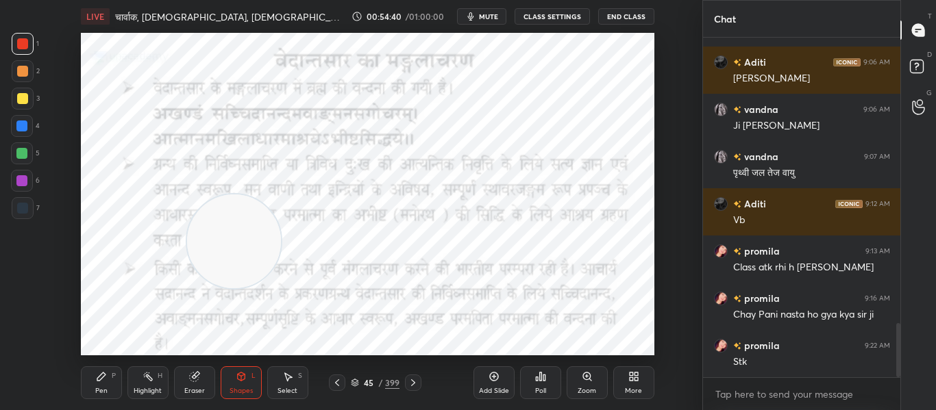
drag, startPoint x: 223, startPoint y: 286, endPoint x: 232, endPoint y: 229, distance: 57.6
click at [233, 247] on video at bounding box center [234, 242] width 94 height 94
drag, startPoint x: 234, startPoint y: 246, endPoint x: 608, endPoint y: 308, distance: 378.5
click at [606, 309] on video at bounding box center [605, 303] width 94 height 94
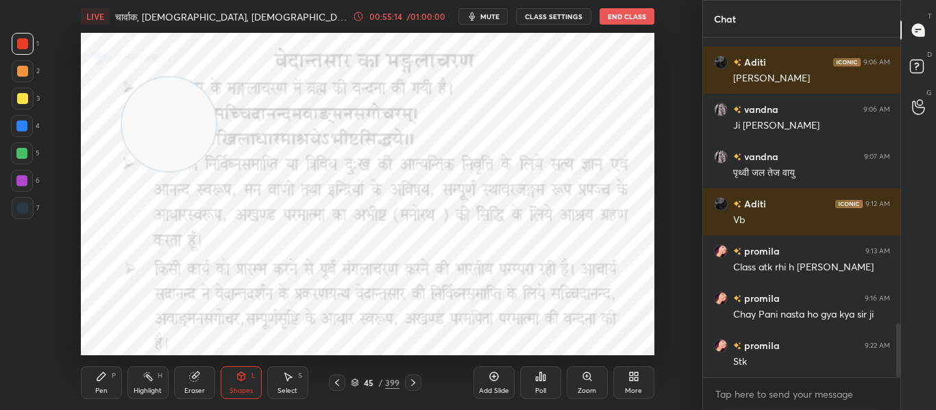
drag, startPoint x: 580, startPoint y: 301, endPoint x: 110, endPoint y: 103, distance: 509.7
click at [122, 103] on video at bounding box center [169, 124] width 94 height 94
click at [414, 384] on icon at bounding box center [413, 382] width 11 height 11
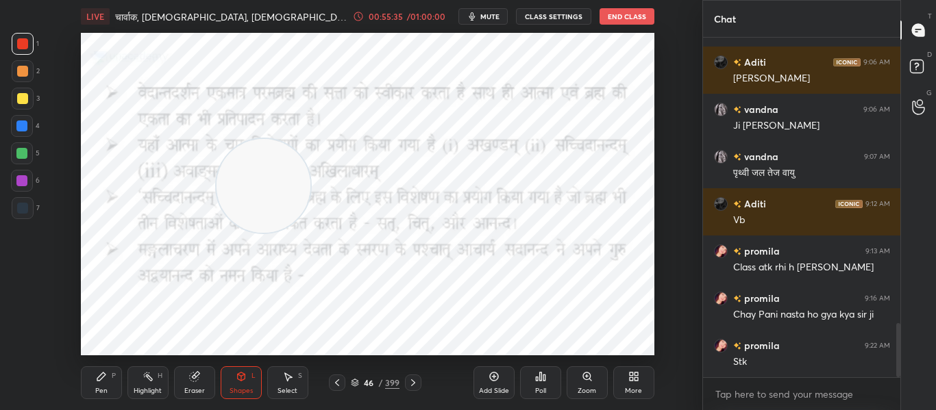
drag, startPoint x: 197, startPoint y: 147, endPoint x: 270, endPoint y: 193, distance: 86.5
click at [270, 193] on video at bounding box center [263, 186] width 94 height 94
drag, startPoint x: 263, startPoint y: 182, endPoint x: 635, endPoint y: 369, distance: 416.4
click at [634, 369] on div "LIVE चार्वाक, जैन, बौद्ध, न्याय का सामान्य परिचय 00:55:39 / 01:00:00 mute CLASS…" at bounding box center [367, 205] width 647 height 410
drag, startPoint x: 579, startPoint y: 271, endPoint x: 523, endPoint y: 147, distance: 136.8
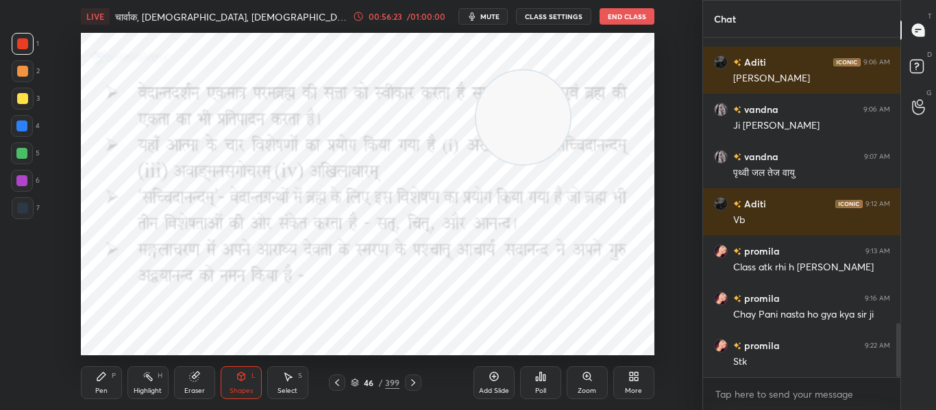
click at [523, 147] on video at bounding box center [523, 118] width 94 height 94
click at [425, 384] on div "46 / 399" at bounding box center [375, 383] width 197 height 16
drag, startPoint x: 414, startPoint y: 381, endPoint x: 408, endPoint y: 375, distance: 8.2
click at [412, 380] on icon at bounding box center [413, 382] width 11 height 11
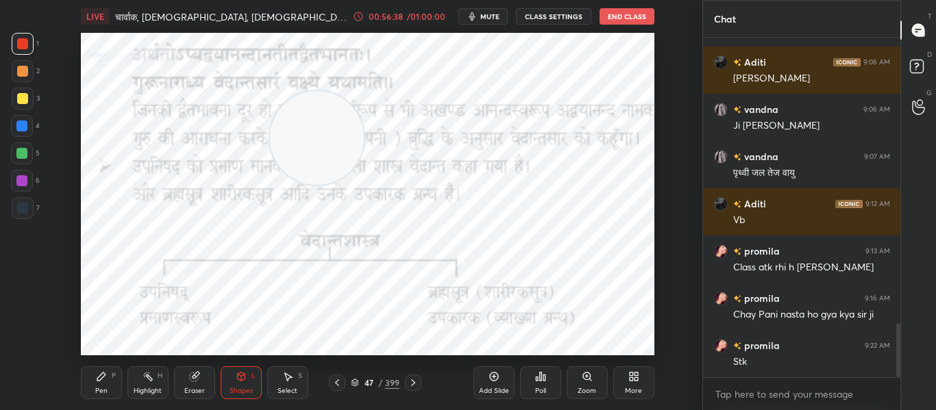
drag, startPoint x: 499, startPoint y: 121, endPoint x: 301, endPoint y: 143, distance: 199.2
click at [298, 142] on video at bounding box center [317, 138] width 94 height 94
click at [415, 377] on icon at bounding box center [413, 382] width 11 height 11
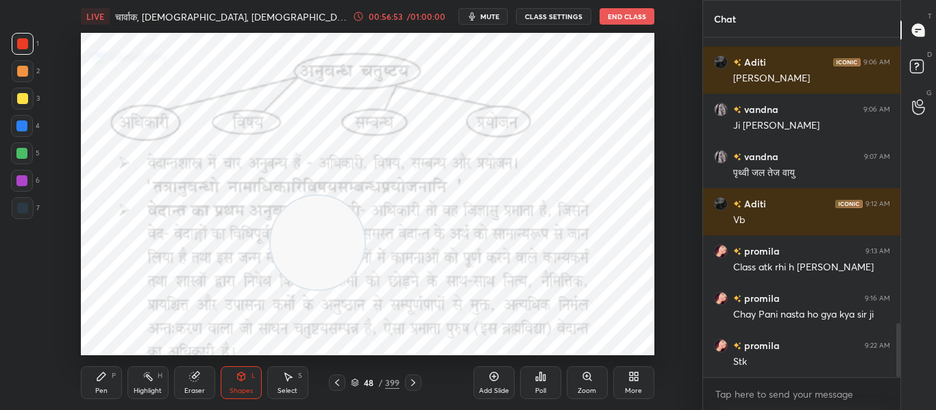
drag, startPoint x: 305, startPoint y: 166, endPoint x: 301, endPoint y: 274, distance: 107.6
click at [301, 274] on video at bounding box center [318, 243] width 94 height 94
click at [21, 129] on div at bounding box center [21, 126] width 11 height 11
drag, startPoint x: 382, startPoint y: 235, endPoint x: 644, endPoint y: 102, distance: 293.5
click at [644, 102] on video at bounding box center [606, 85] width 94 height 94
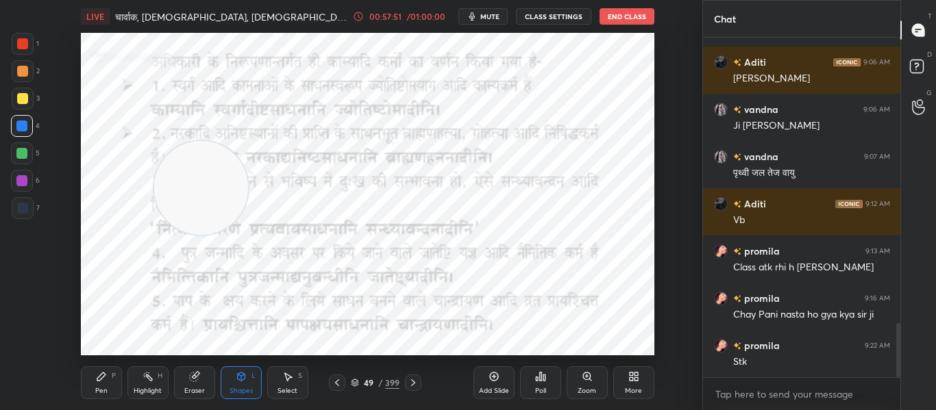
drag, startPoint x: 580, startPoint y: 71, endPoint x: 171, endPoint y: 164, distance: 419.3
click at [175, 172] on video at bounding box center [201, 188] width 94 height 94
drag, startPoint x: 232, startPoint y: 177, endPoint x: 631, endPoint y: 261, distance: 408.1
click at [679, 307] on div "Setting up your live class Poll for secs No correct answer Start poll" at bounding box center [367, 194] width 647 height 323
click at [419, 380] on div at bounding box center [413, 383] width 16 height 16
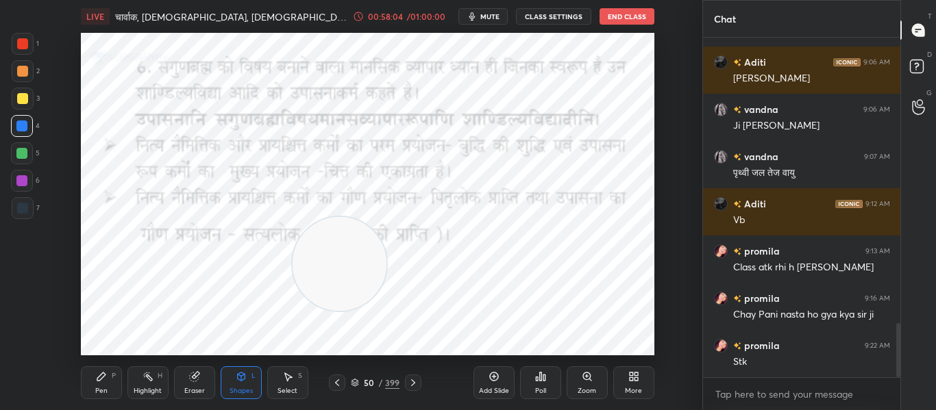
drag, startPoint x: 599, startPoint y: 303, endPoint x: 142, endPoint y: 5, distance: 545.2
click at [332, 259] on video at bounding box center [340, 264] width 94 height 94
drag, startPoint x: 412, startPoint y: 384, endPoint x: 417, endPoint y: 363, distance: 21.1
click at [414, 384] on icon at bounding box center [413, 382] width 11 height 11
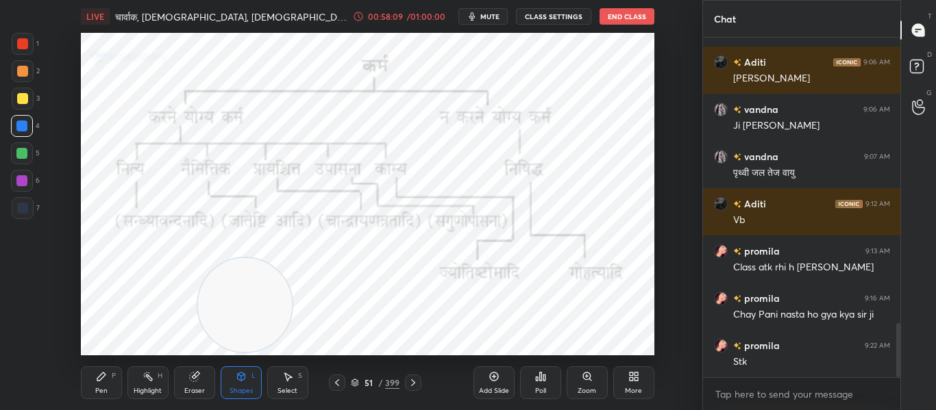
drag, startPoint x: 354, startPoint y: 269, endPoint x: 242, endPoint y: 305, distance: 118.1
click at [251, 311] on video at bounding box center [245, 305] width 94 height 94
drag, startPoint x: 19, startPoint y: 44, endPoint x: 41, endPoint y: 44, distance: 21.9
click at [27, 44] on div at bounding box center [22, 43] width 11 height 11
click at [535, 381] on icon at bounding box center [540, 376] width 11 height 11
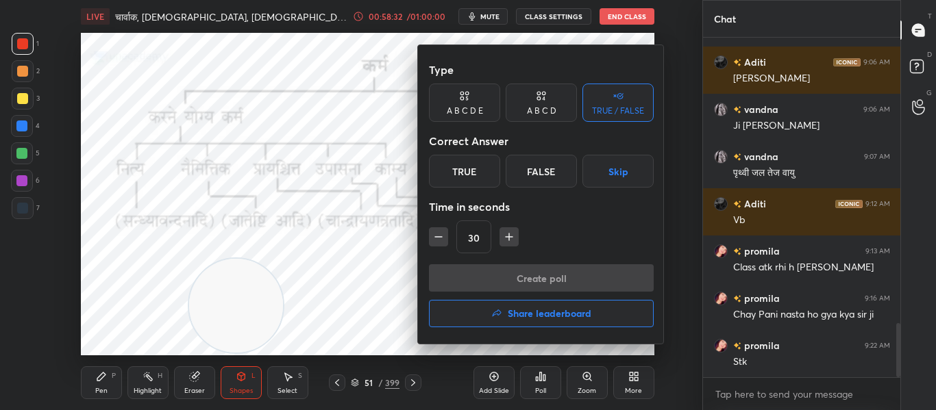
drag, startPoint x: 488, startPoint y: 158, endPoint x: 530, endPoint y: 234, distance: 85.8
click at [490, 158] on div "True" at bounding box center [464, 171] width 71 height 33
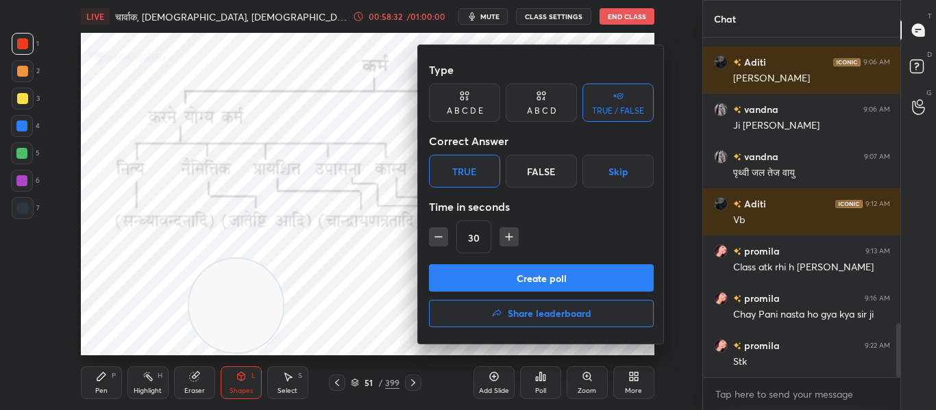
click at [522, 272] on button "Create poll" at bounding box center [541, 277] width 225 height 27
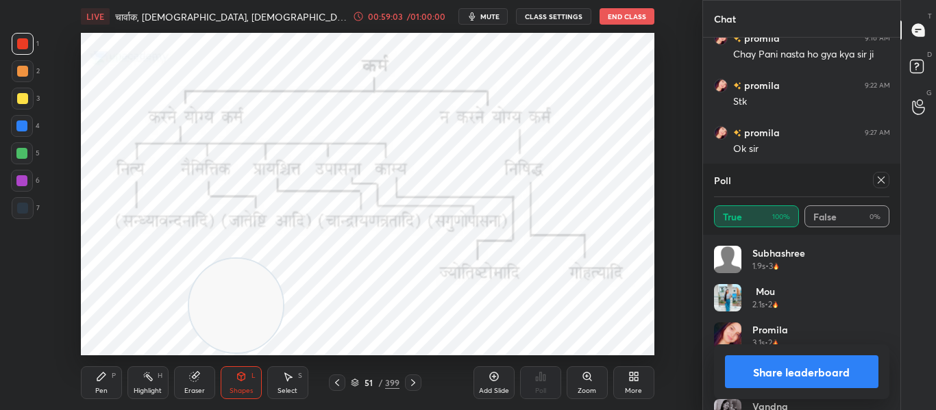
scroll to position [2105, 0]
click at [875, 179] on div at bounding box center [881, 180] width 16 height 16
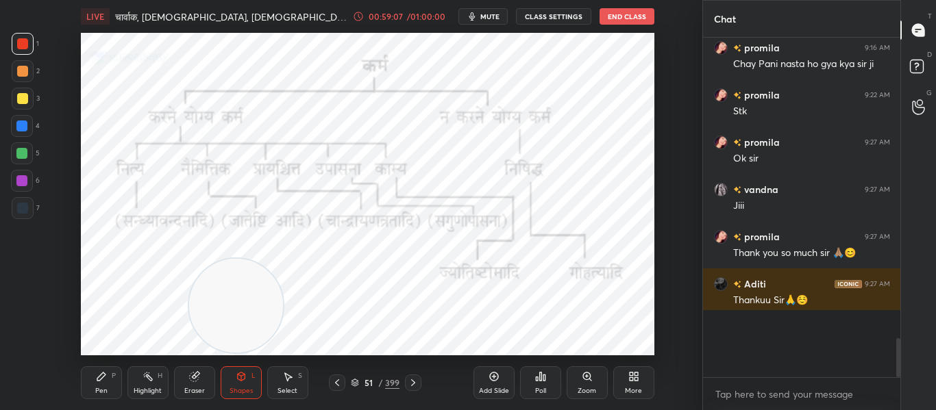
scroll to position [0, 0]
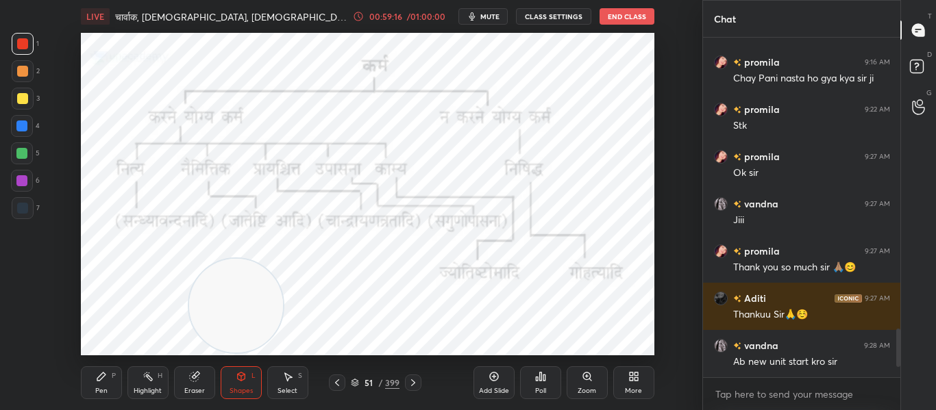
click at [417, 384] on icon at bounding box center [413, 382] width 11 height 11
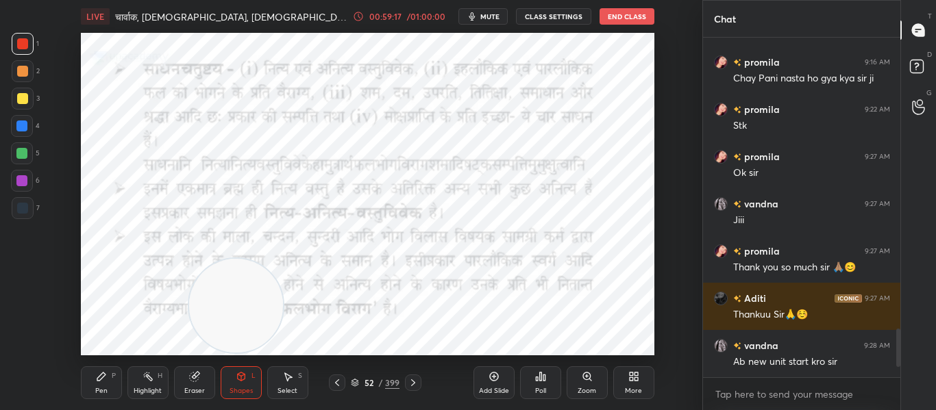
scroll to position [2047, 0]
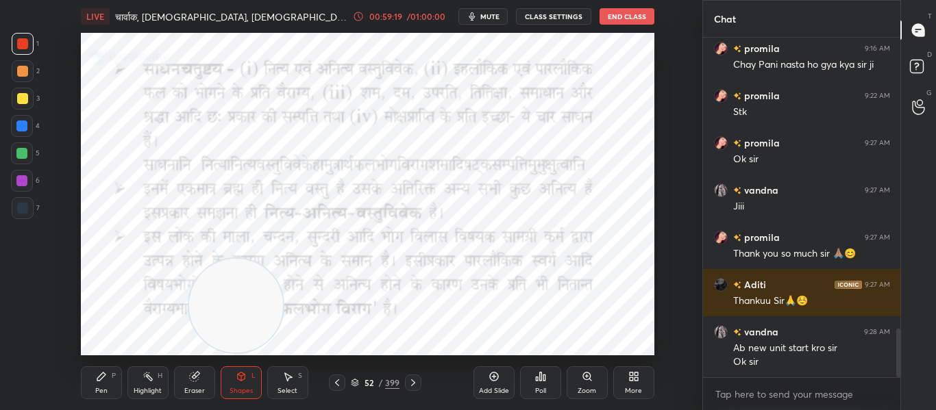
click at [346, 384] on div "52 / 399" at bounding box center [375, 383] width 92 height 16
click at [341, 378] on icon at bounding box center [337, 382] width 11 height 11
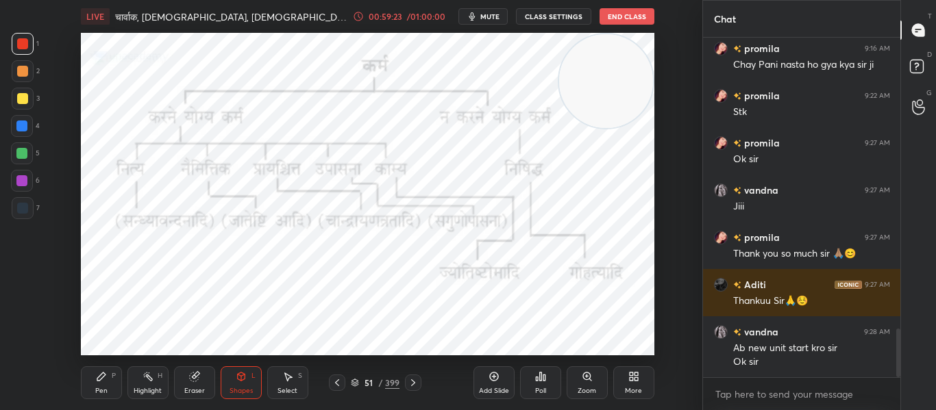
drag, startPoint x: 228, startPoint y: 318, endPoint x: 645, endPoint y: 91, distance: 474.3
click at [645, 91] on video at bounding box center [606, 81] width 94 height 94
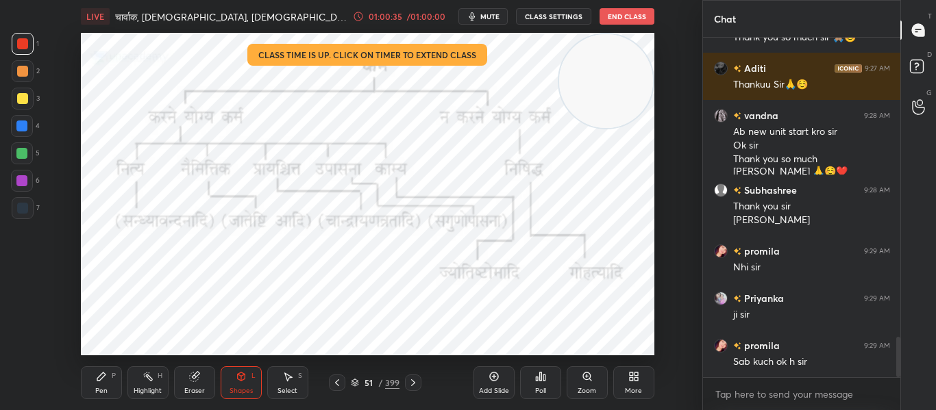
scroll to position [2264, 0]
click at [628, 21] on button "End Class" at bounding box center [626, 16] width 55 height 16
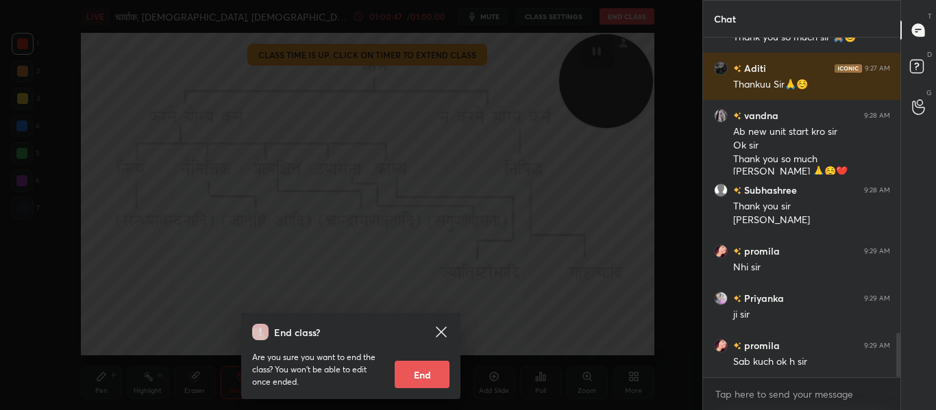
click at [504, 320] on div "End class? Are you sure you want to end the class? You won’t be able to edit on…" at bounding box center [351, 205] width 702 height 410
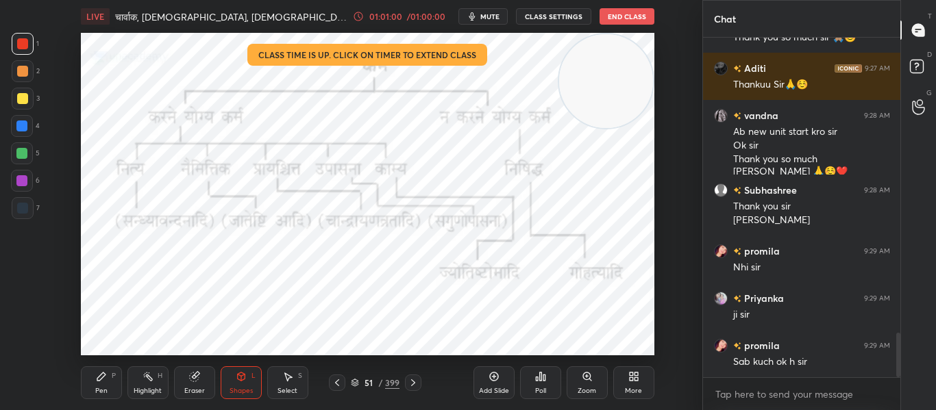
click at [628, 14] on button "End Class" at bounding box center [626, 16] width 55 height 16
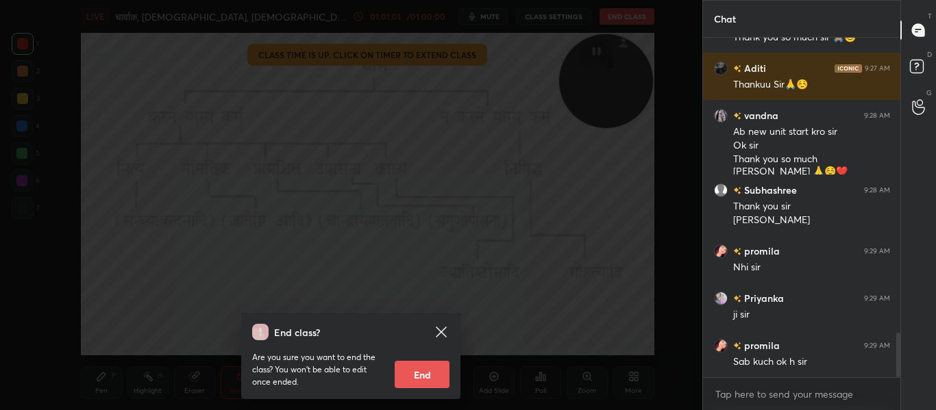
click at [445, 370] on button "End" at bounding box center [422, 374] width 55 height 27
type textarea "x"
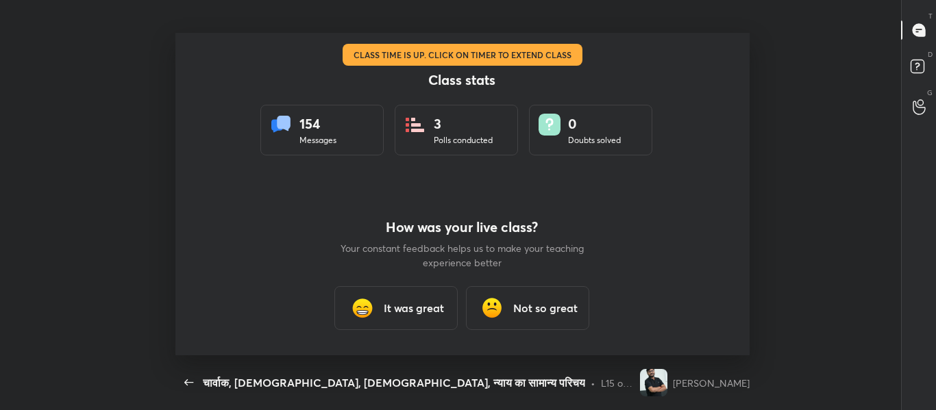
scroll to position [68188, 67585]
click at [431, 299] on div "It was great" at bounding box center [396, 308] width 123 height 44
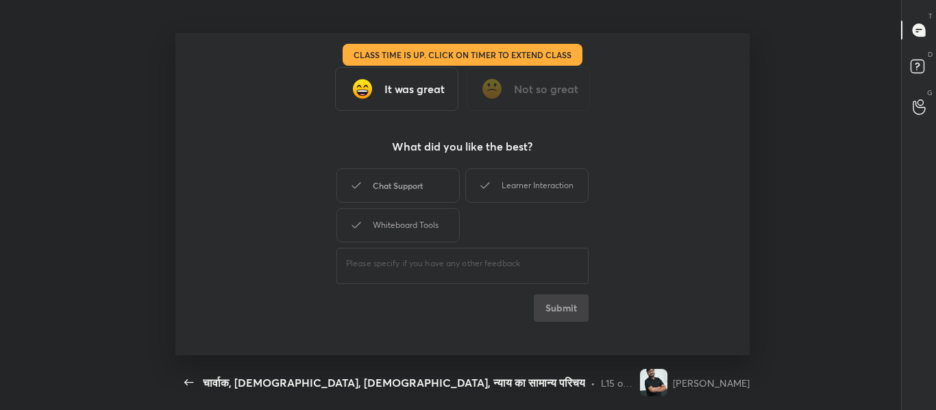
click at [419, 186] on div "Chat Support" at bounding box center [397, 186] width 123 height 34
click at [510, 191] on div "Learner Interaction" at bounding box center [526, 186] width 123 height 34
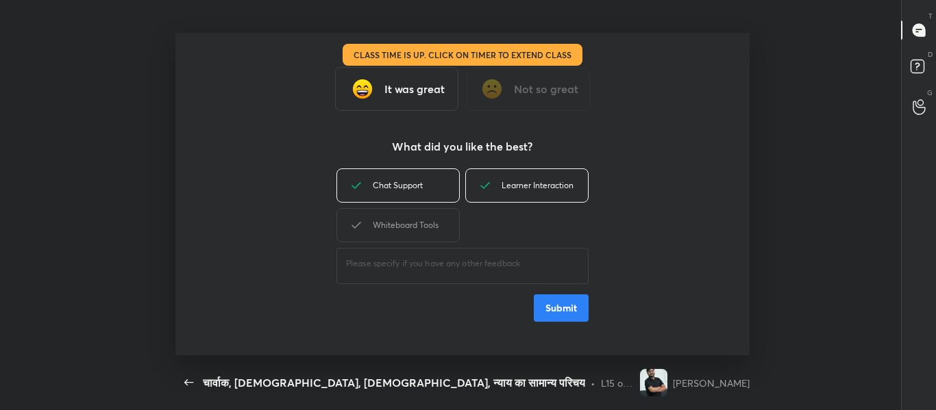
click at [580, 312] on button "Submit" at bounding box center [561, 308] width 55 height 27
